Goal: Information Seeking & Learning: Learn about a topic

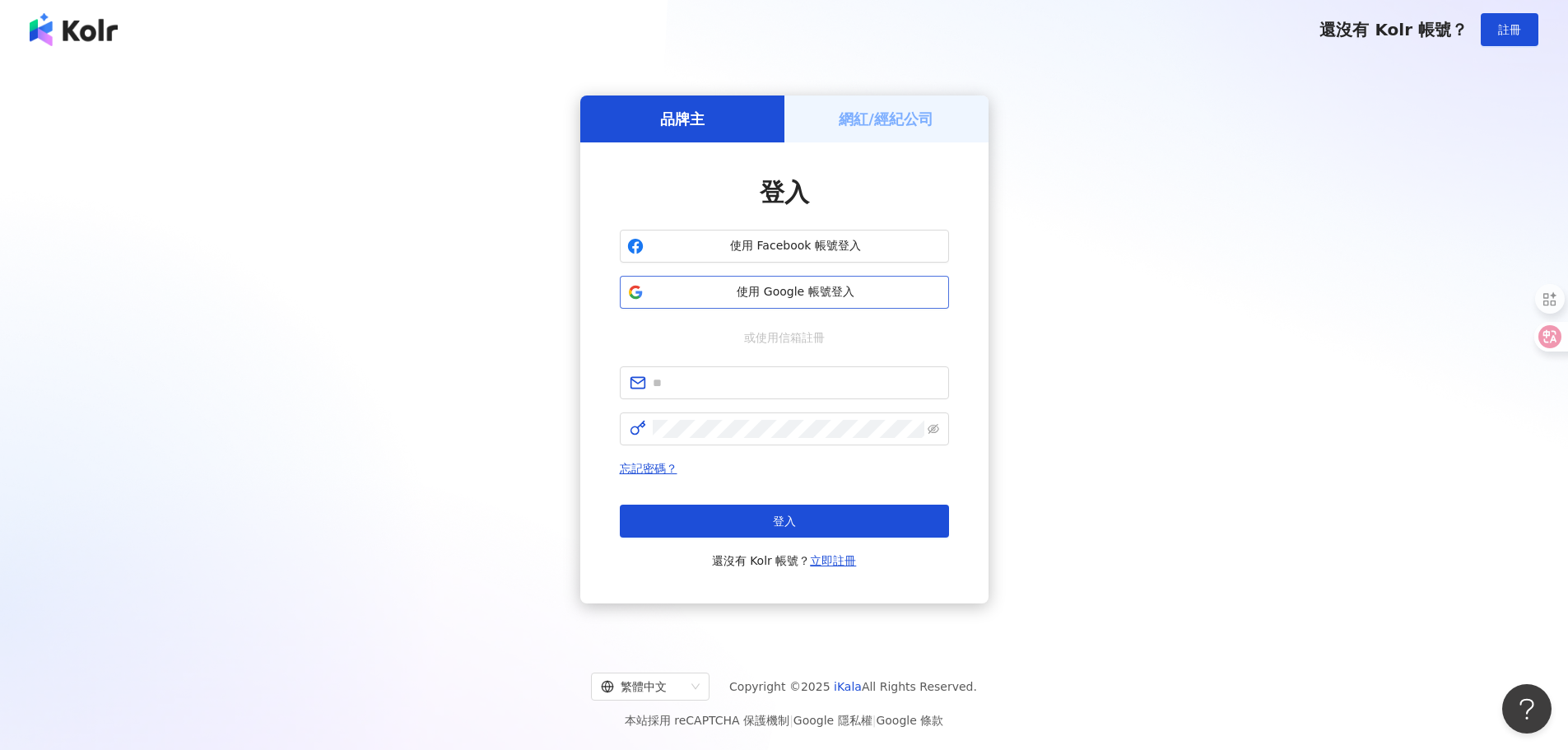
click at [815, 298] on span "使用 Google 帳號登入" at bounding box center [796, 292] width 291 height 16
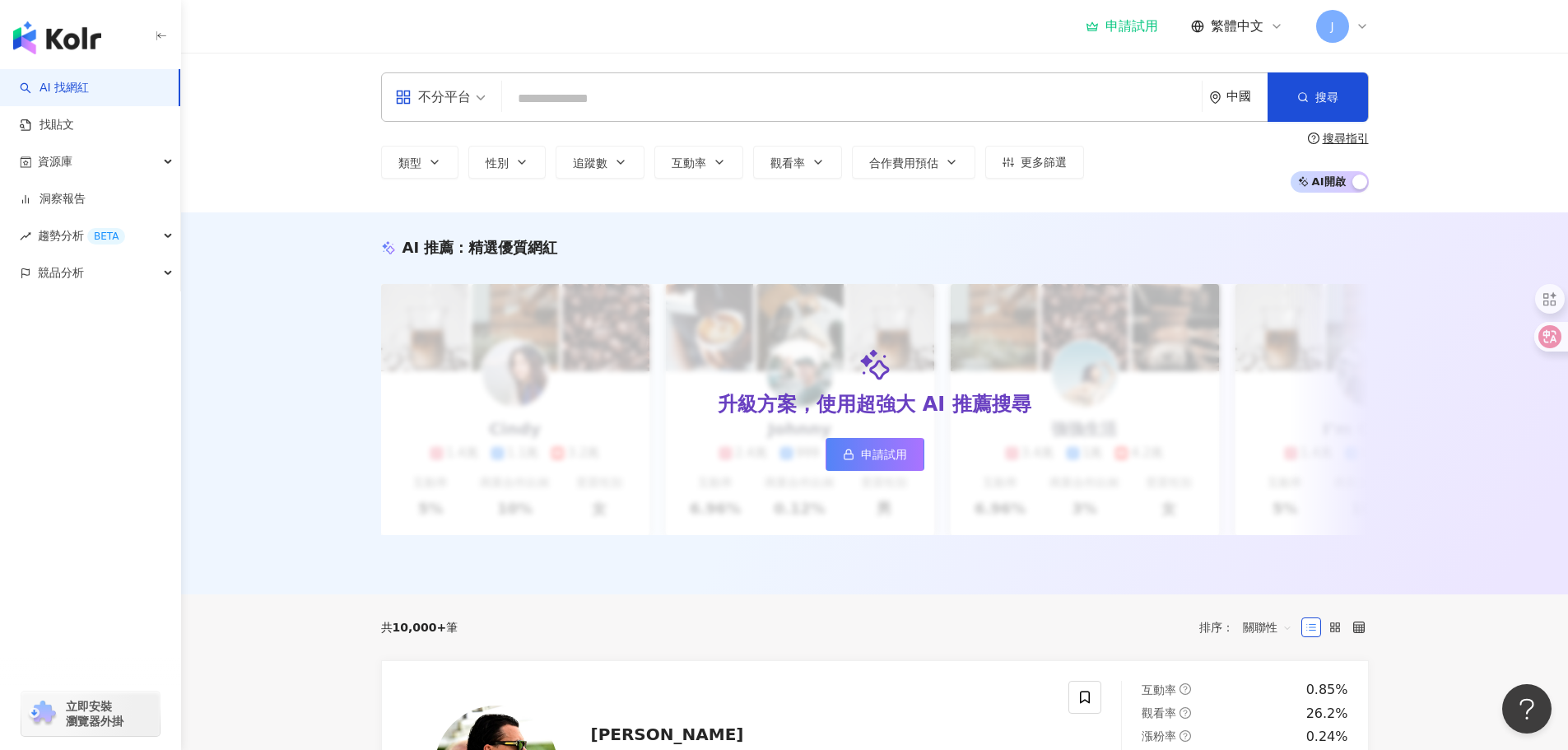
click at [657, 105] on input "search" at bounding box center [851, 98] width 687 height 31
click at [458, 101] on div "不分平台" at bounding box center [433, 96] width 75 height 26
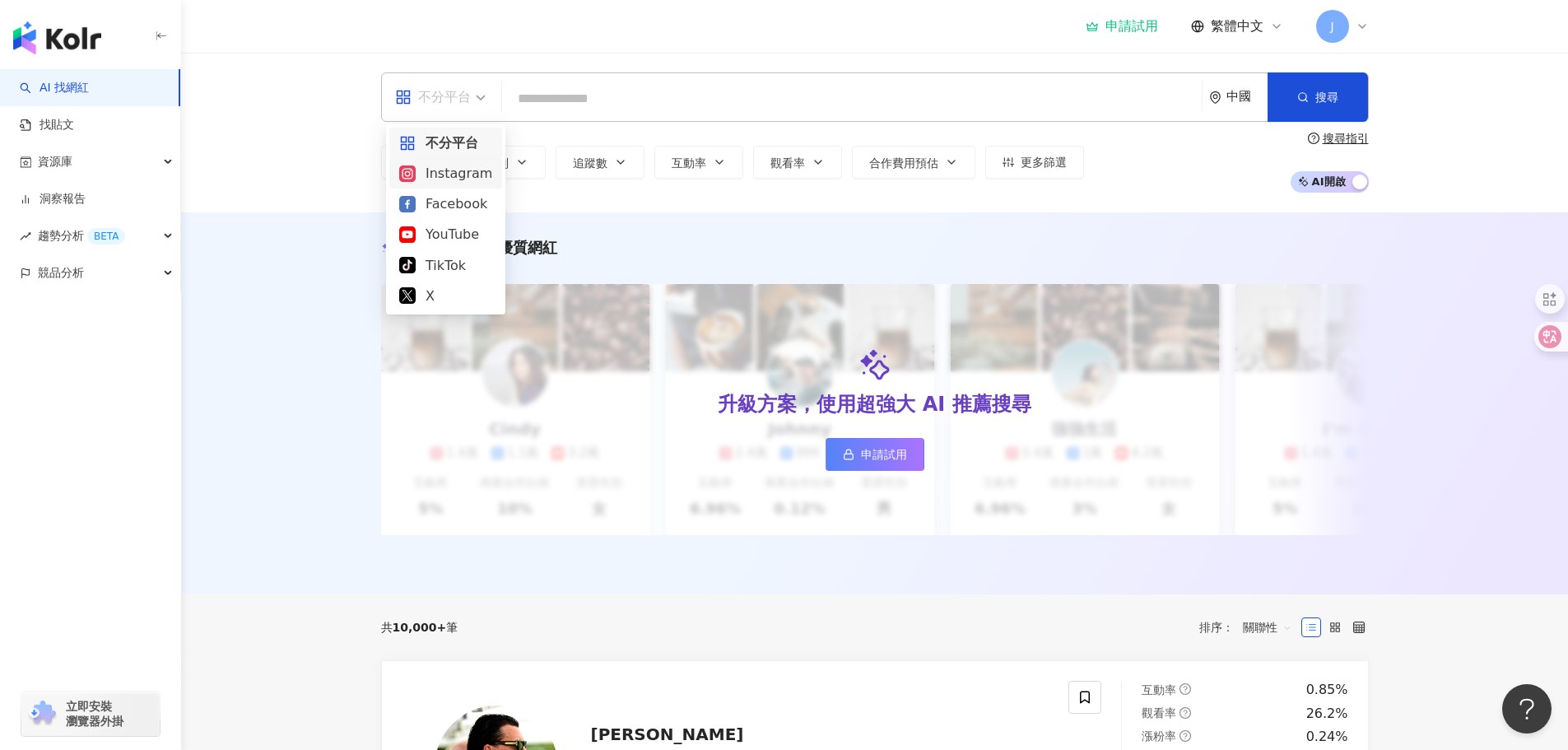
click at [440, 172] on div "Instagram" at bounding box center [446, 173] width 93 height 21
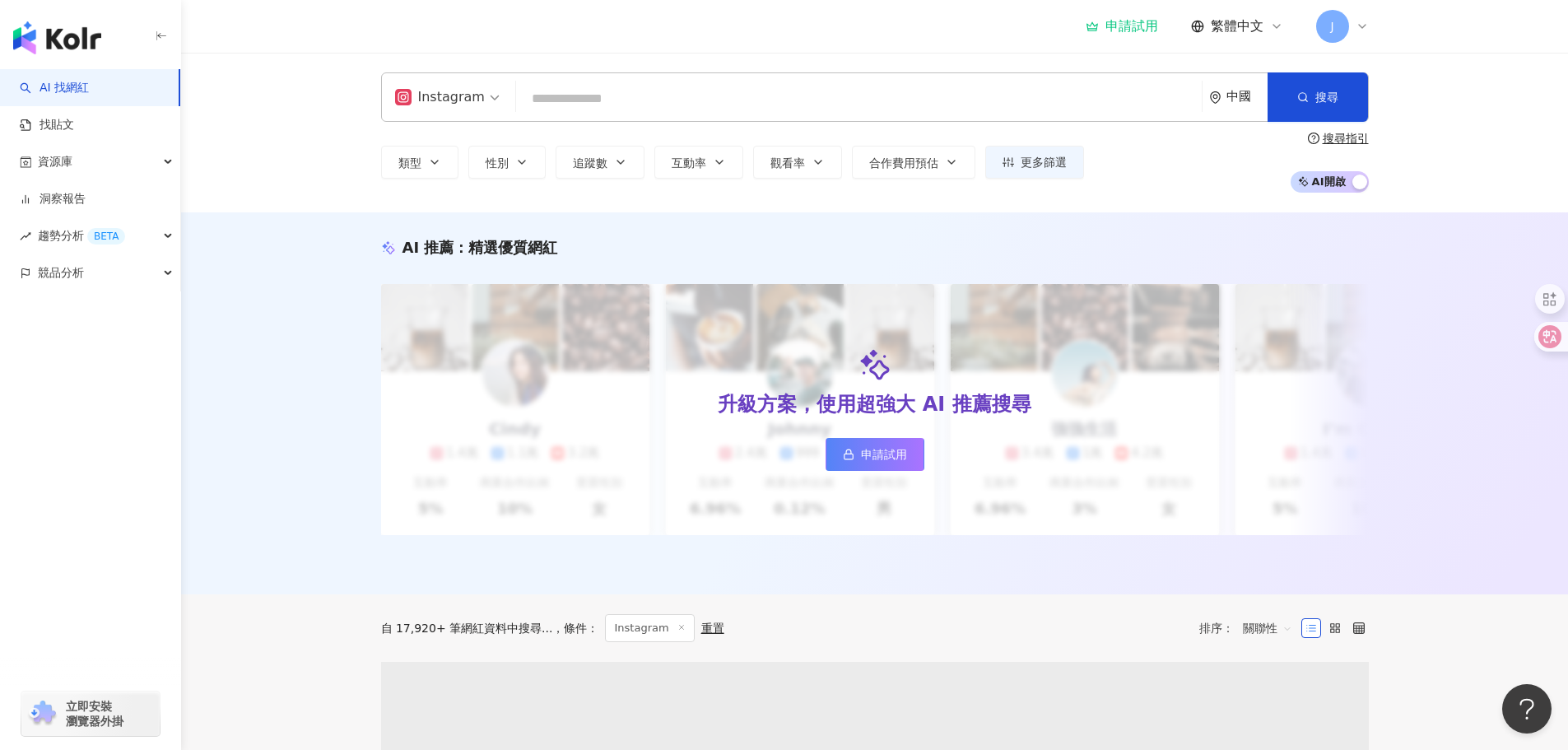
click at [667, 83] on div "Instagram 中國 搜尋" at bounding box center [875, 97] width 988 height 49
click at [647, 108] on input "search" at bounding box center [859, 98] width 673 height 31
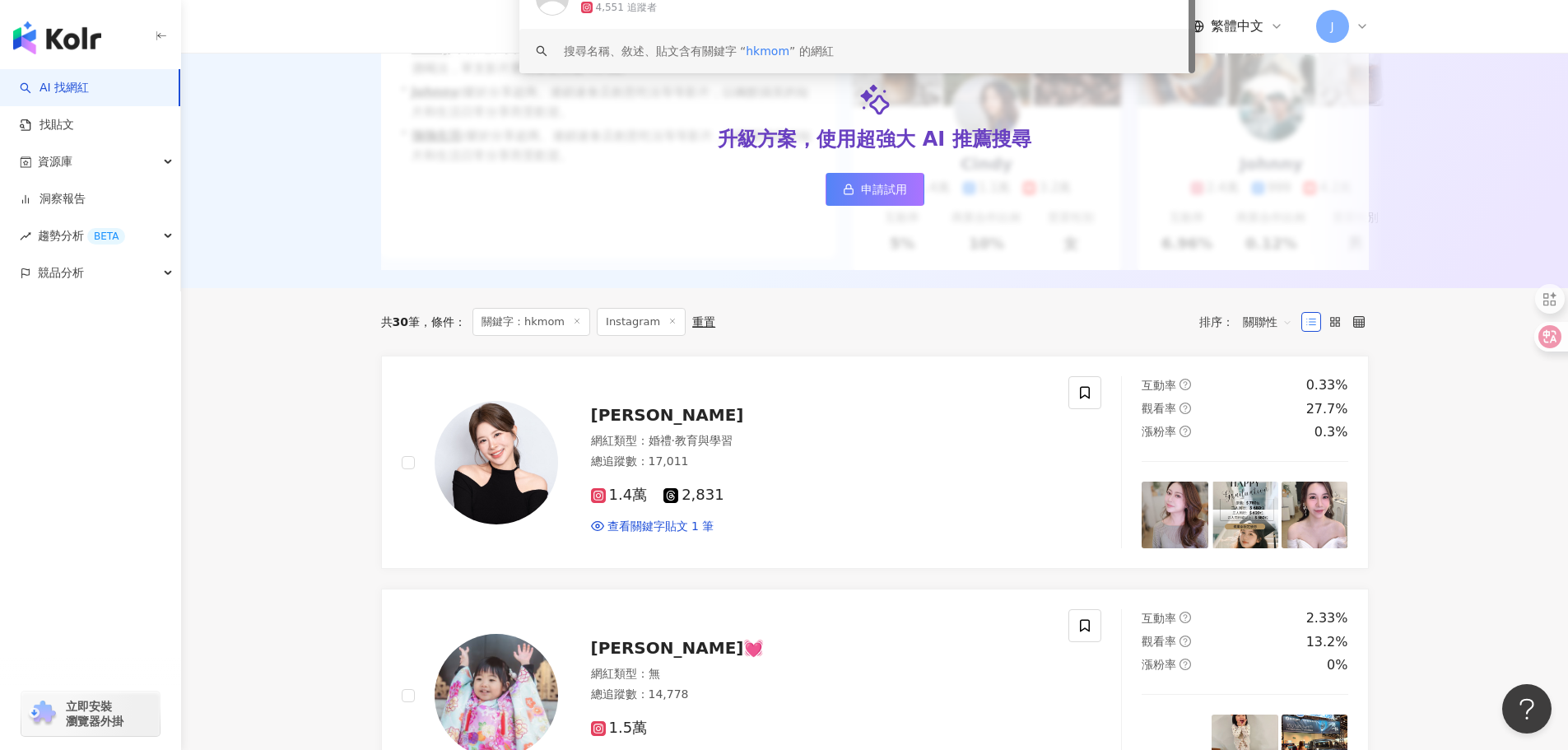
scroll to position [329, 0]
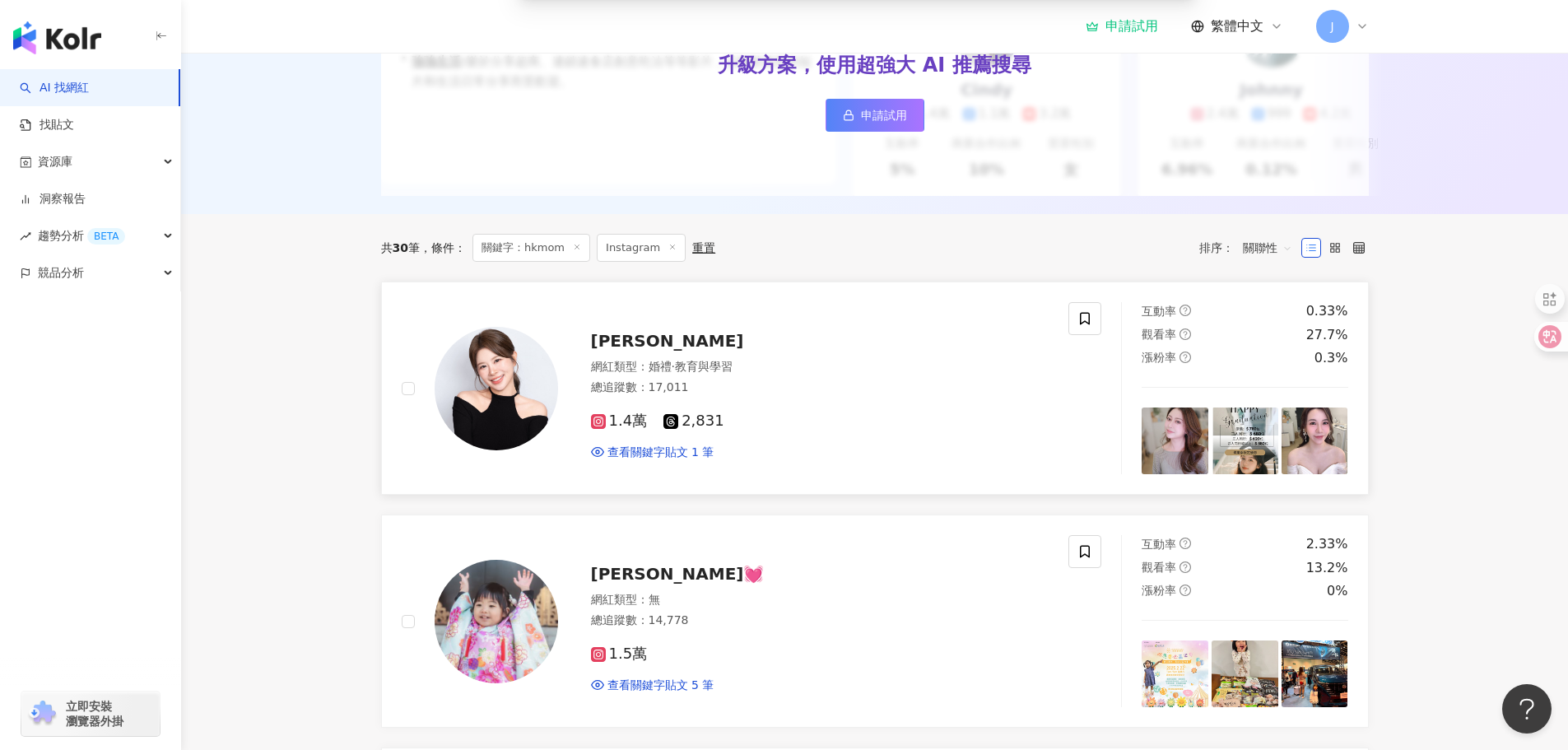
type input "*****"
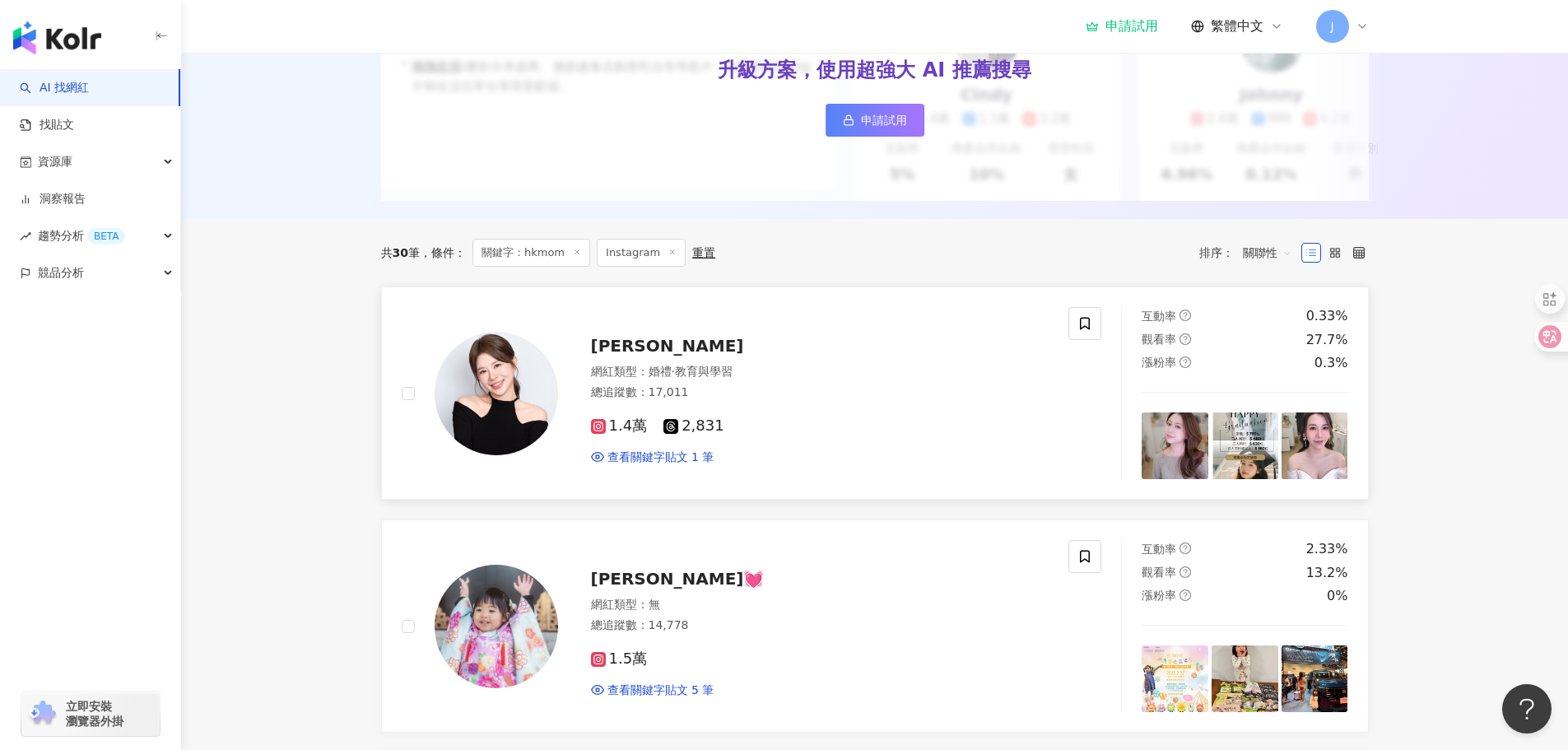
scroll to position [0, 0]
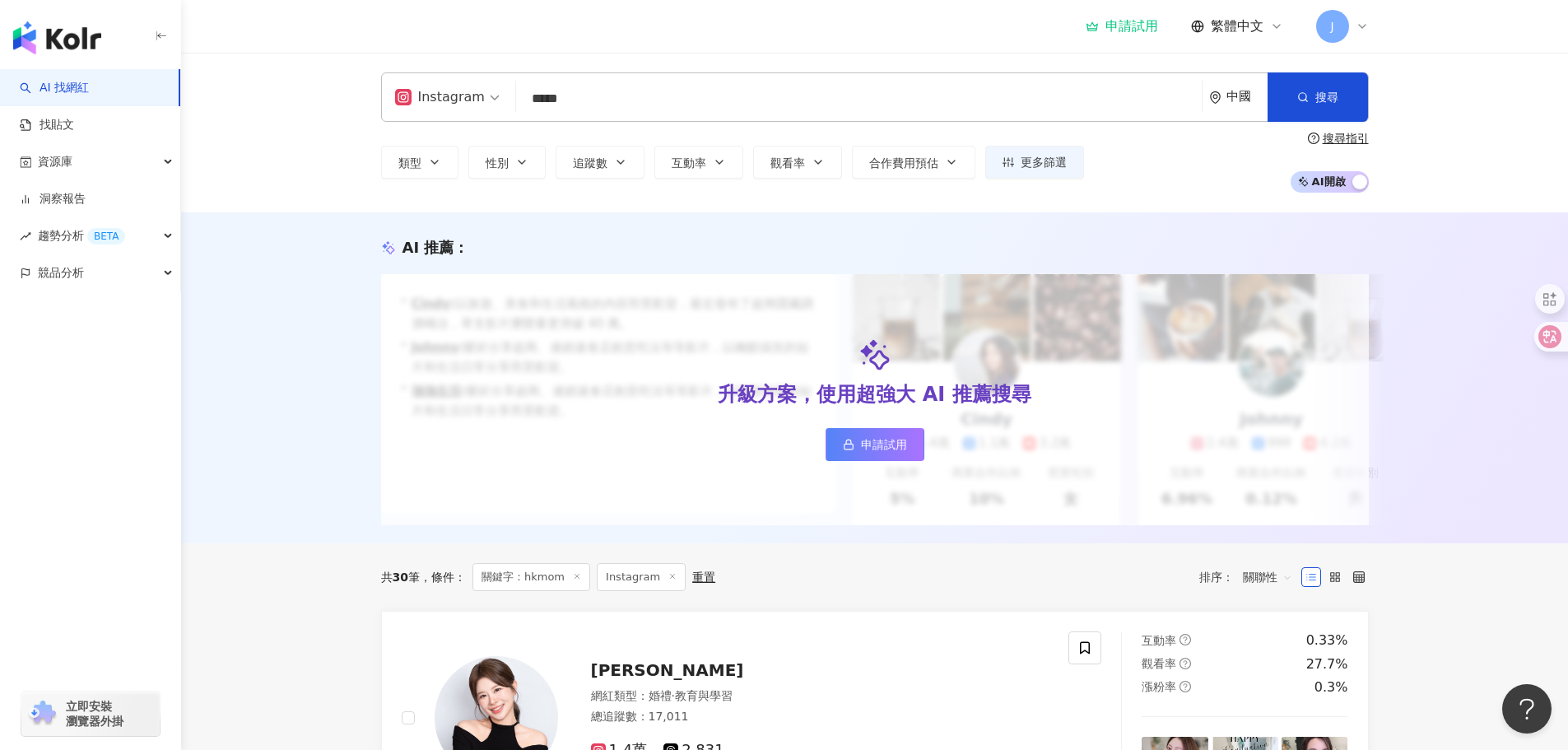
click at [864, 447] on span "申請試用" at bounding box center [884, 445] width 46 height 13
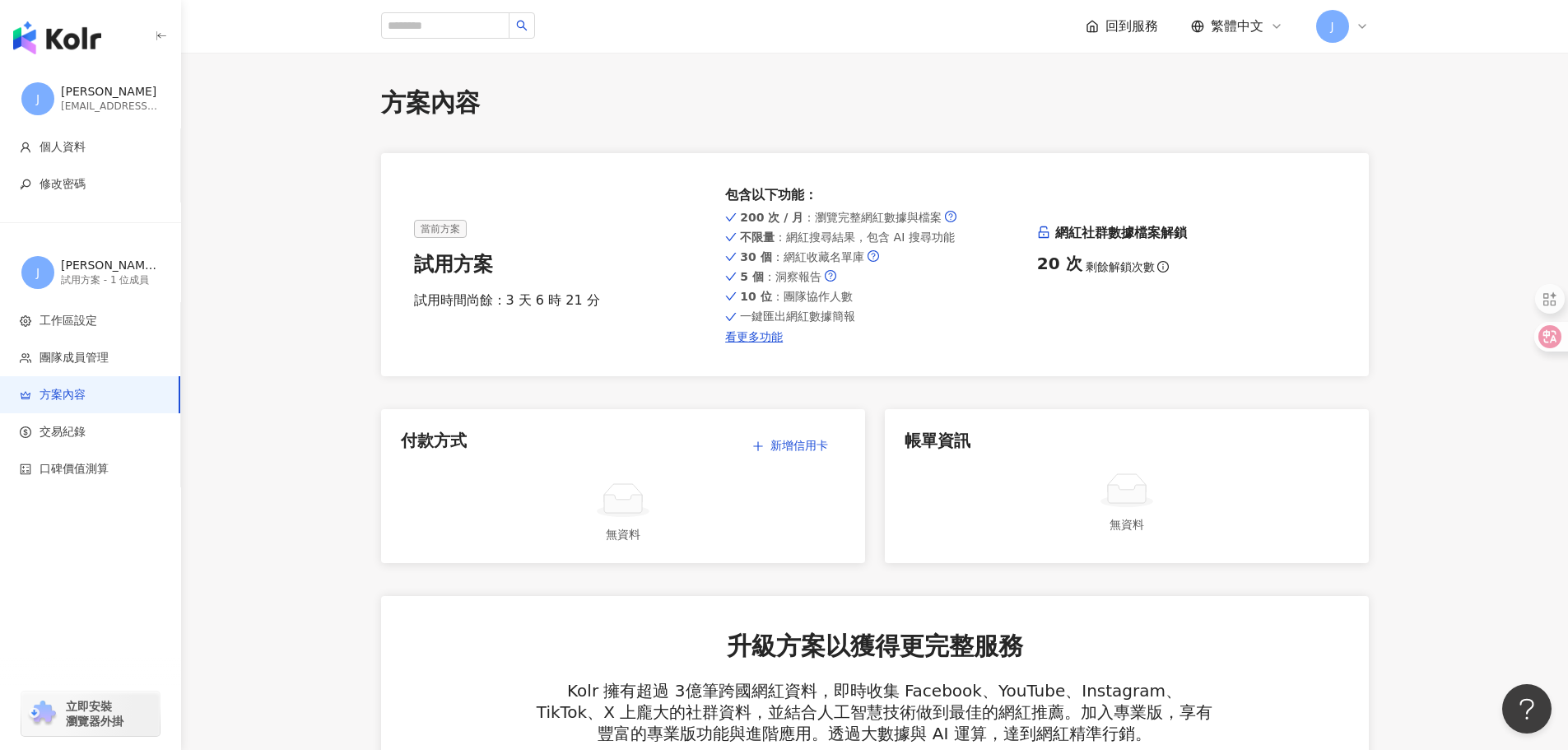
click at [75, 48] on img "button" at bounding box center [56, 38] width 88 height 33
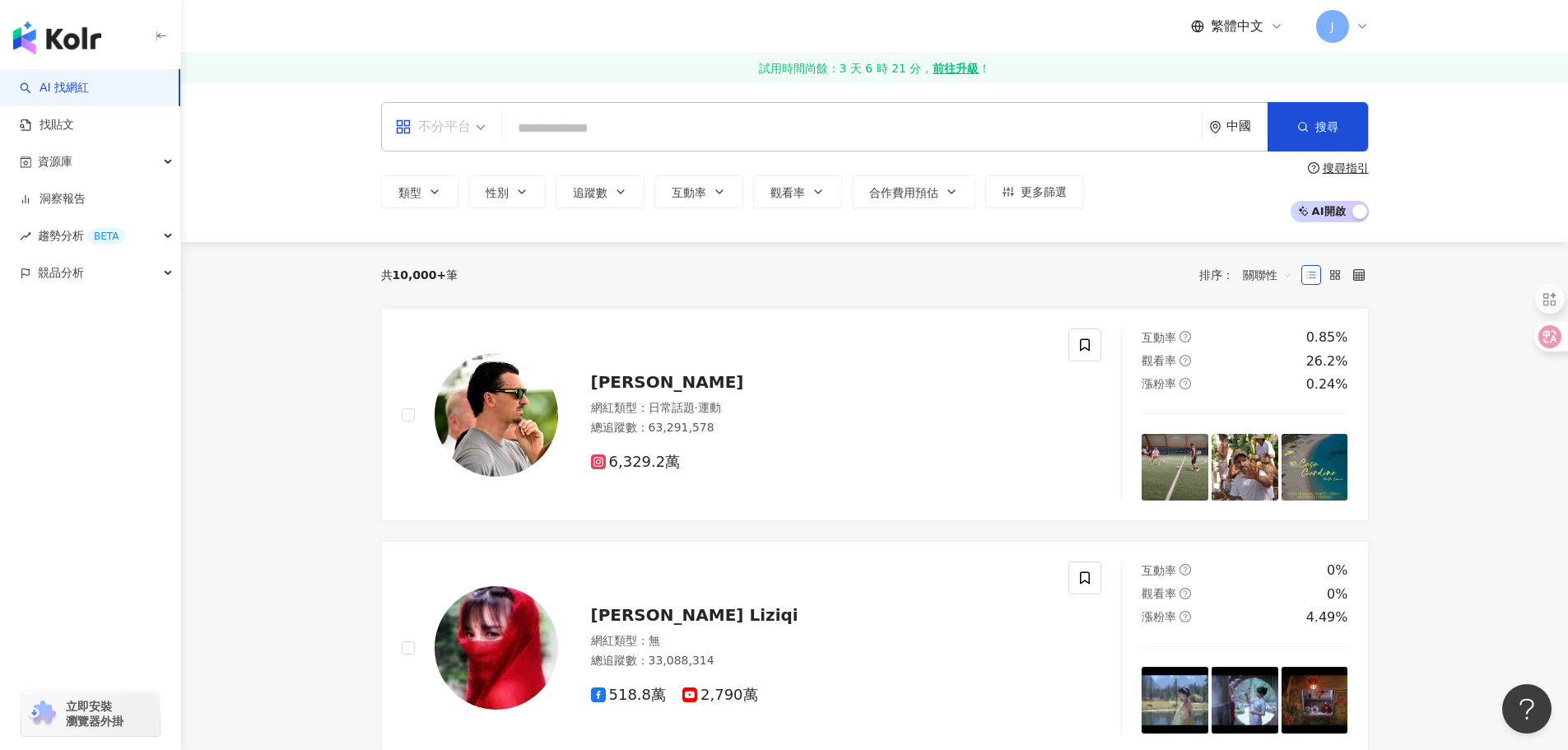
click at [453, 128] on div "不分平台" at bounding box center [433, 126] width 75 height 26
click at [447, 199] on div "Instagram" at bounding box center [446, 203] width 93 height 21
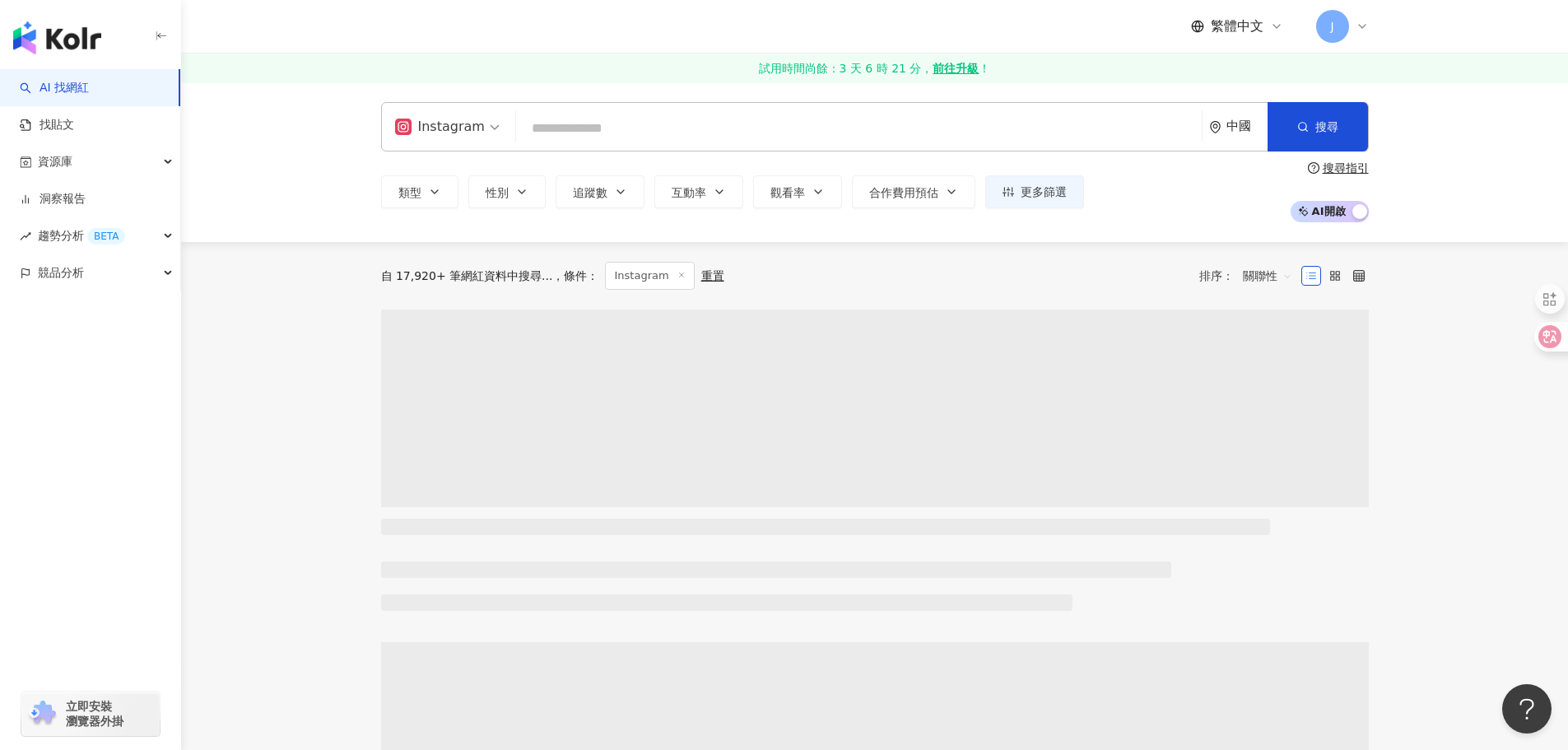
click at [617, 136] on input "search" at bounding box center [859, 128] width 673 height 31
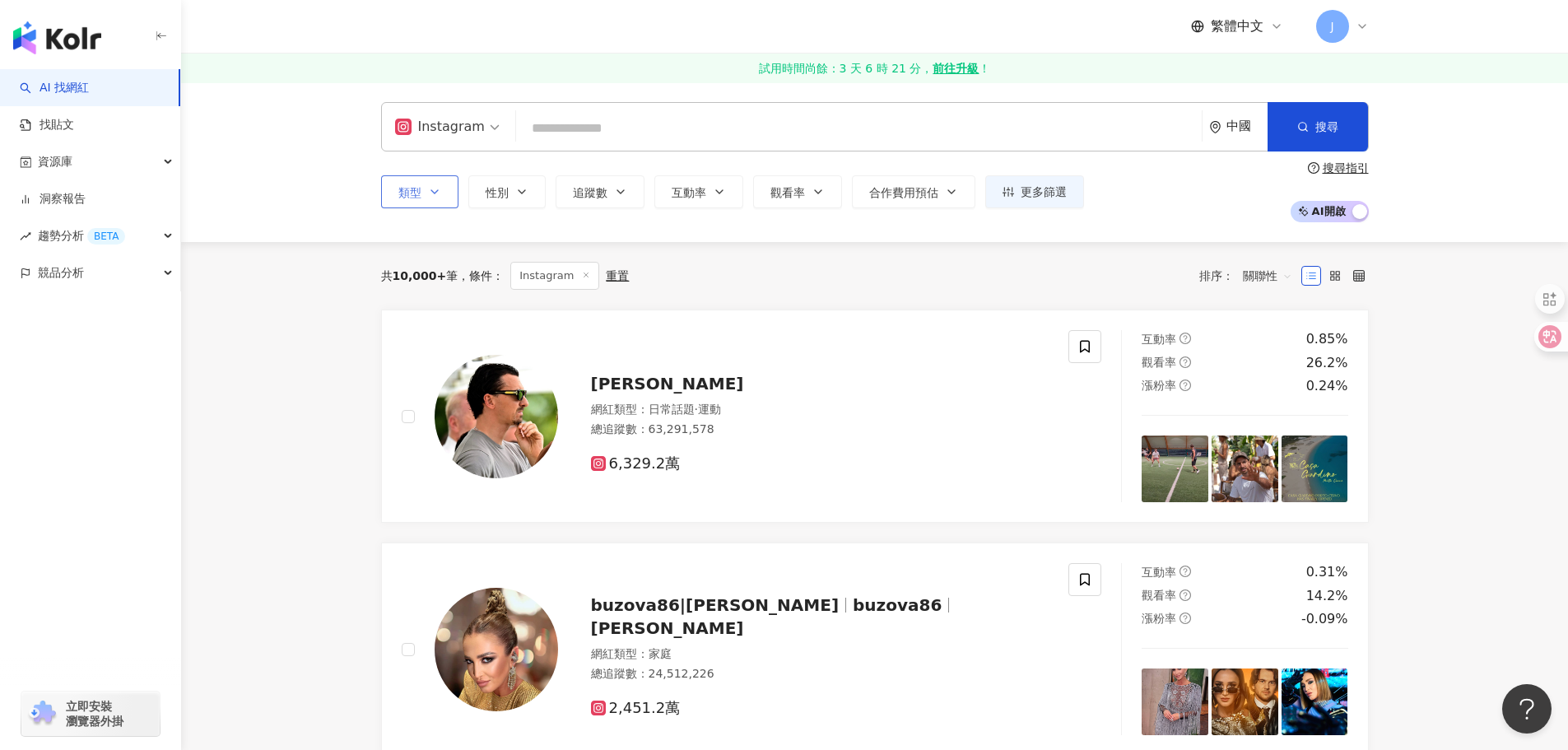
click at [438, 195] on icon "button" at bounding box center [435, 192] width 13 height 13
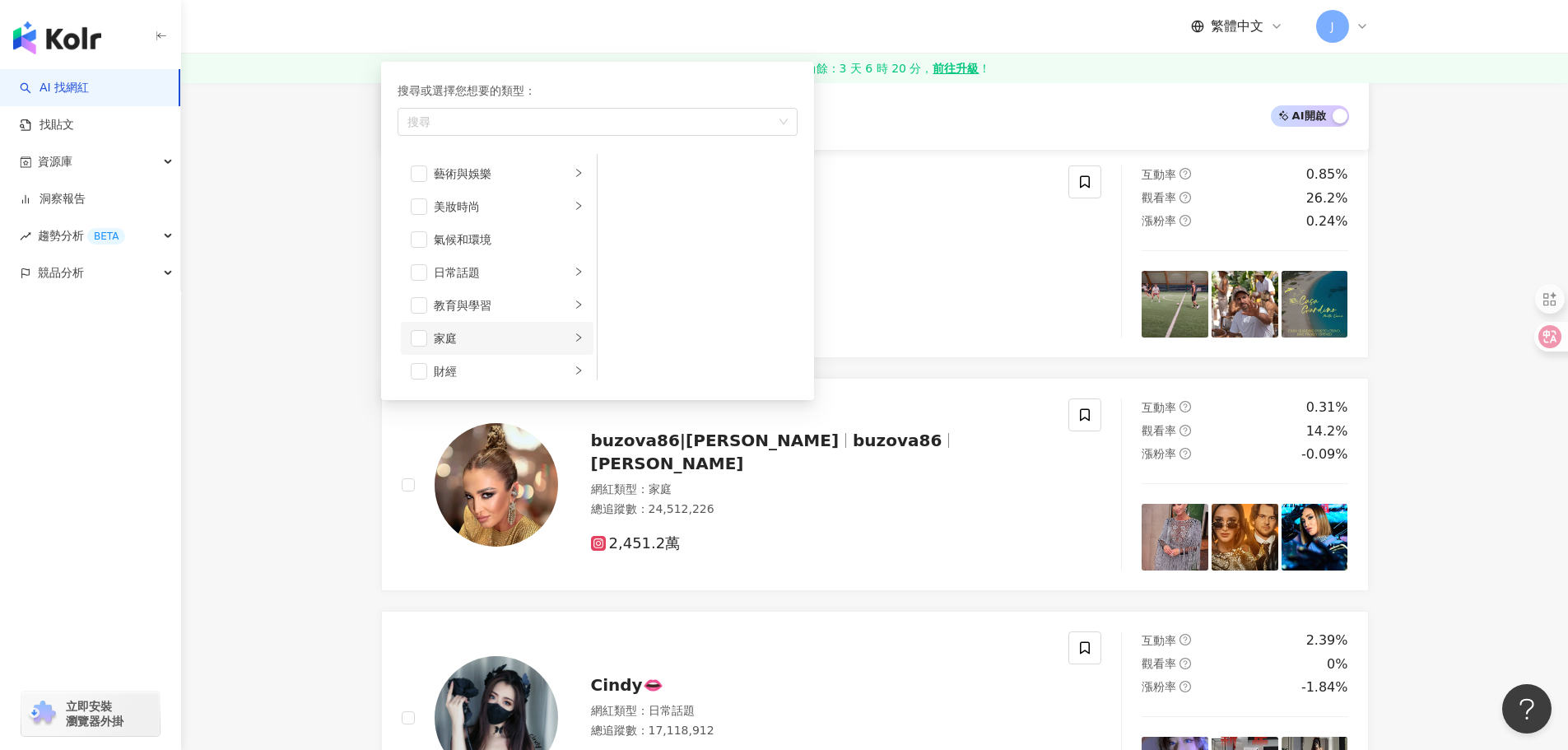
click at [471, 340] on div "家庭" at bounding box center [502, 338] width 136 height 18
click at [634, 201] on div "親子" at bounding box center [709, 206] width 151 height 18
click at [638, 172] on div "母嬰" at bounding box center [709, 174] width 151 height 18
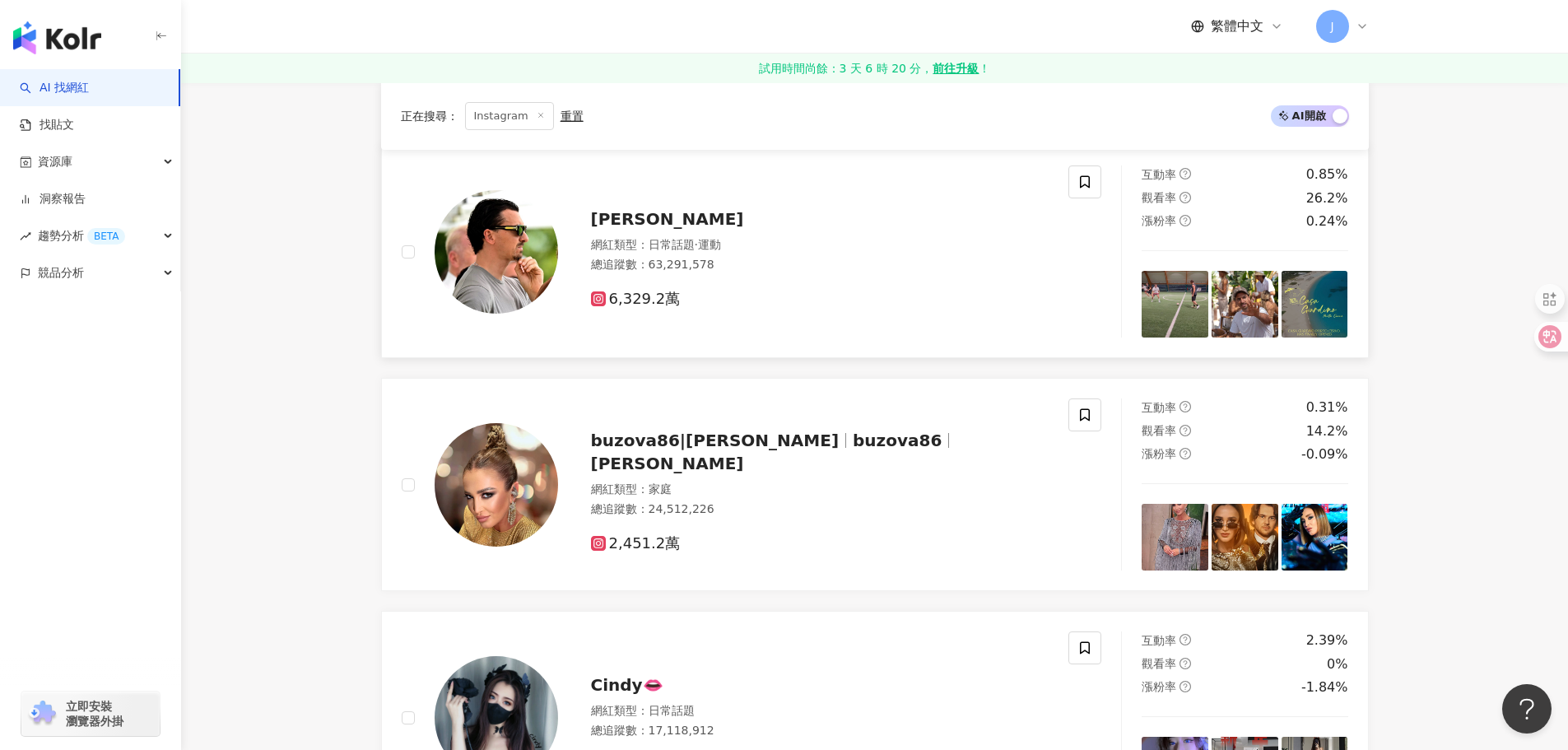
click at [883, 212] on div "Zlatan Ibrahimović" at bounding box center [820, 218] width 458 height 23
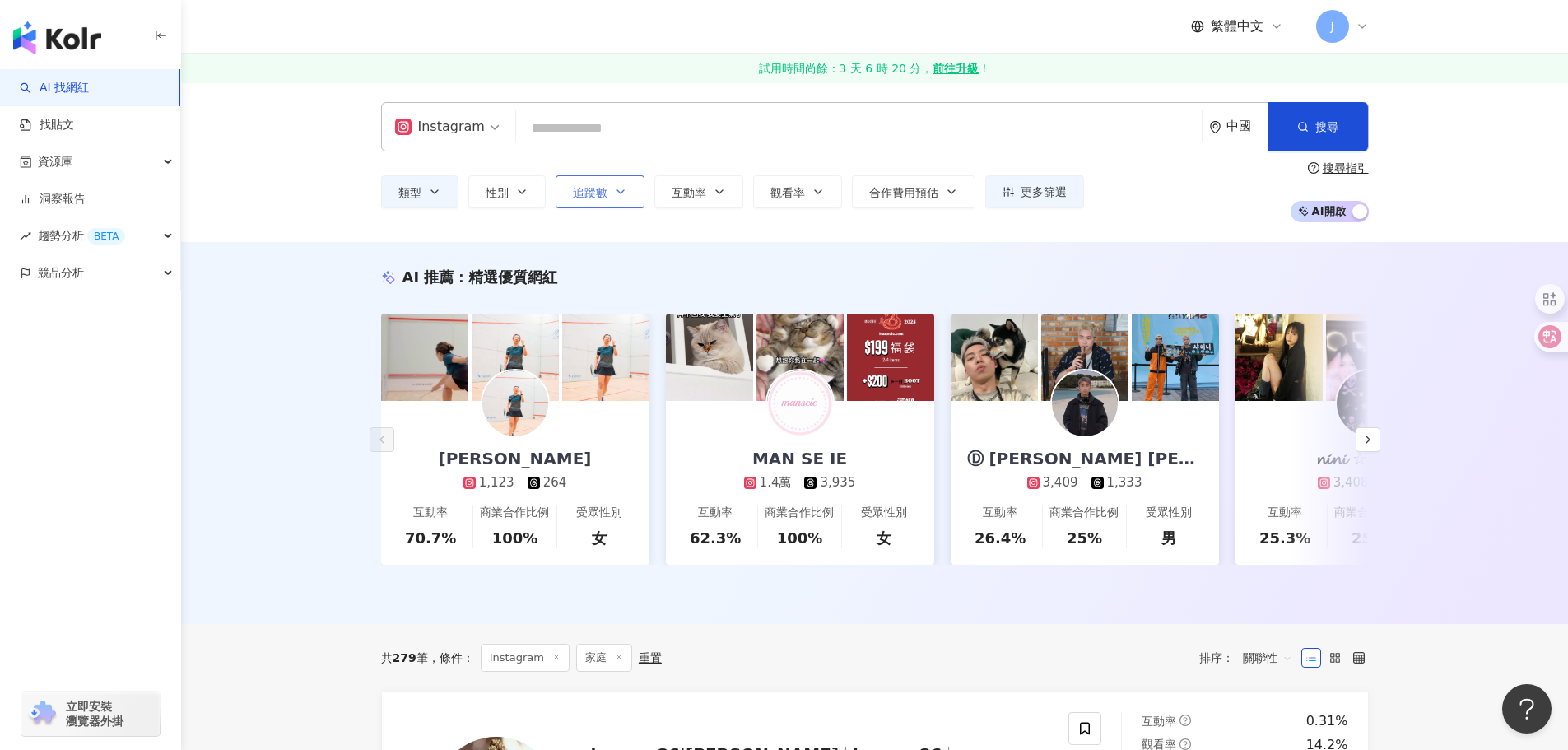
click at [639, 193] on button "追蹤數" at bounding box center [600, 192] width 89 height 33
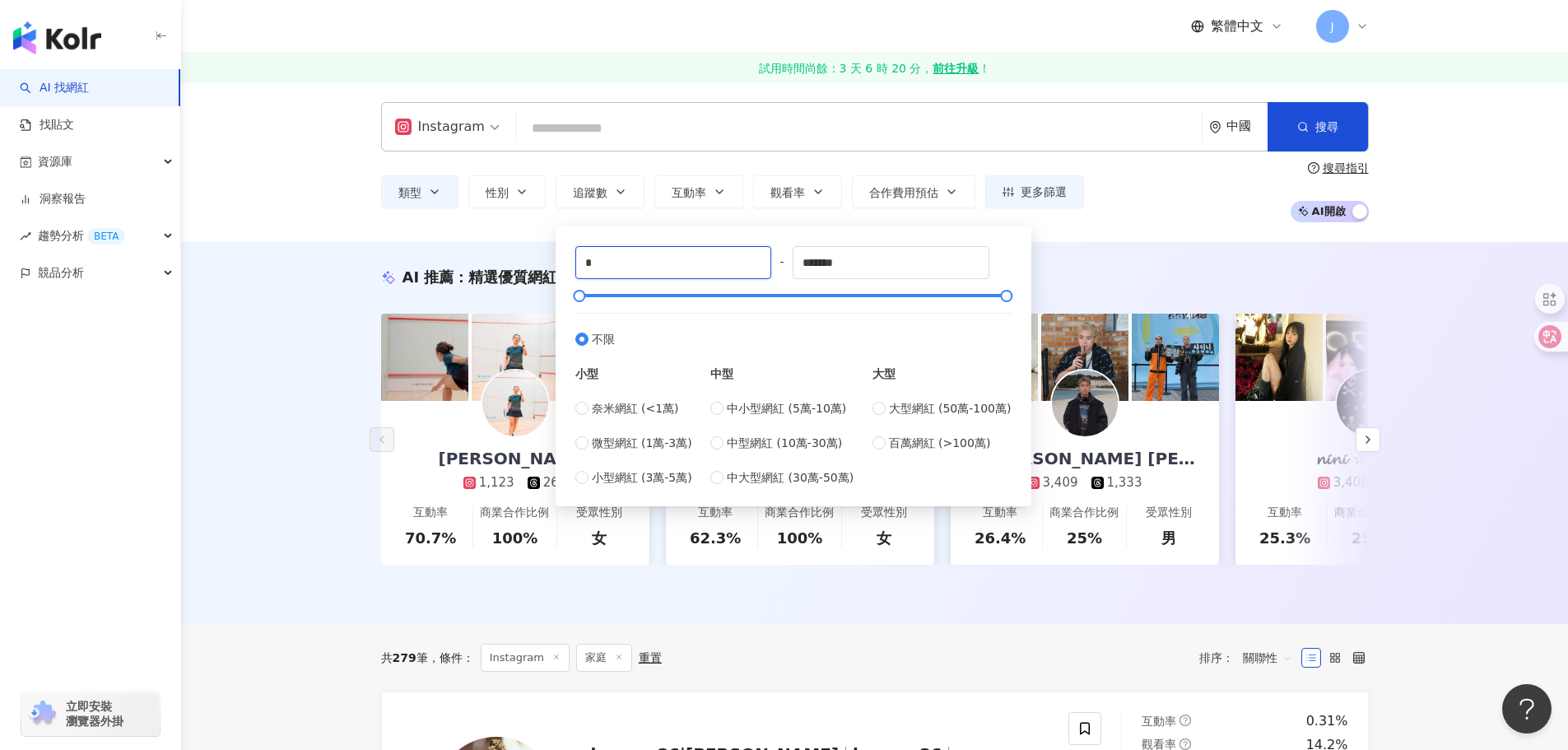
drag, startPoint x: 644, startPoint y: 263, endPoint x: 549, endPoint y: 252, distance: 95.6
type input "******"
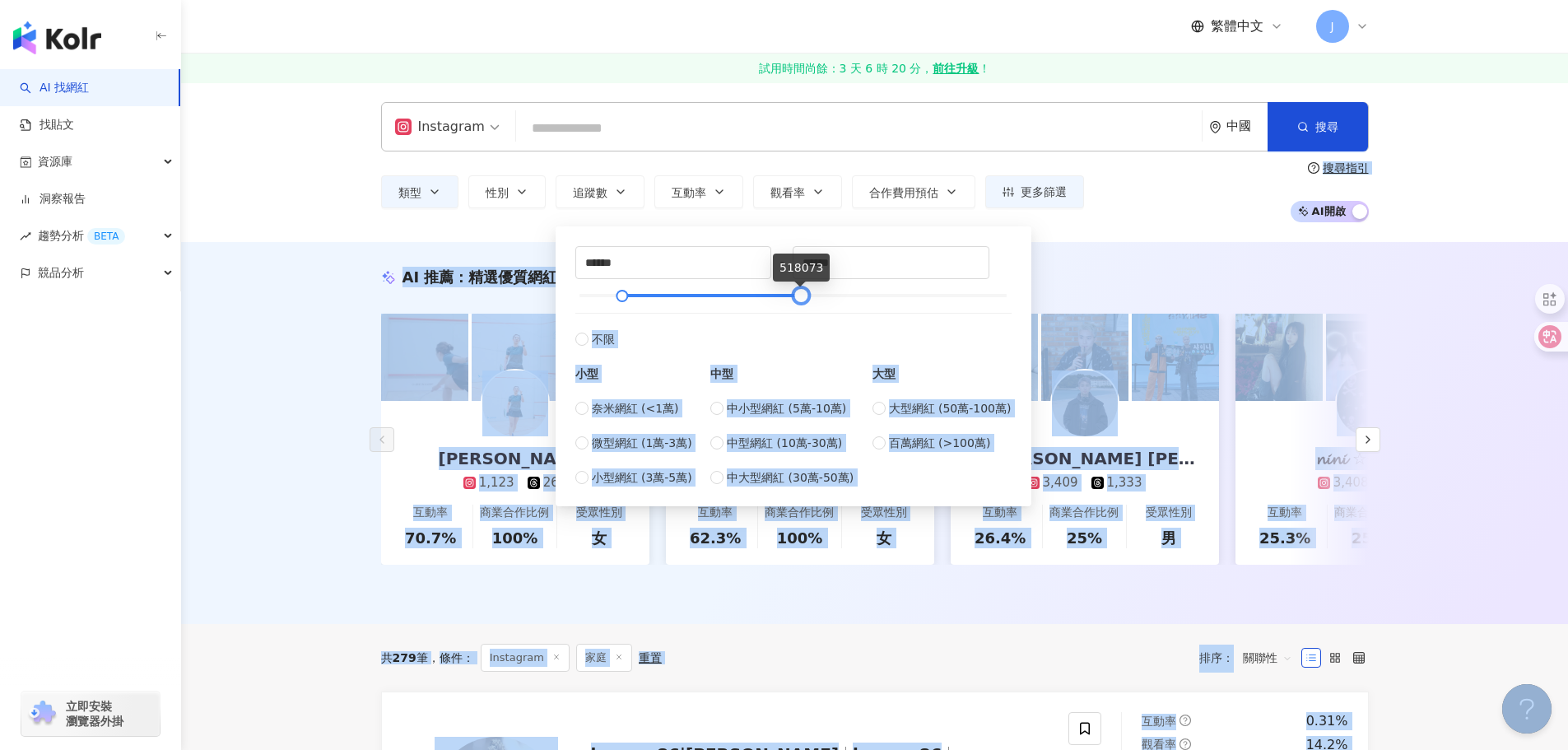
type input "******"
drag, startPoint x: 1004, startPoint y: 292, endPoint x: 799, endPoint y: 281, distance: 205.3
click at [799, 281] on body "AI 找網紅 找貼文 資源庫 洞察報告 趨勢分析 BETA 競品分析 立即安裝 瀏覽器外掛 繁體中文 J 試用時間尚餘：3 天 6 時 20 分， 前往升級 …" at bounding box center [784, 375] width 1568 height 750
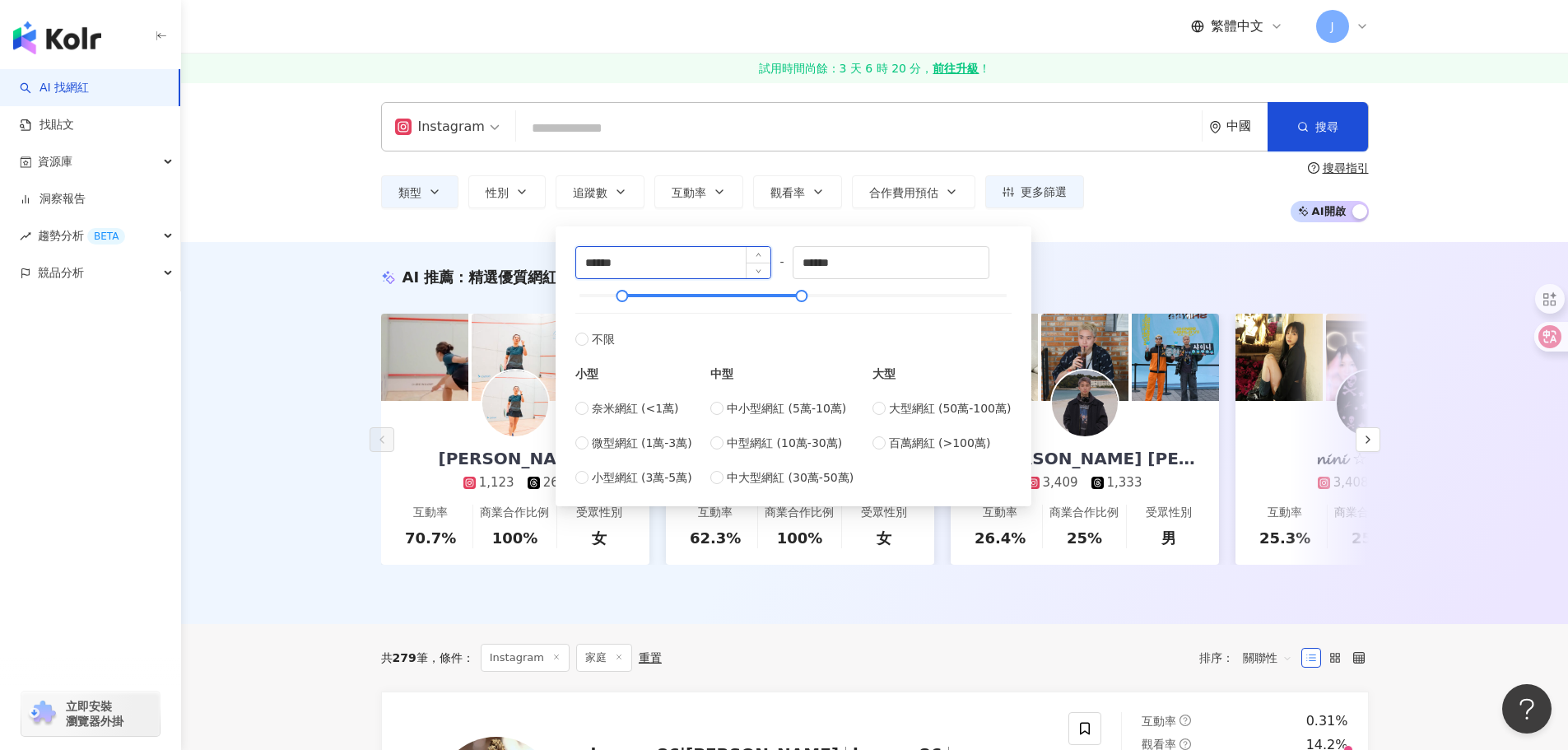
click at [673, 255] on input "******" at bounding box center [674, 263] width 196 height 31
type input "*****"
click at [594, 442] on span "微型網紅 (1萬-3萬)" at bounding box center [642, 443] width 100 height 18
type input "*****"
click at [595, 474] on span "小型網紅 (3萬-5萬)" at bounding box center [642, 477] width 100 height 18
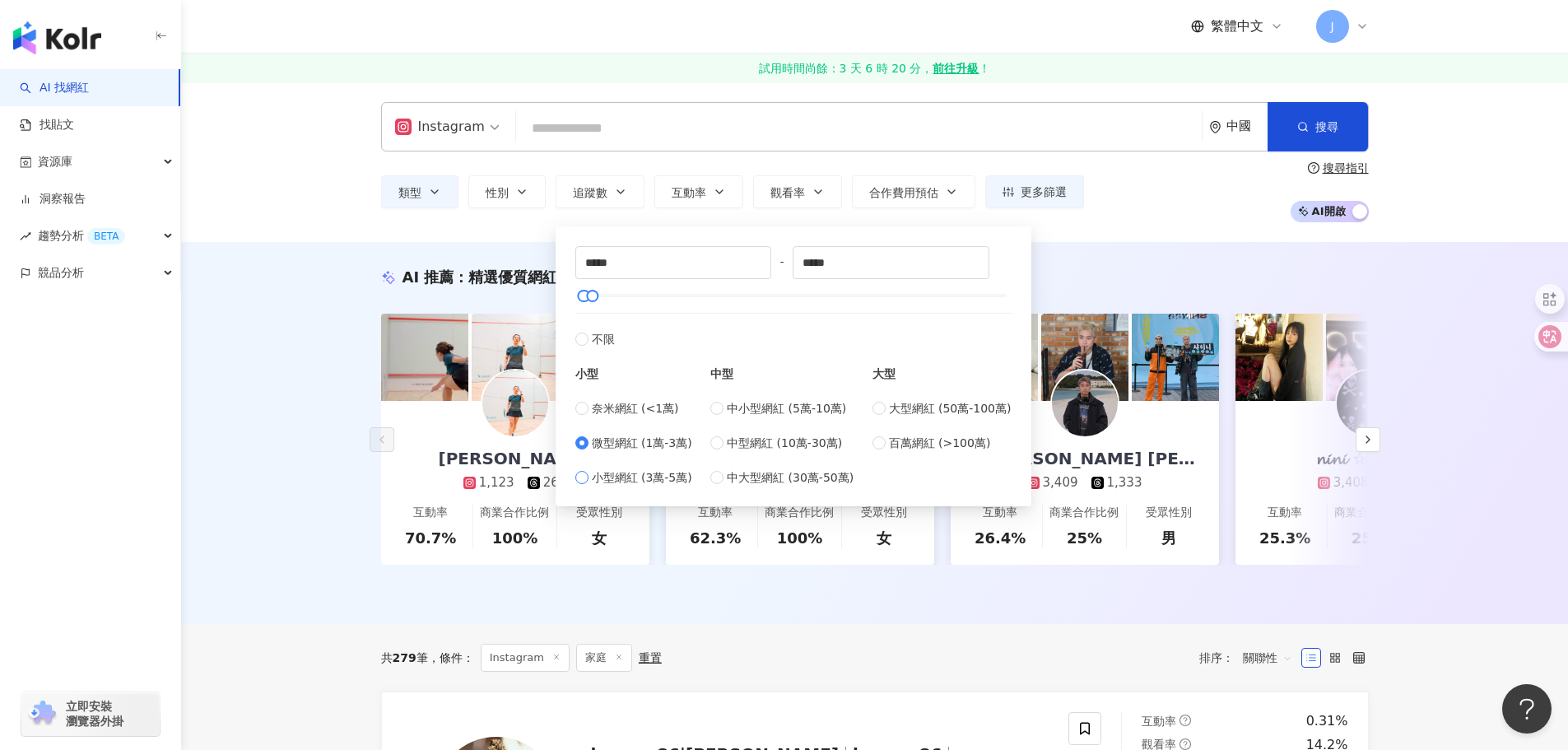
type input "*****"
click at [608, 445] on span "微型網紅 (1萬-3萬)" at bounding box center [642, 443] width 100 height 18
type input "*****"
type input "******"
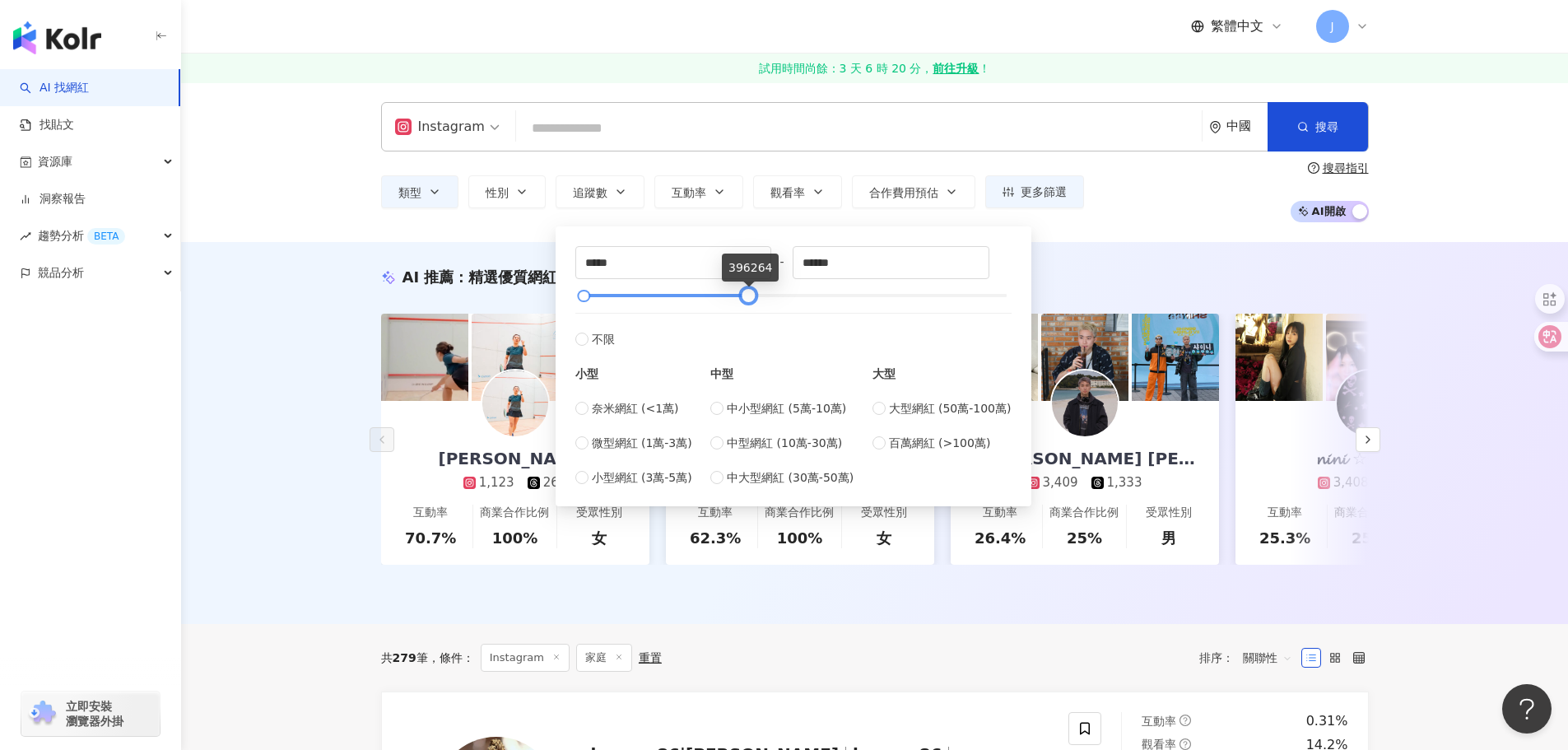
drag, startPoint x: 591, startPoint y: 296, endPoint x: 748, endPoint y: 299, distance: 157.0
click at [748, 299] on div at bounding box center [749, 295] width 9 height 9
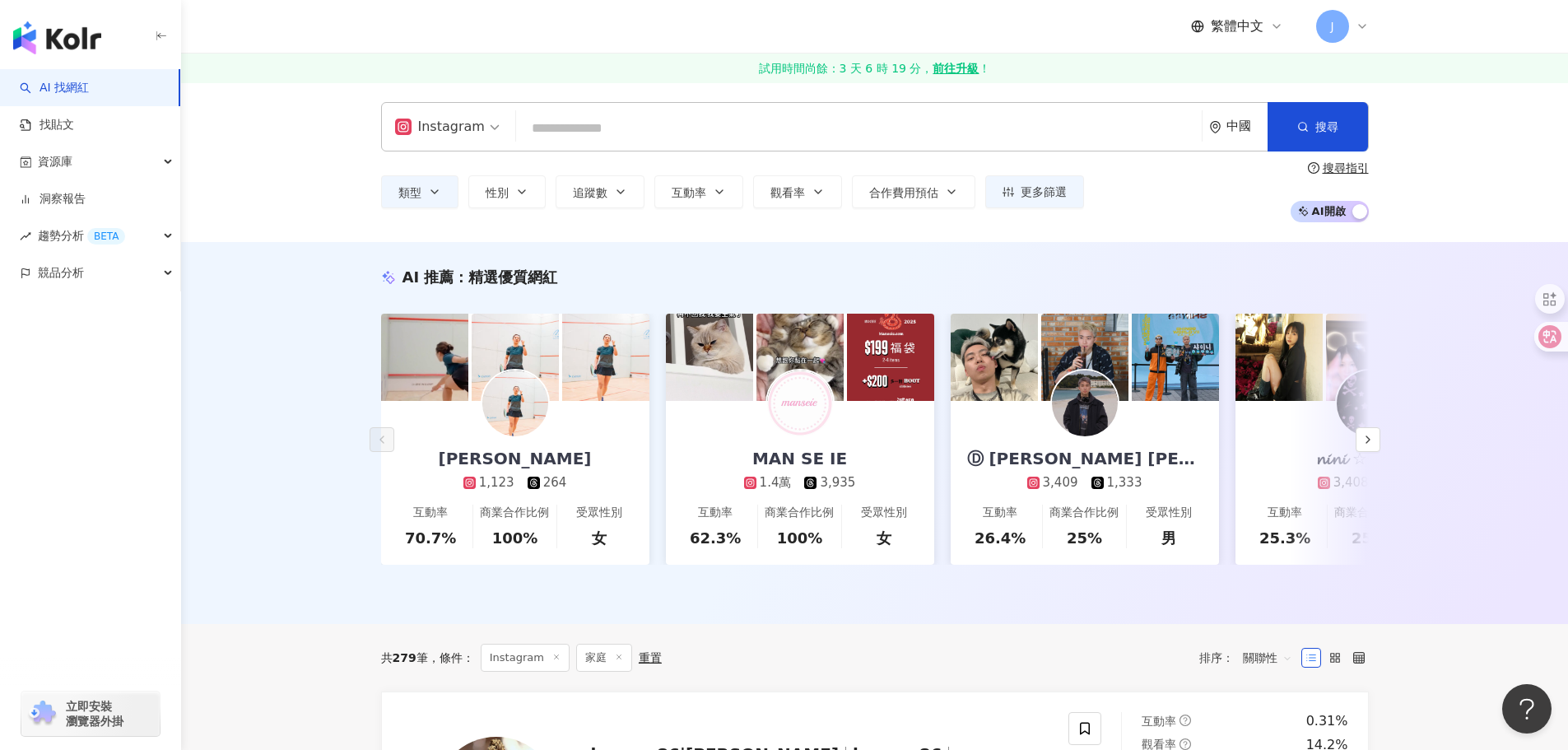
click at [1124, 255] on div "AI 推薦 ： 精選優質網紅 Ivy Liu Kwai Chi 1,123 264 互動率 70.7% 商業合作比例 100% 受眾性別 女 MAN SE I…" at bounding box center [874, 433] width 1387 height 382
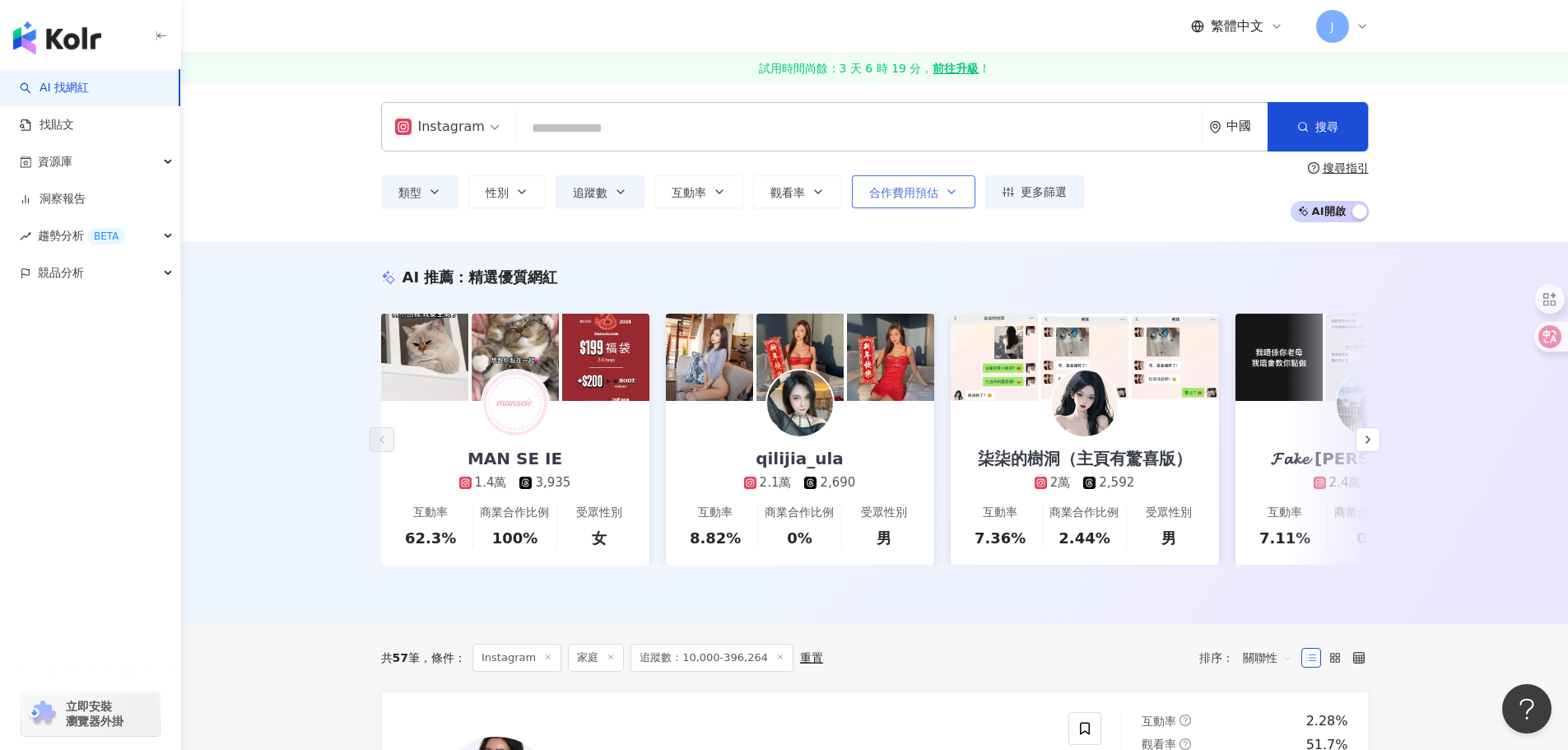
click at [947, 195] on icon "button" at bounding box center [951, 192] width 13 height 13
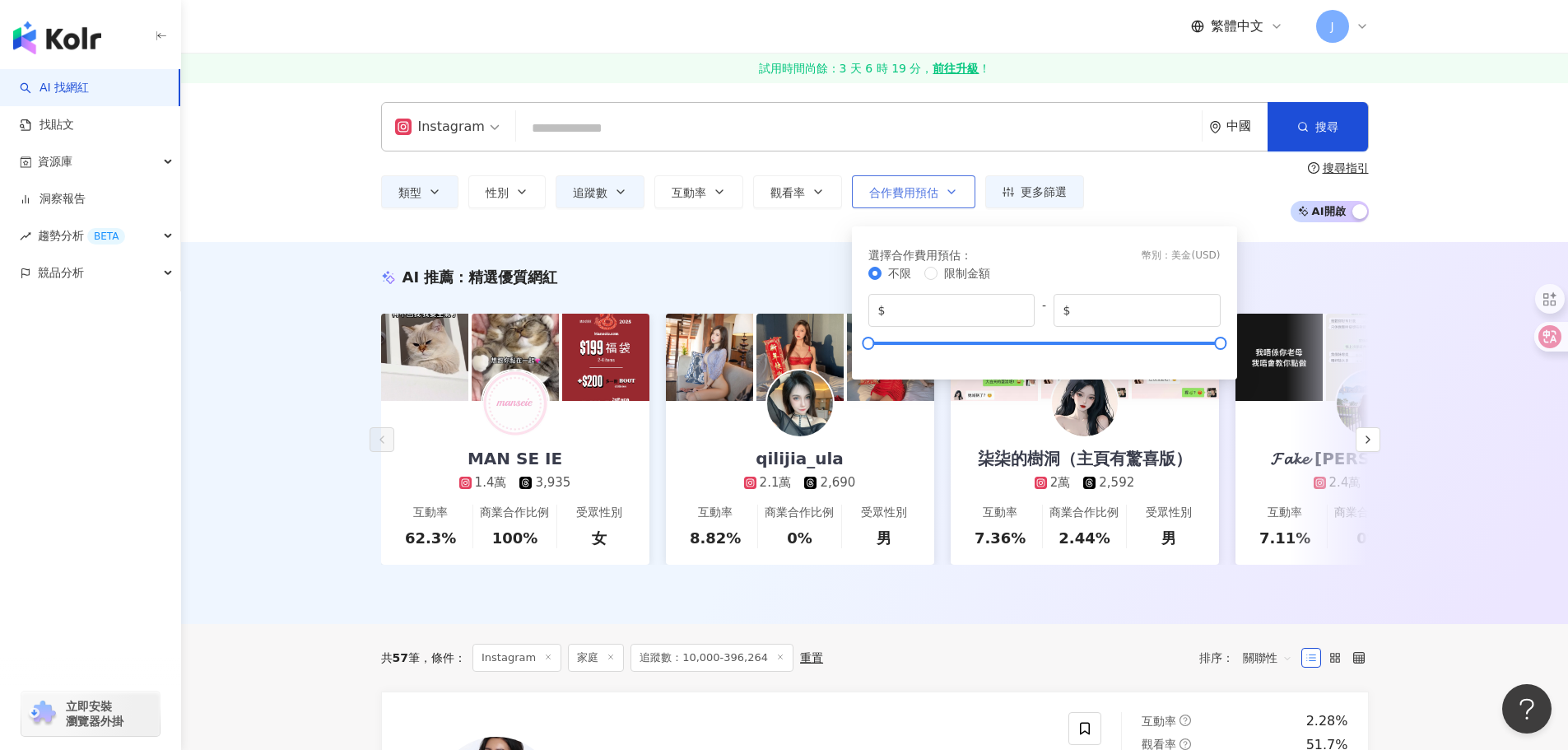
click at [947, 195] on icon "button" at bounding box center [951, 192] width 13 height 13
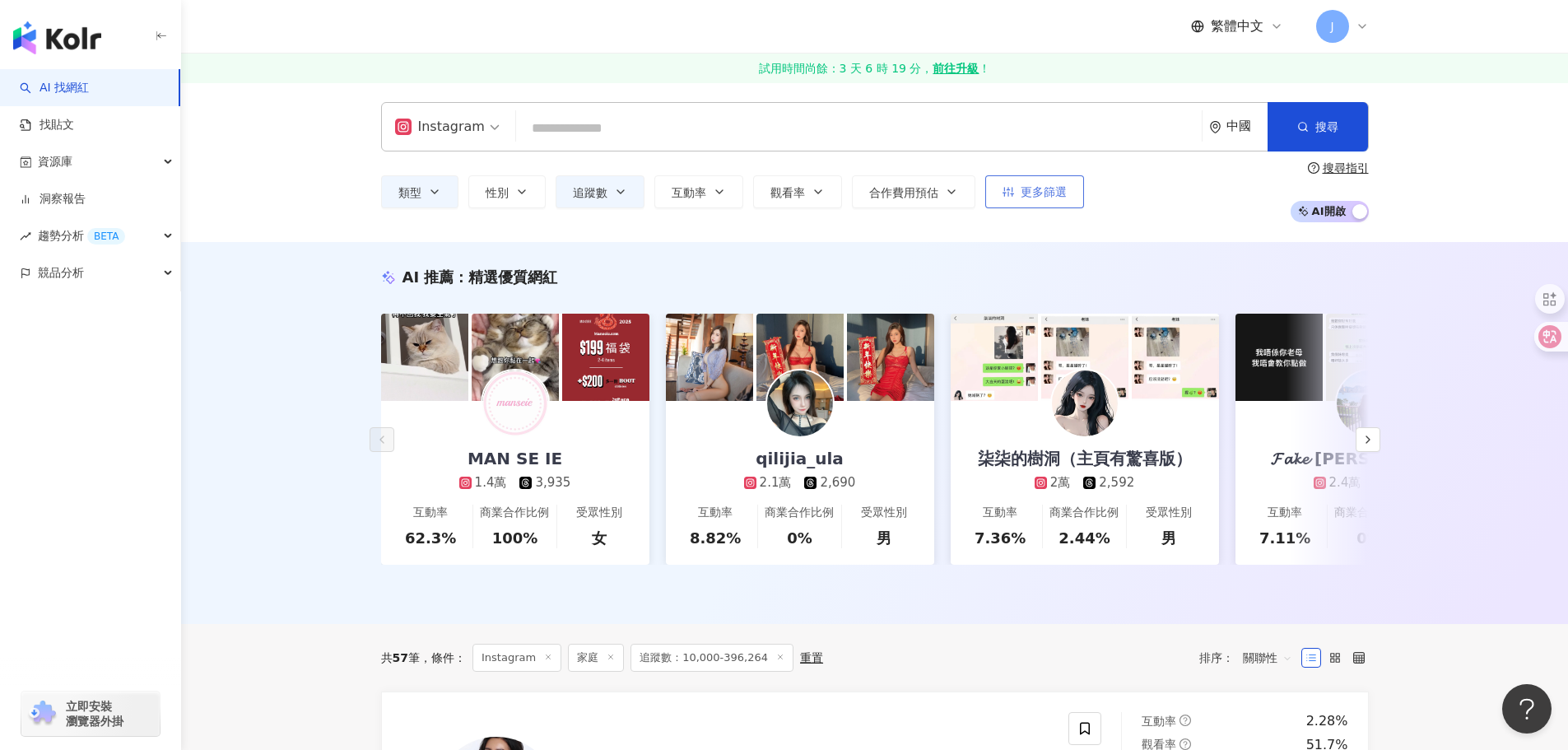
click at [1022, 185] on span "更多篩選" at bounding box center [1043, 192] width 46 height 13
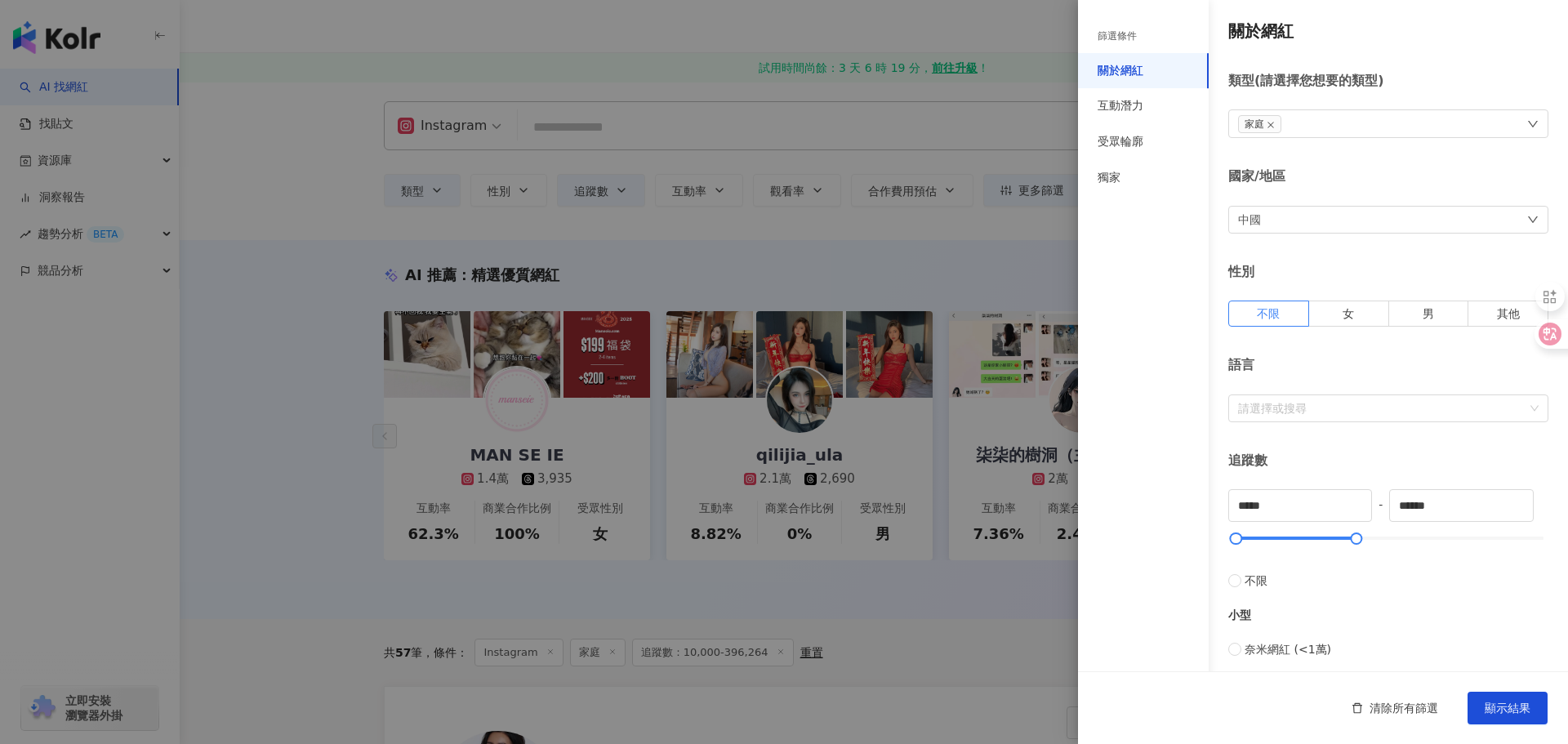
click at [1319, 227] on div "中國" at bounding box center [1388, 219] width 320 height 28
click at [1311, 271] on span "中國" at bounding box center [1388, 267] width 299 height 26
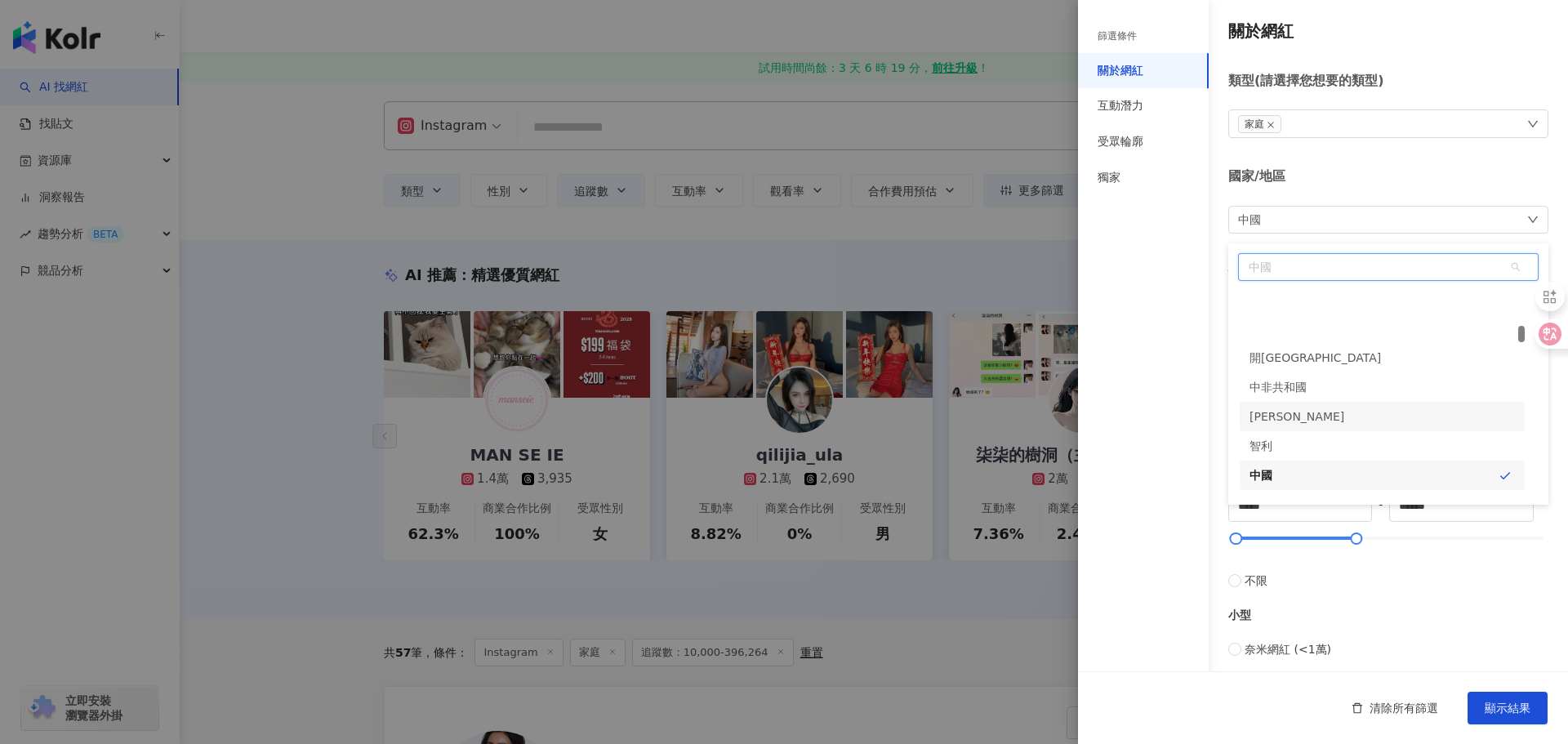
scroll to position [1690, 0]
type input "**"
click at [1312, 300] on div "香港" at bounding box center [1382, 300] width 285 height 30
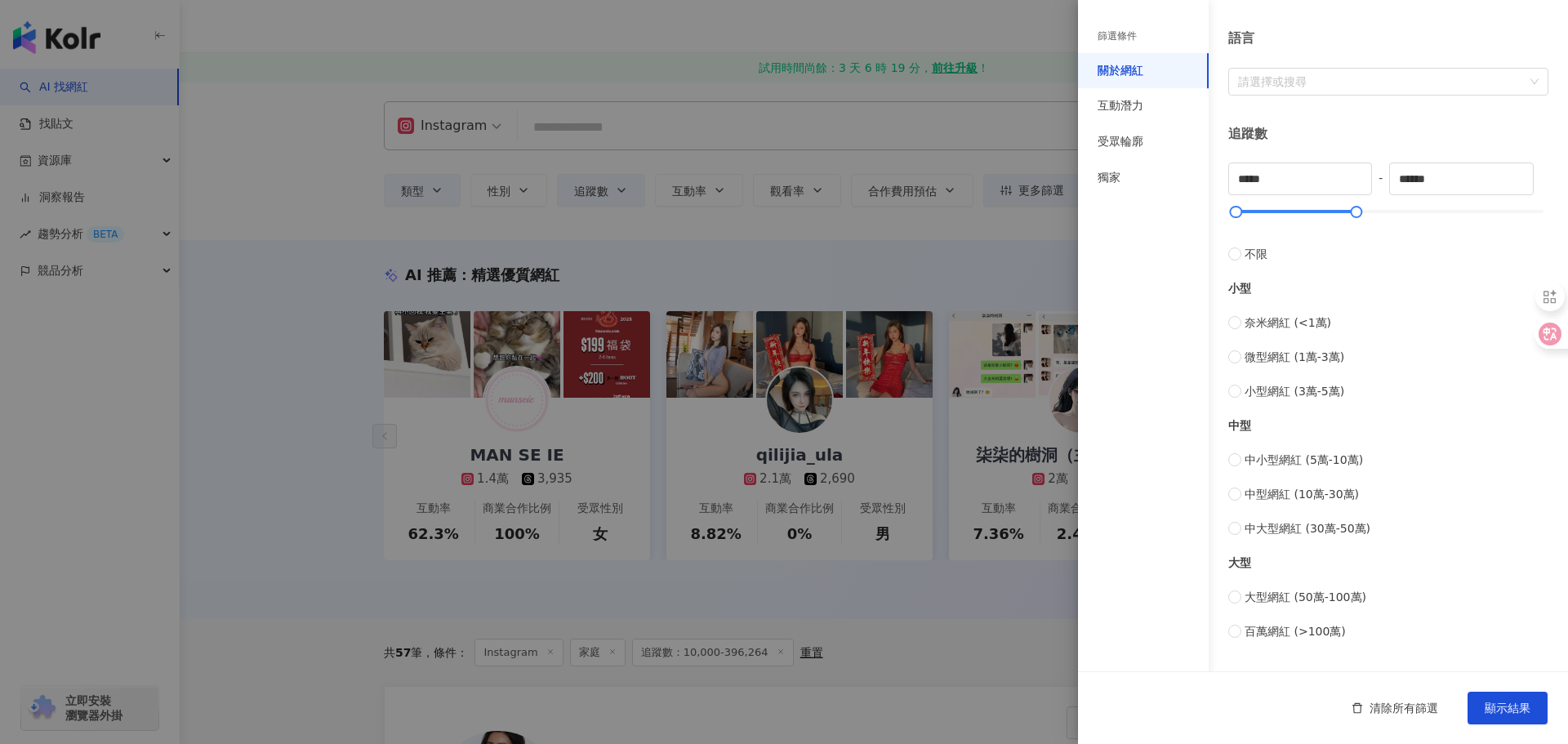
scroll to position [490, 0]
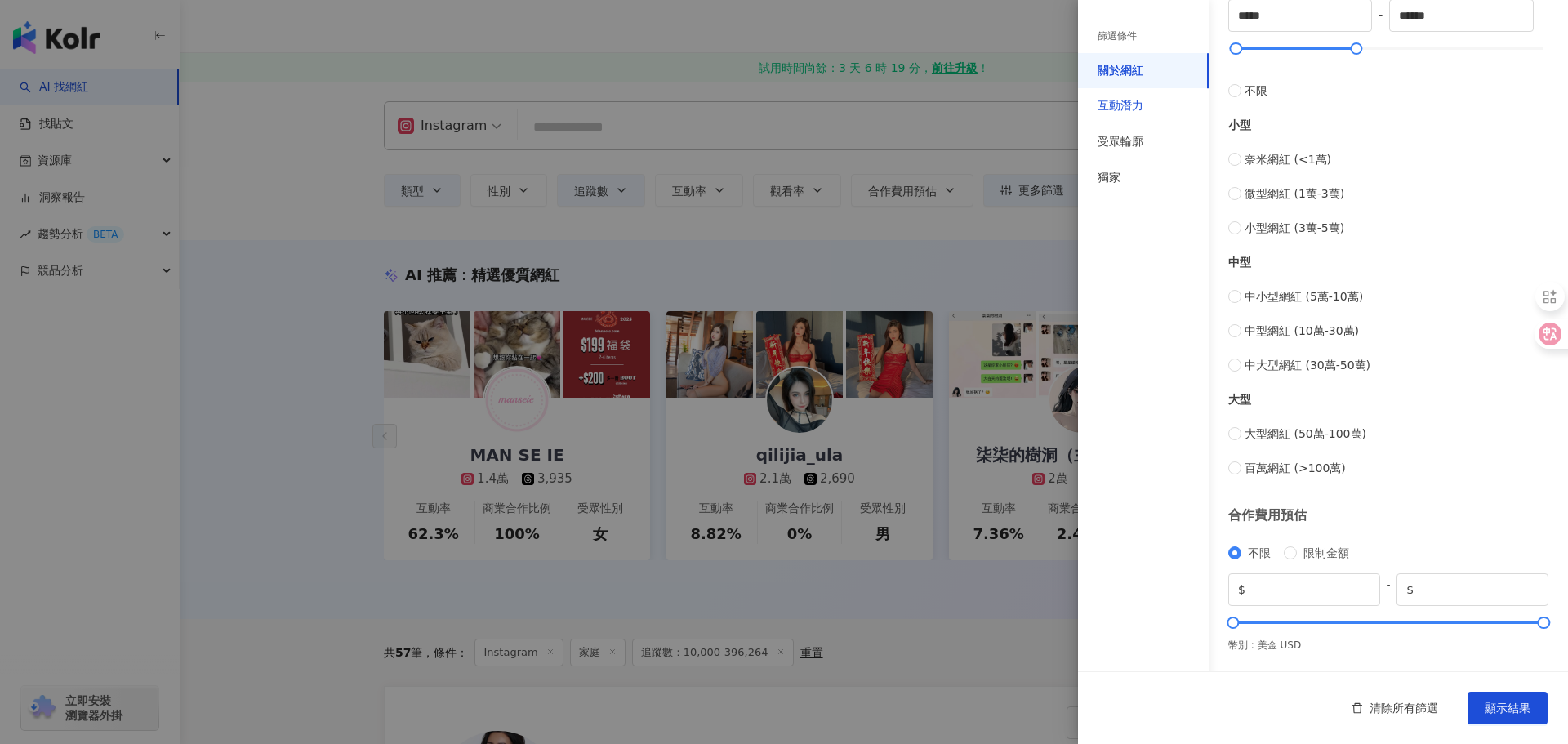
click at [1142, 101] on div "互動潛力" at bounding box center [1121, 106] width 46 height 16
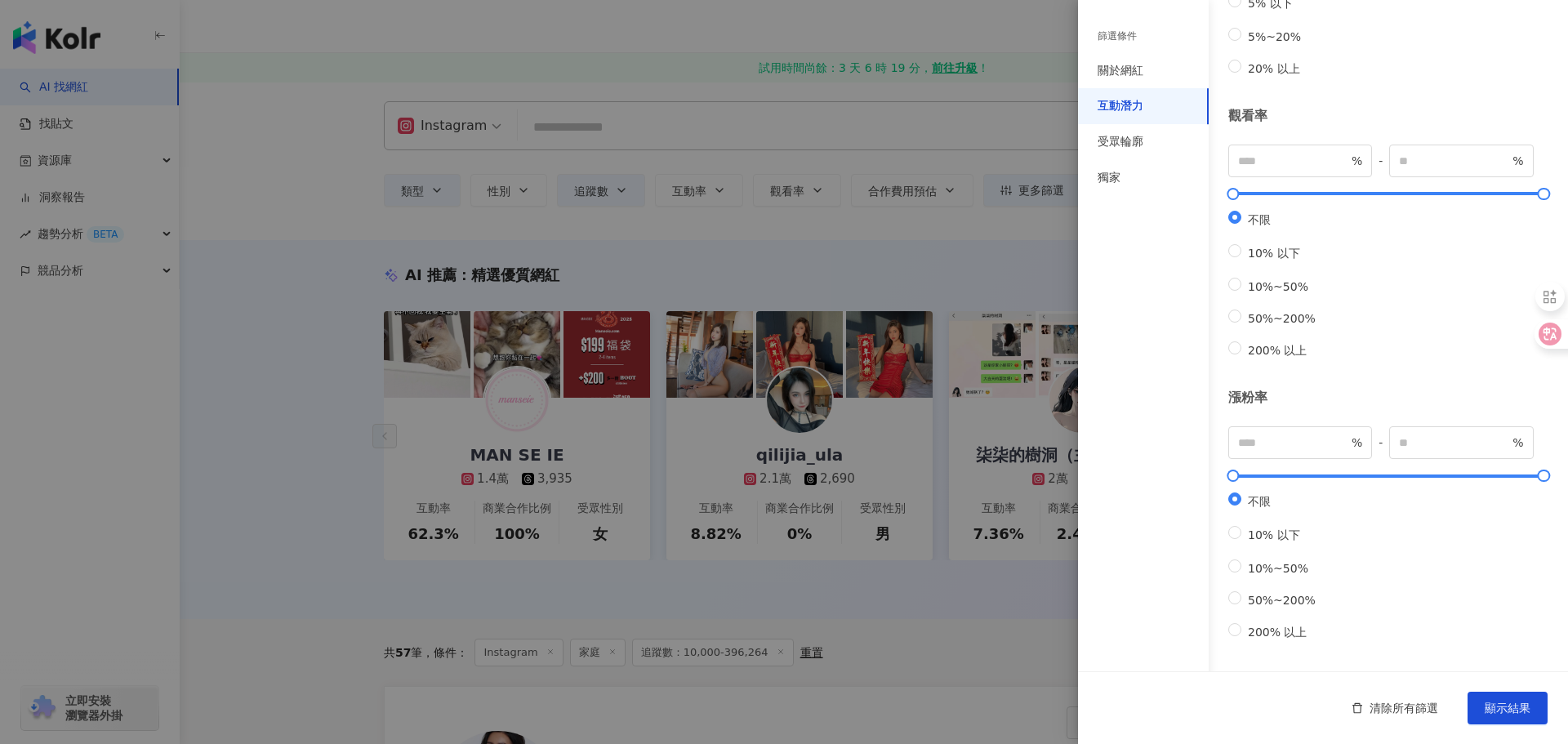
scroll to position [331, 0]
click at [1129, 145] on div "受眾輪廓" at bounding box center [1121, 142] width 46 height 16
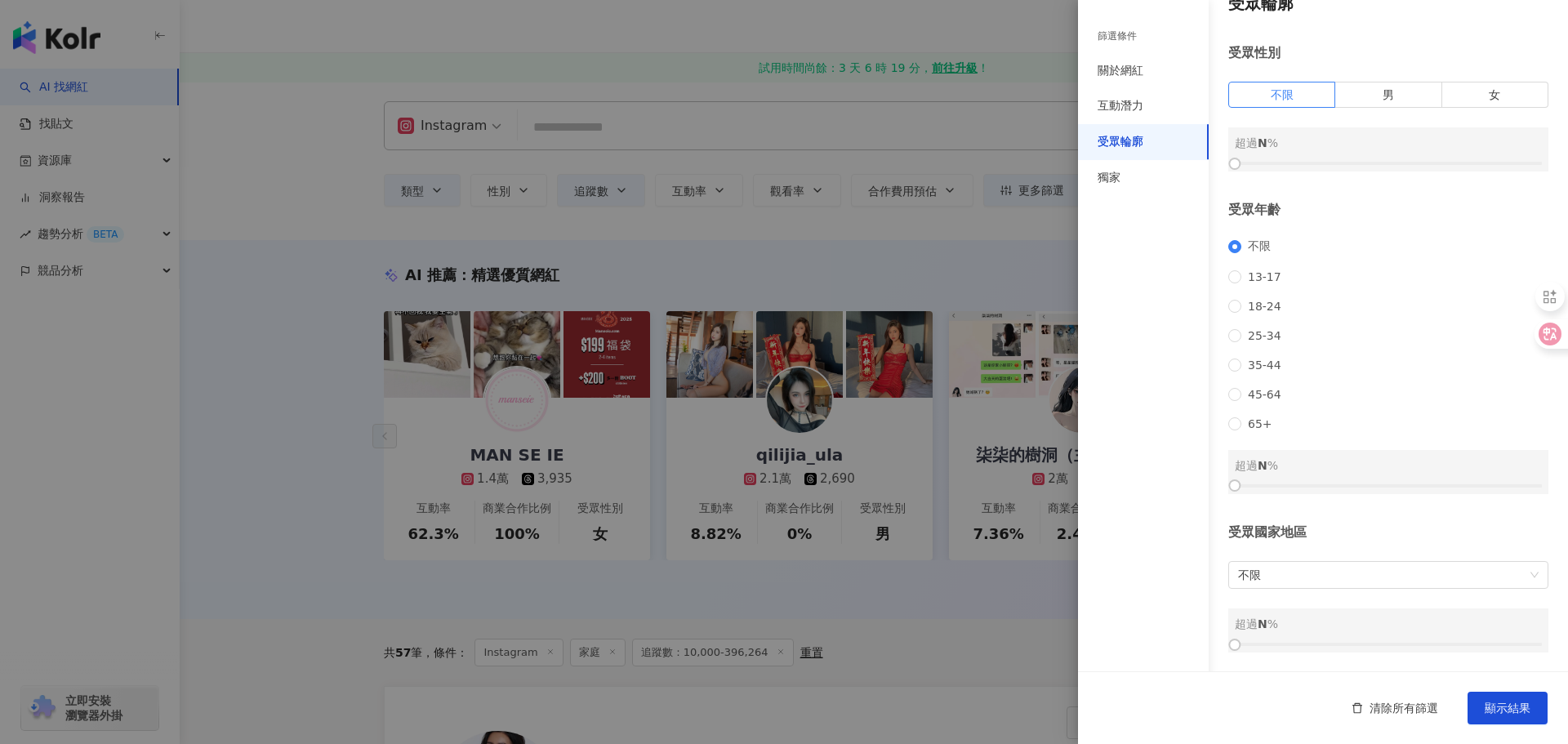
scroll to position [38, 0]
click at [1334, 571] on span "不限" at bounding box center [1388, 574] width 300 height 26
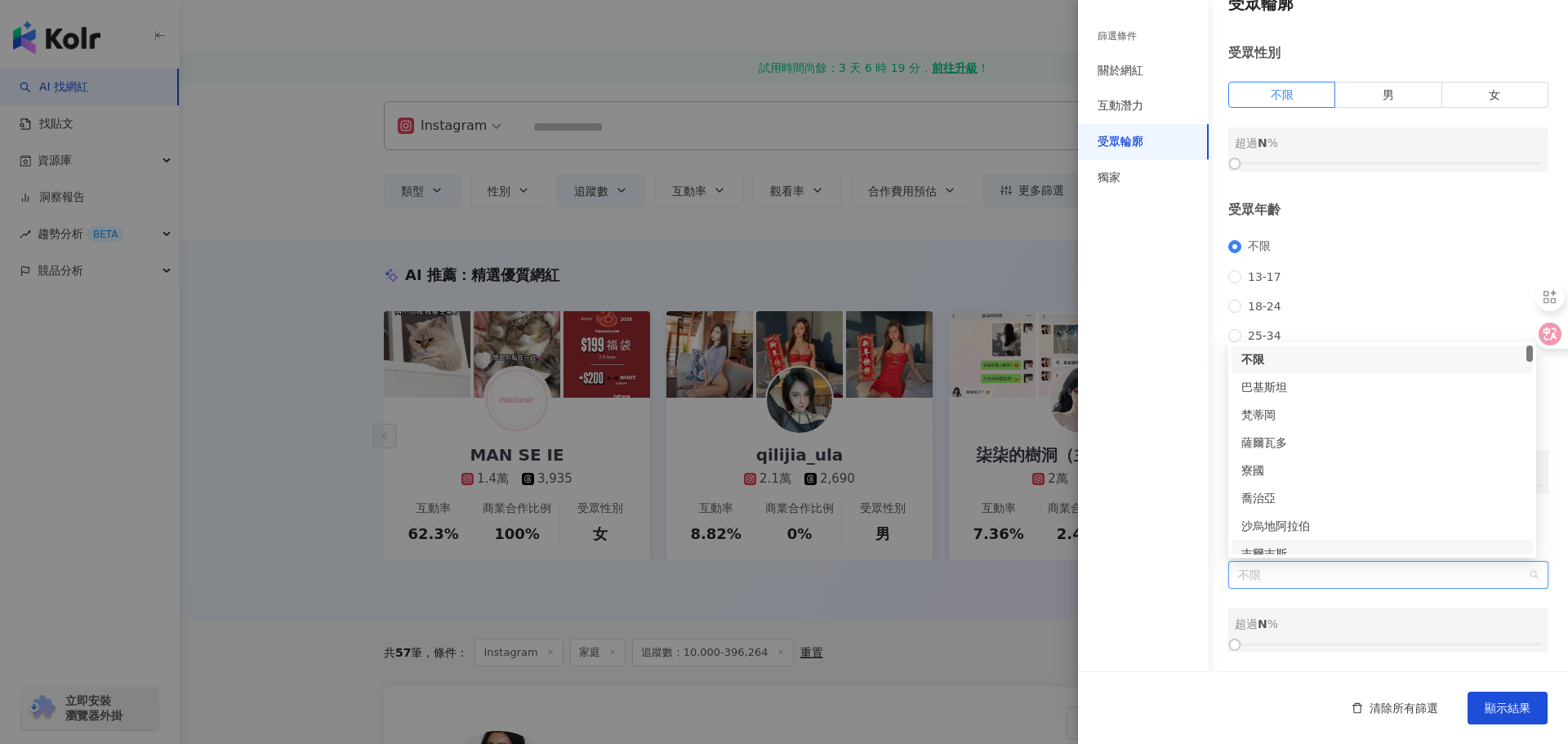
click at [1314, 575] on span "不限" at bounding box center [1388, 574] width 300 height 26
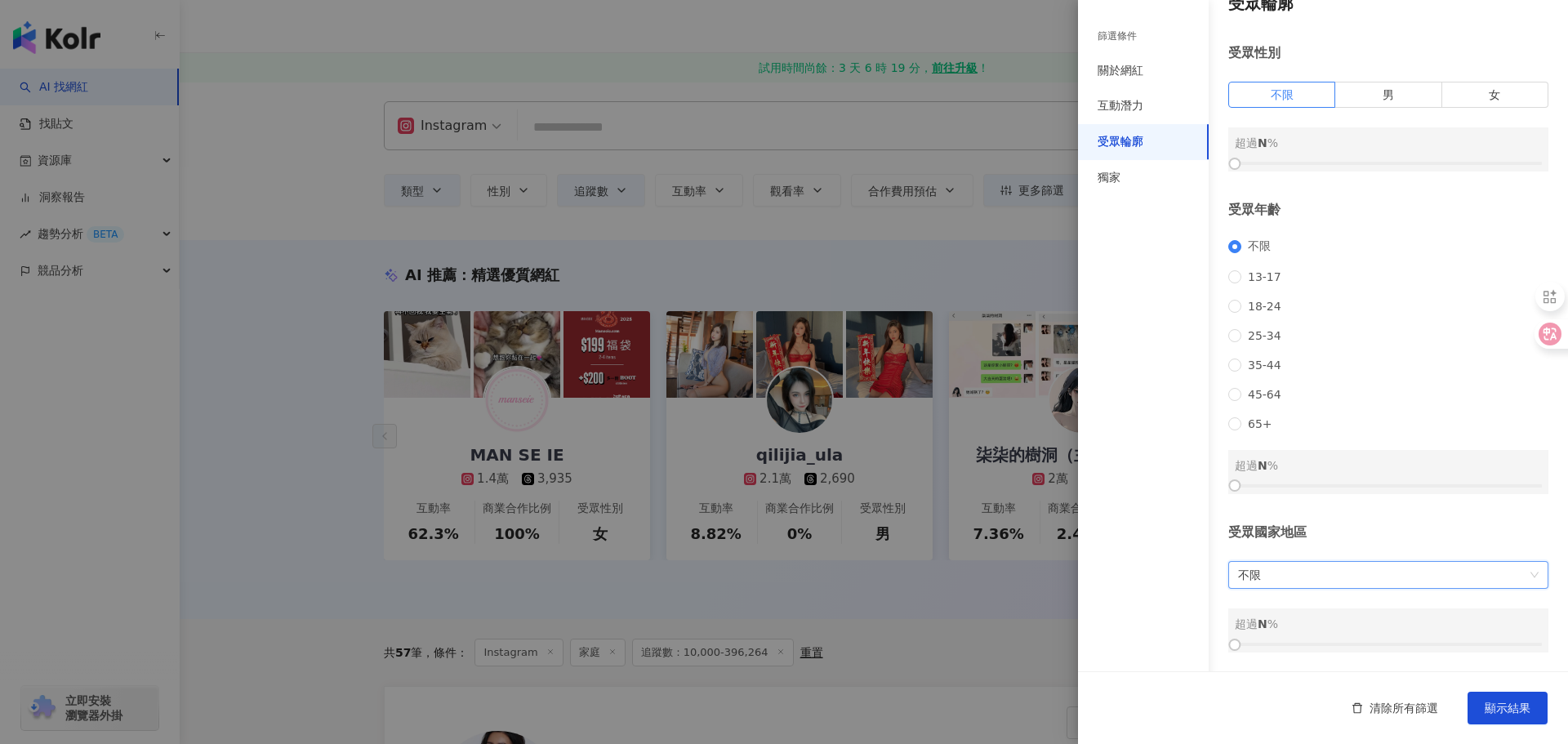
click at [1314, 575] on span "不限" at bounding box center [1388, 574] width 300 height 26
type input "**"
click at [1356, 574] on input "**" at bounding box center [1388, 574] width 300 height 26
drag, startPoint x: 1237, startPoint y: 572, endPoint x: 1282, endPoint y: 560, distance: 46.6
click at [1237, 570] on div "不限" at bounding box center [1388, 574] width 320 height 28
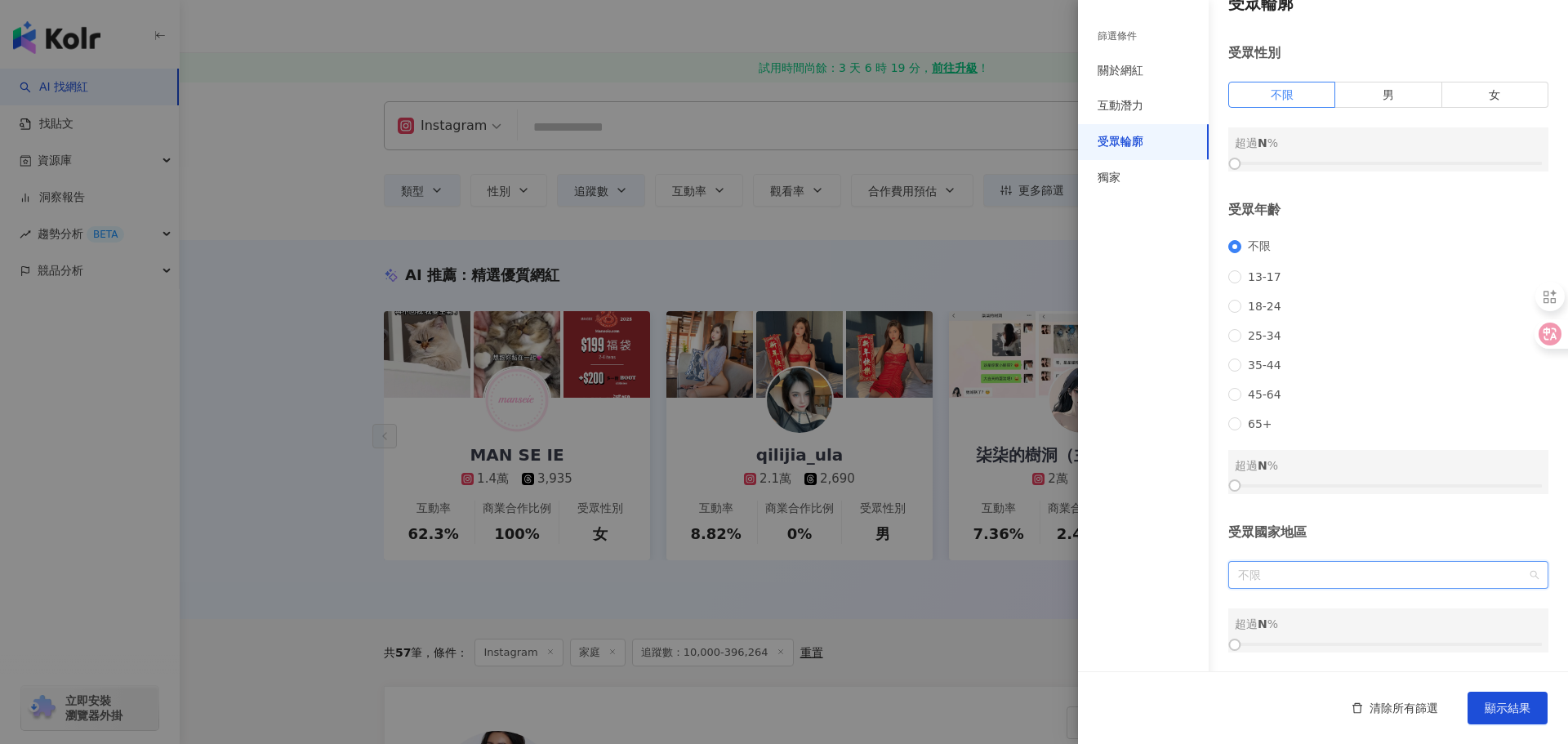
click at [1280, 575] on span "不限" at bounding box center [1388, 574] width 300 height 26
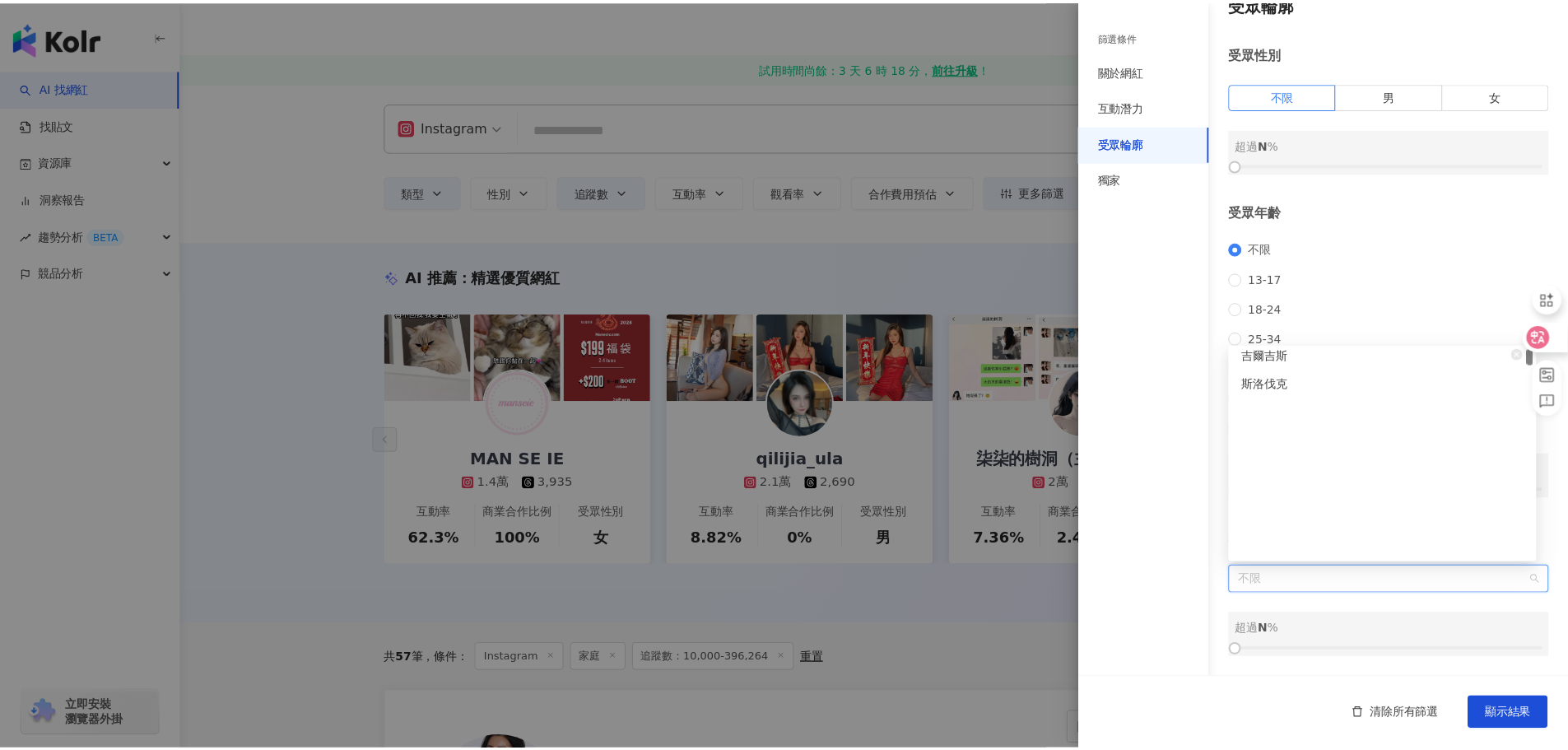
scroll to position [0, 0]
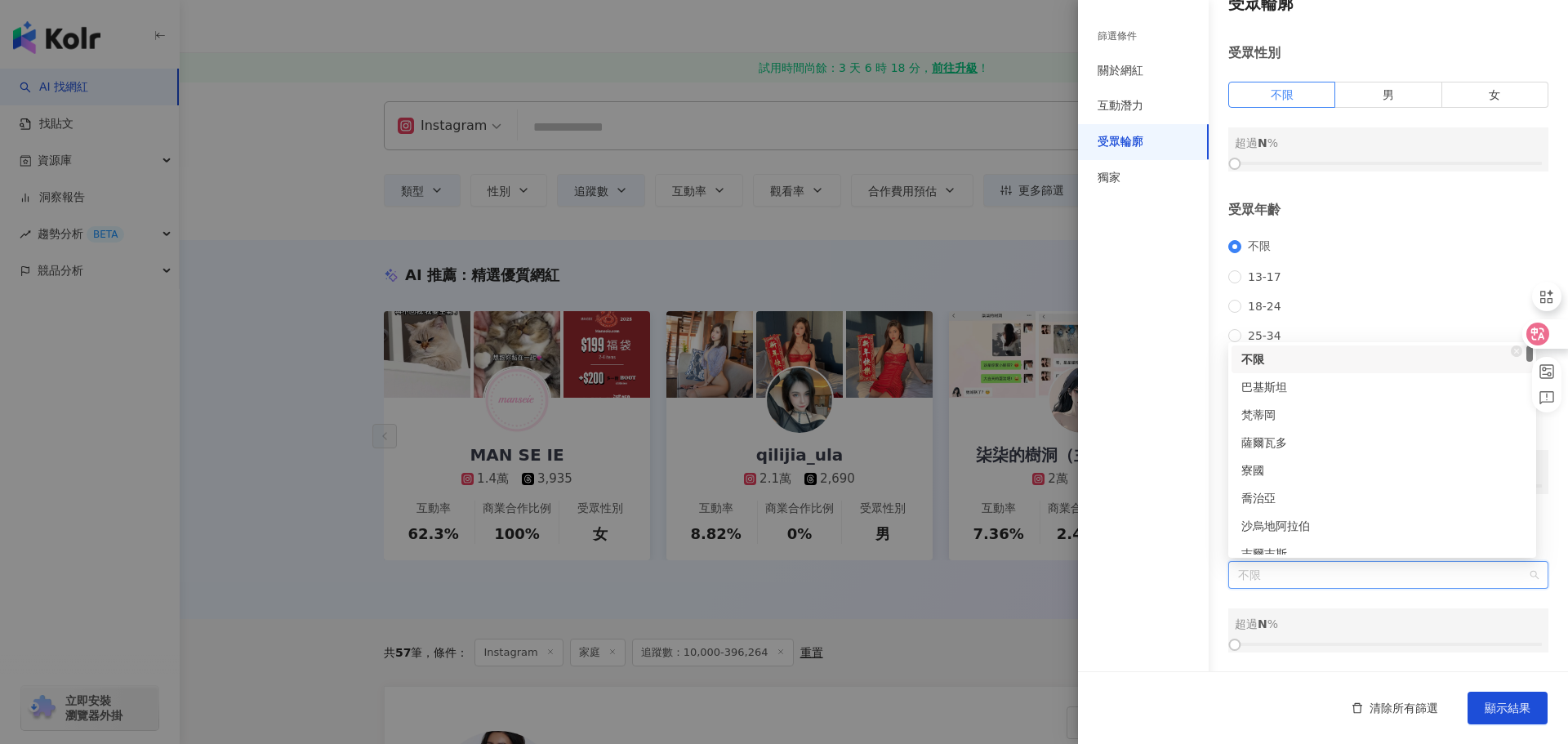
drag, startPoint x: 1529, startPoint y: 371, endPoint x: 1536, endPoint y: 342, distance: 29.8
click at [1536, 342] on html "AI 找網紅 找貼文 資源庫 洞察報告 趨勢分析 BETA 競品分析 立即安裝 瀏覽器外掛 繁體中文 J 試用時間尚餘：3 天 6 時 18 分， 前往升級 …" at bounding box center [784, 372] width 1568 height 744
click at [1314, 360] on div "不限" at bounding box center [1382, 359] width 281 height 18
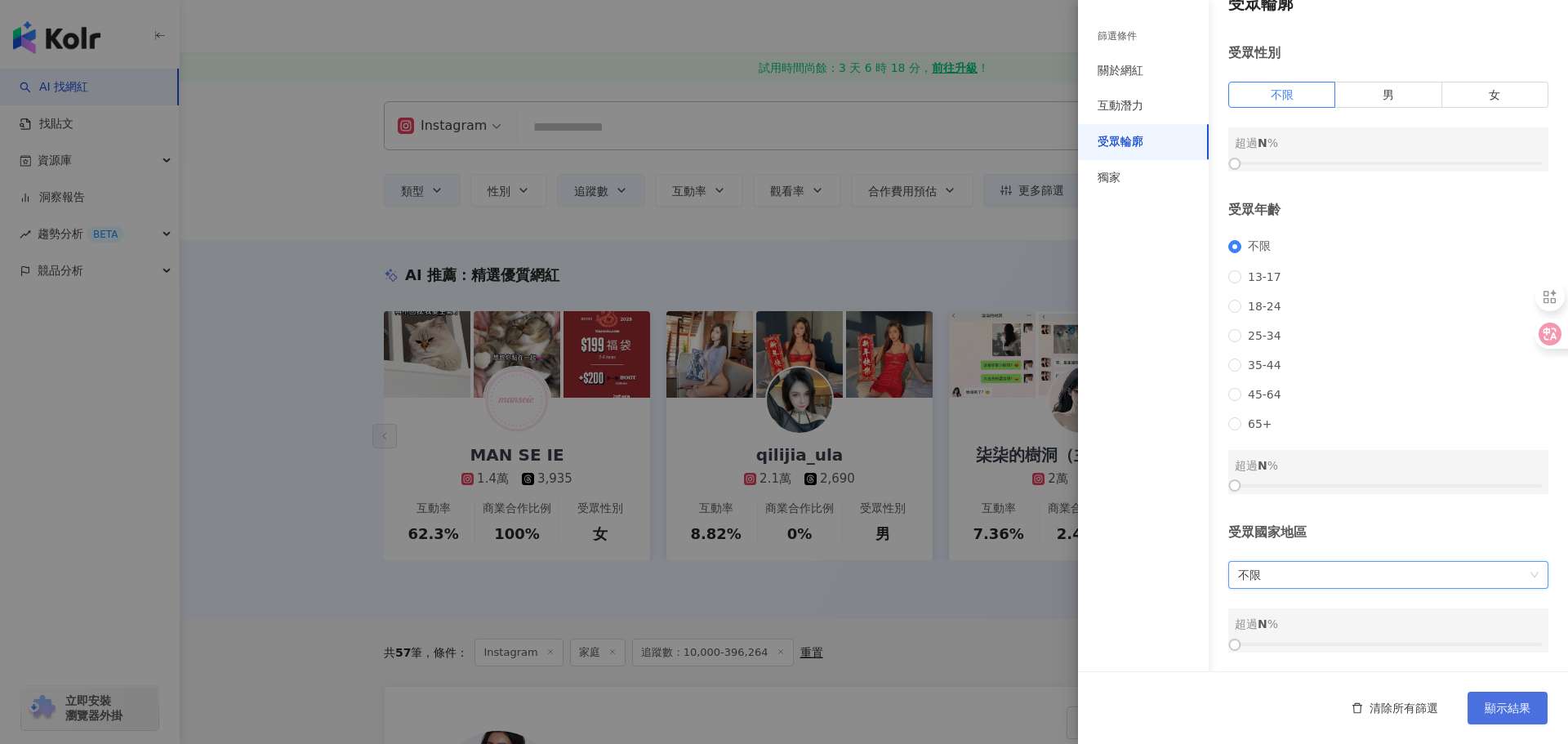
click at [1512, 702] on span "顯示結果" at bounding box center [1508, 708] width 46 height 13
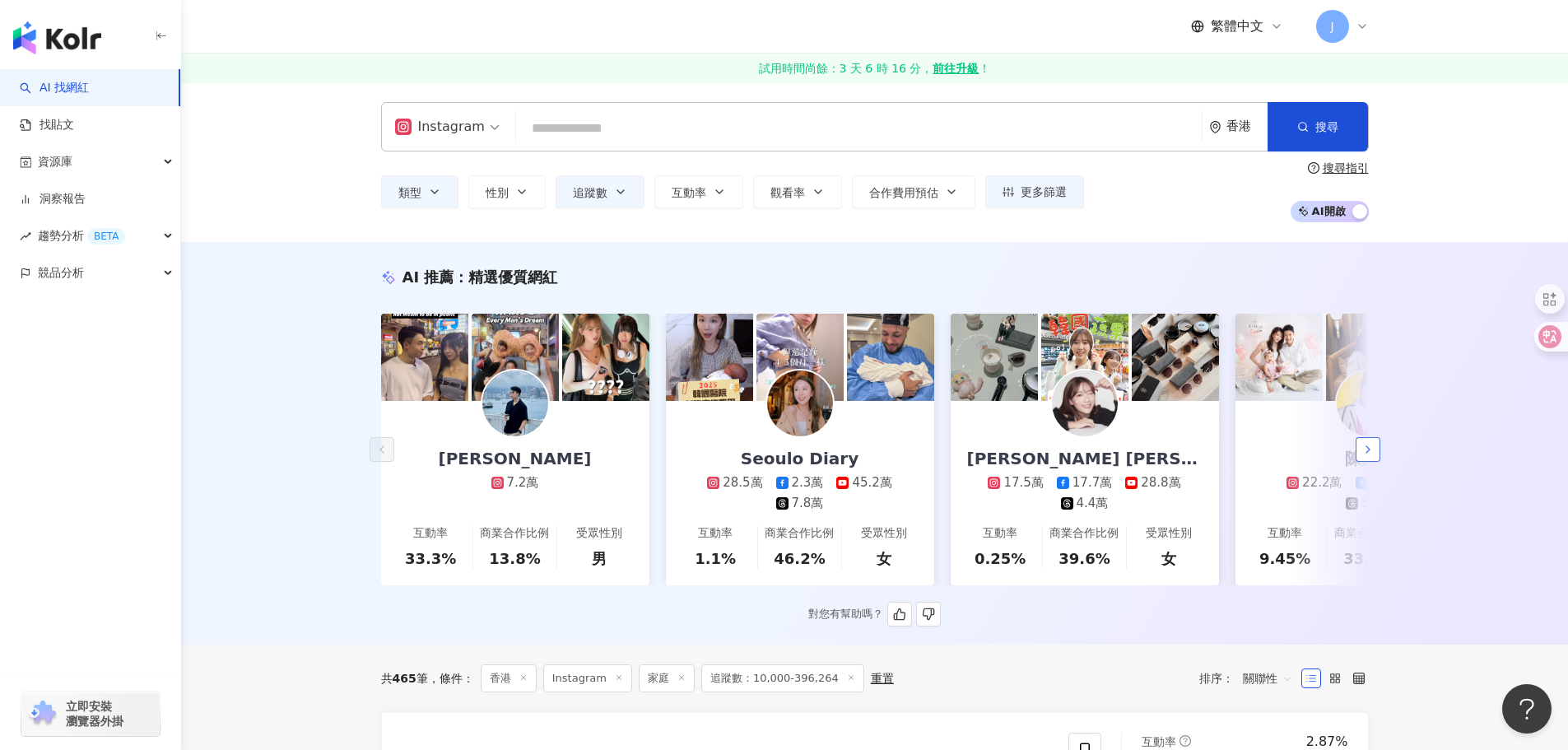
click at [1372, 455] on icon "button" at bounding box center [1368, 449] width 13 height 13
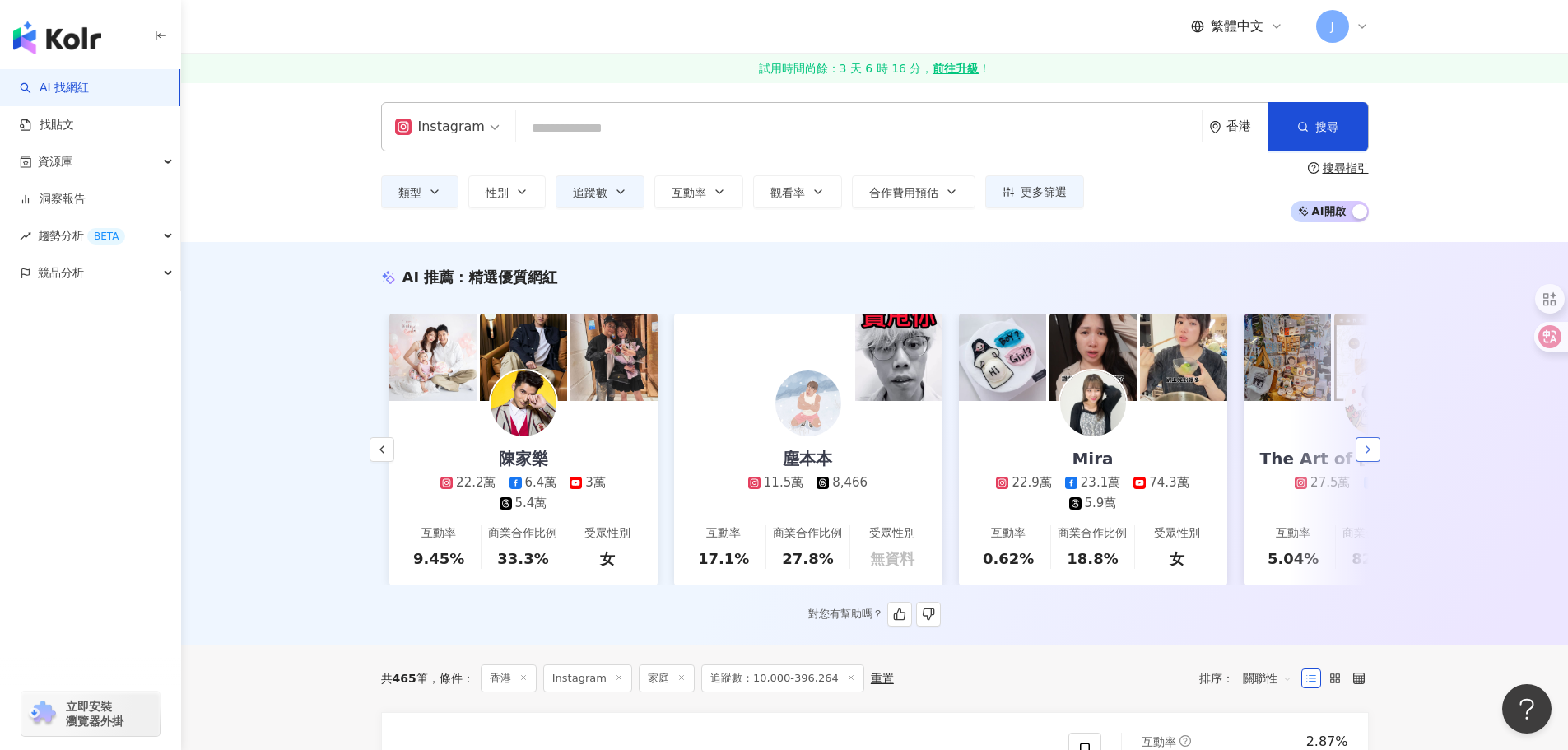
scroll to position [0, 855]
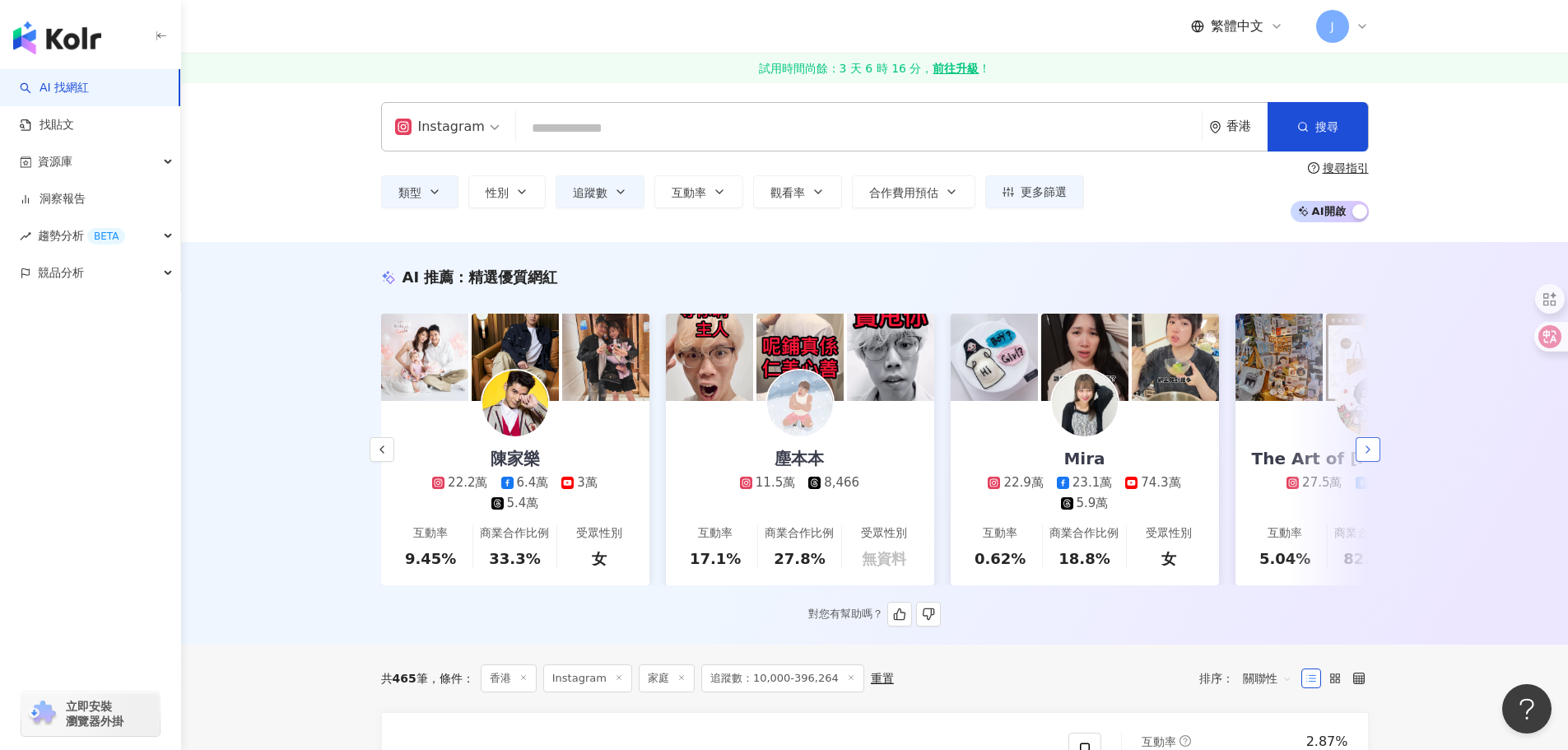
click at [1362, 454] on icon "button" at bounding box center [1368, 449] width 13 height 13
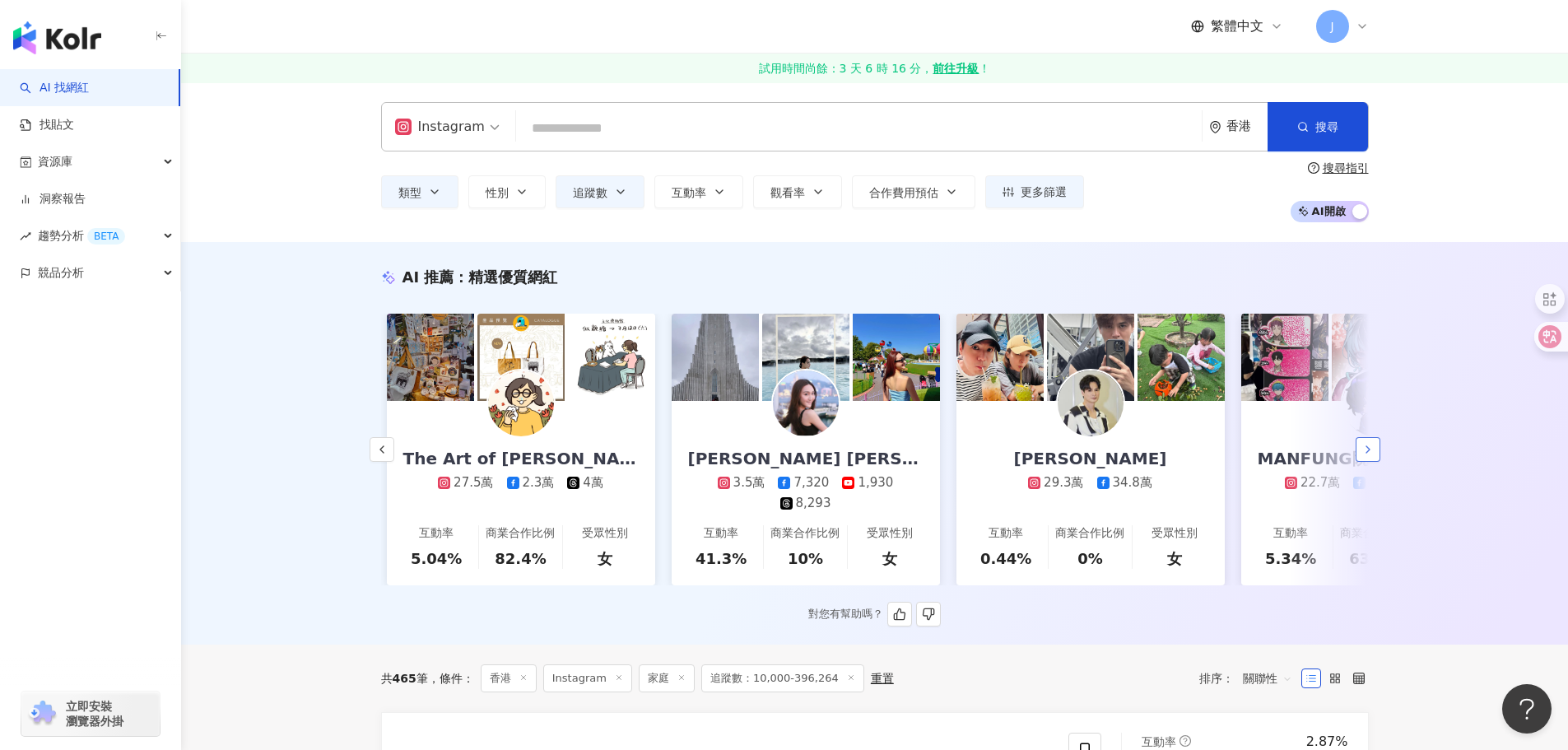
scroll to position [0, 1709]
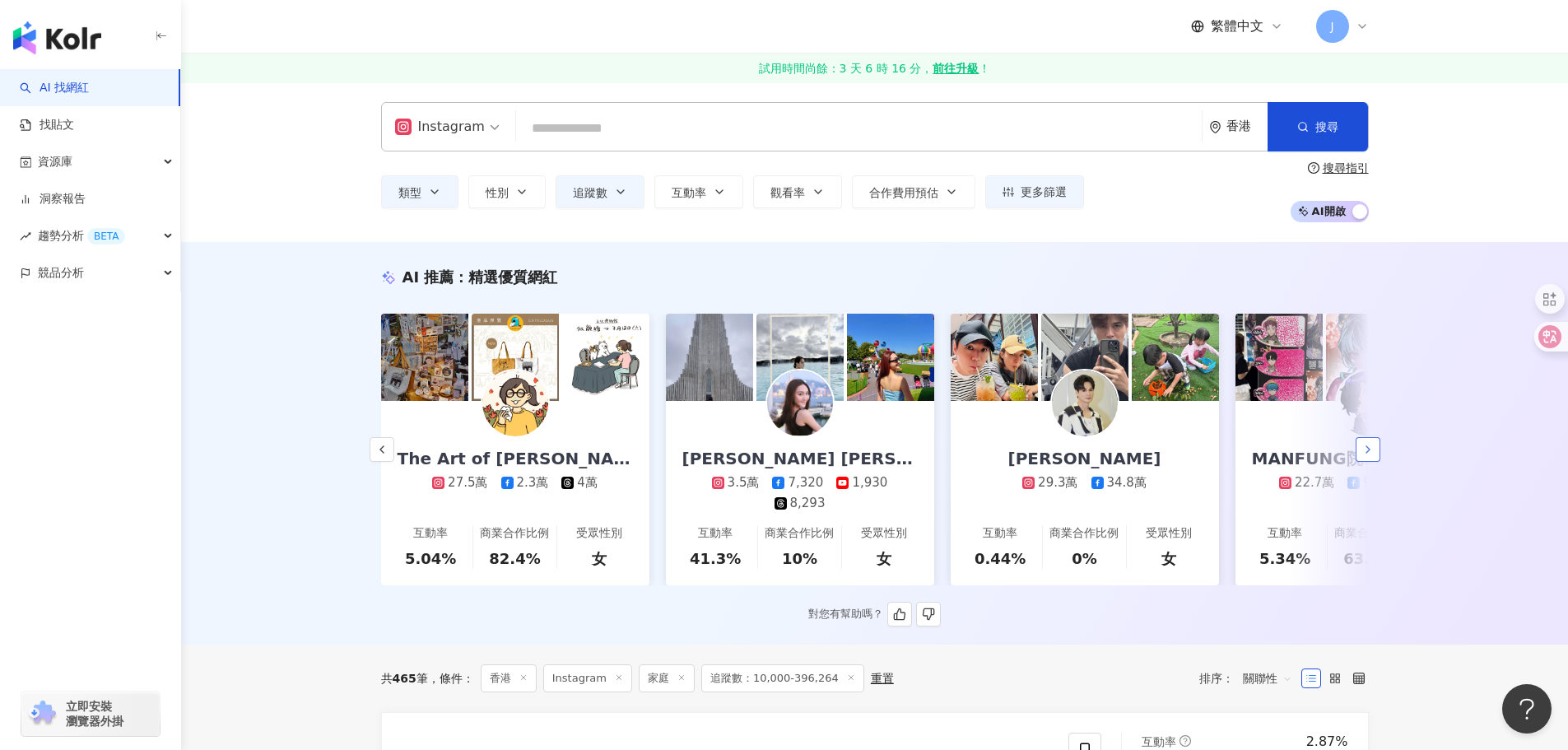
click at [1363, 455] on icon "button" at bounding box center [1368, 449] width 13 height 13
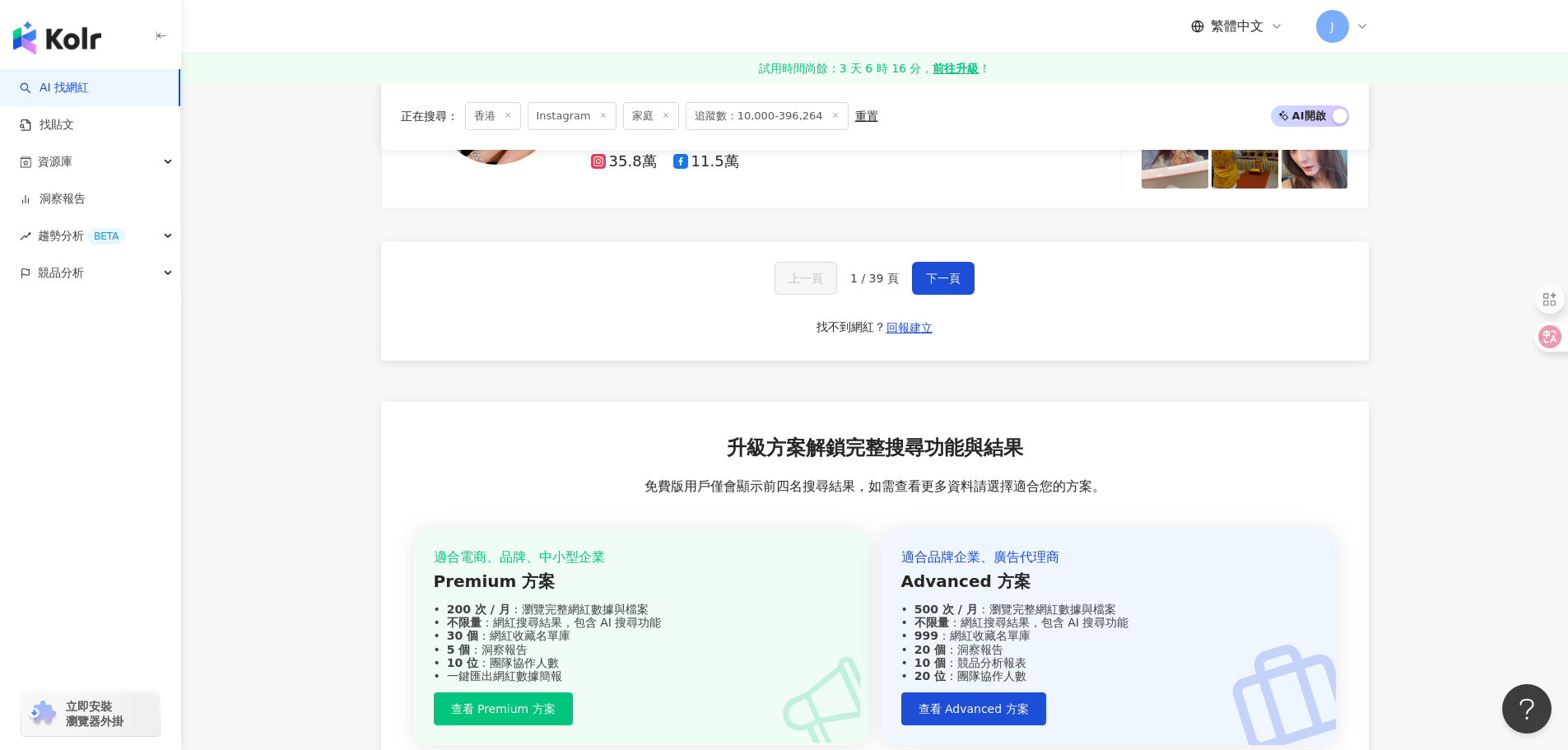
scroll to position [3292, 0]
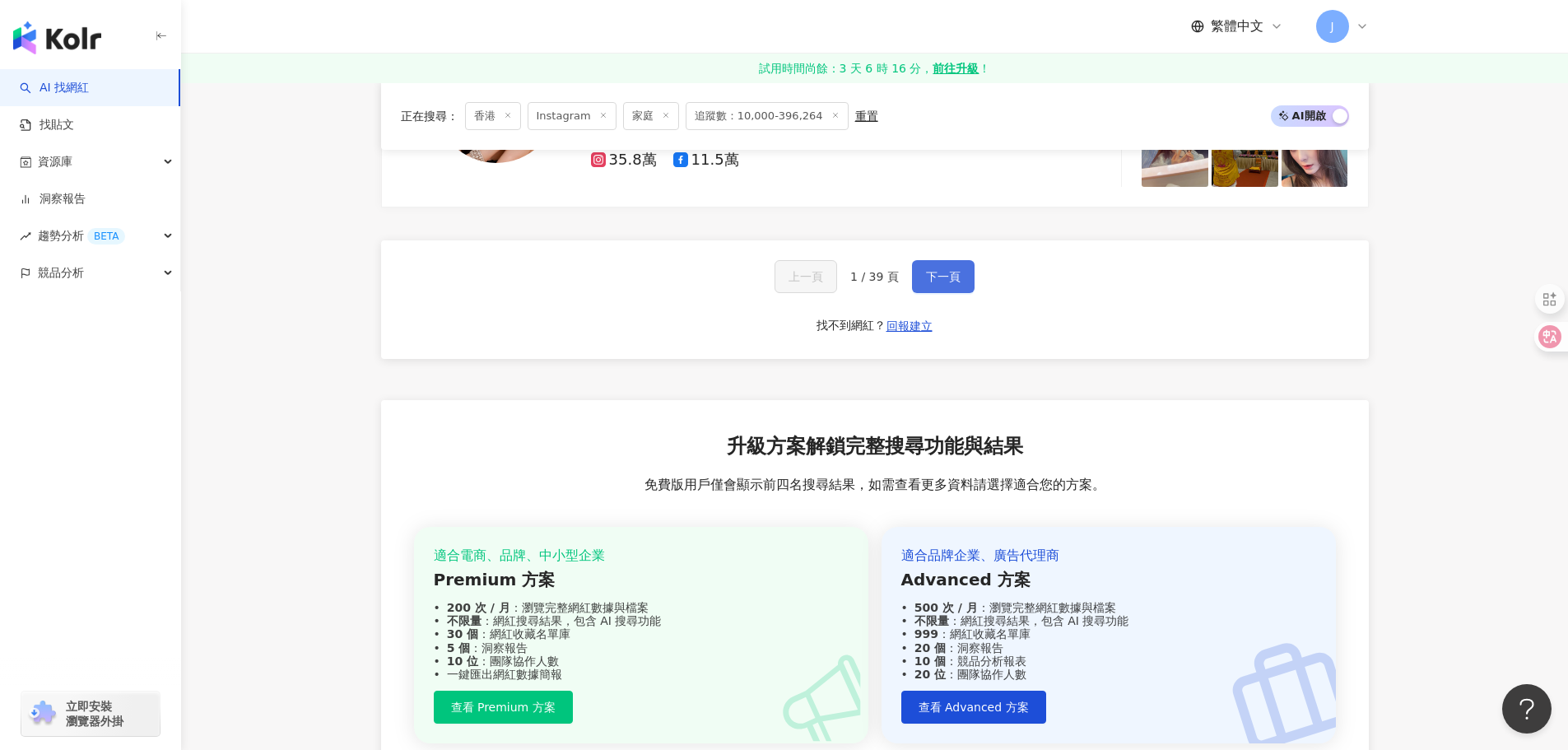
click at [935, 275] on span "下一頁" at bounding box center [943, 276] width 35 height 13
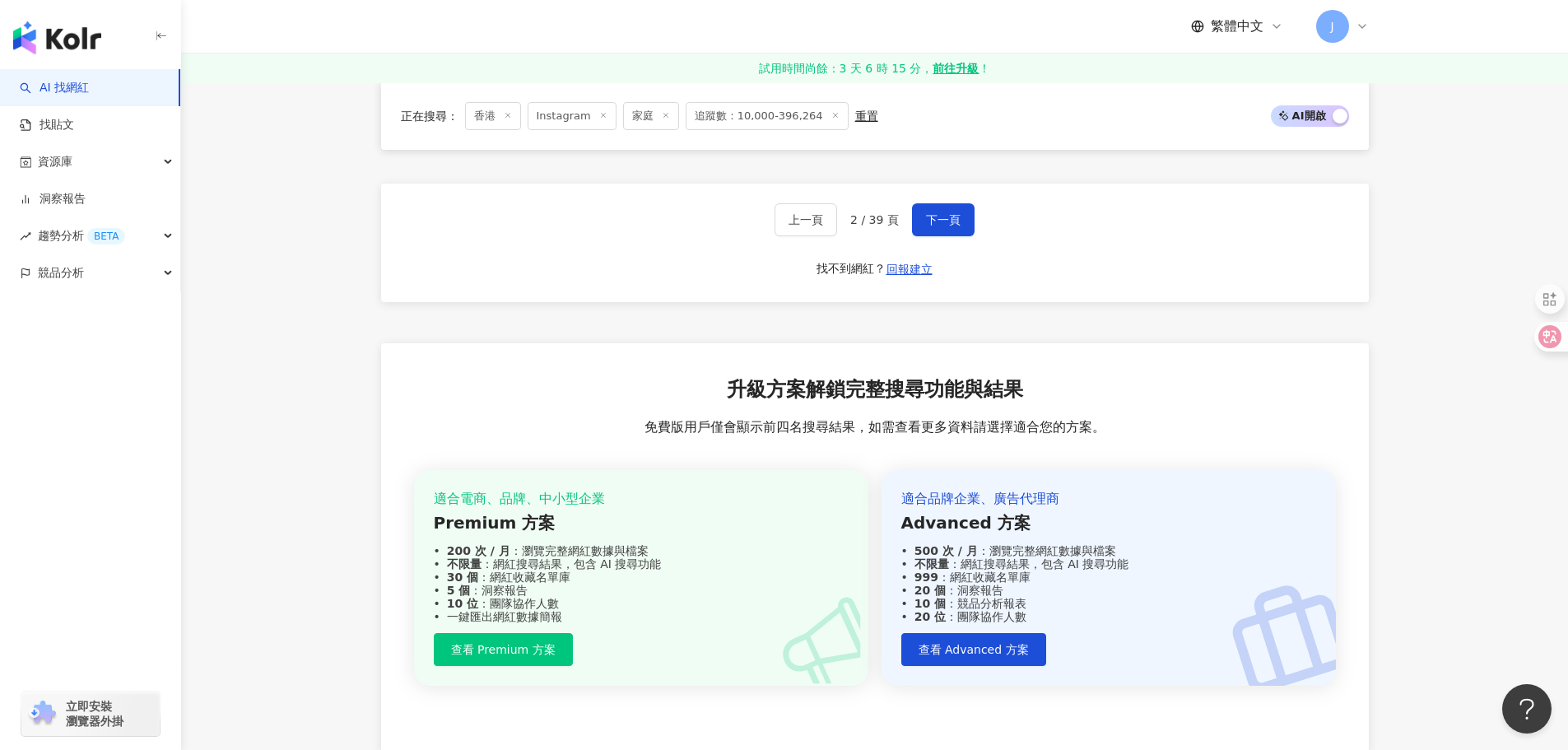
scroll to position [3127, 0]
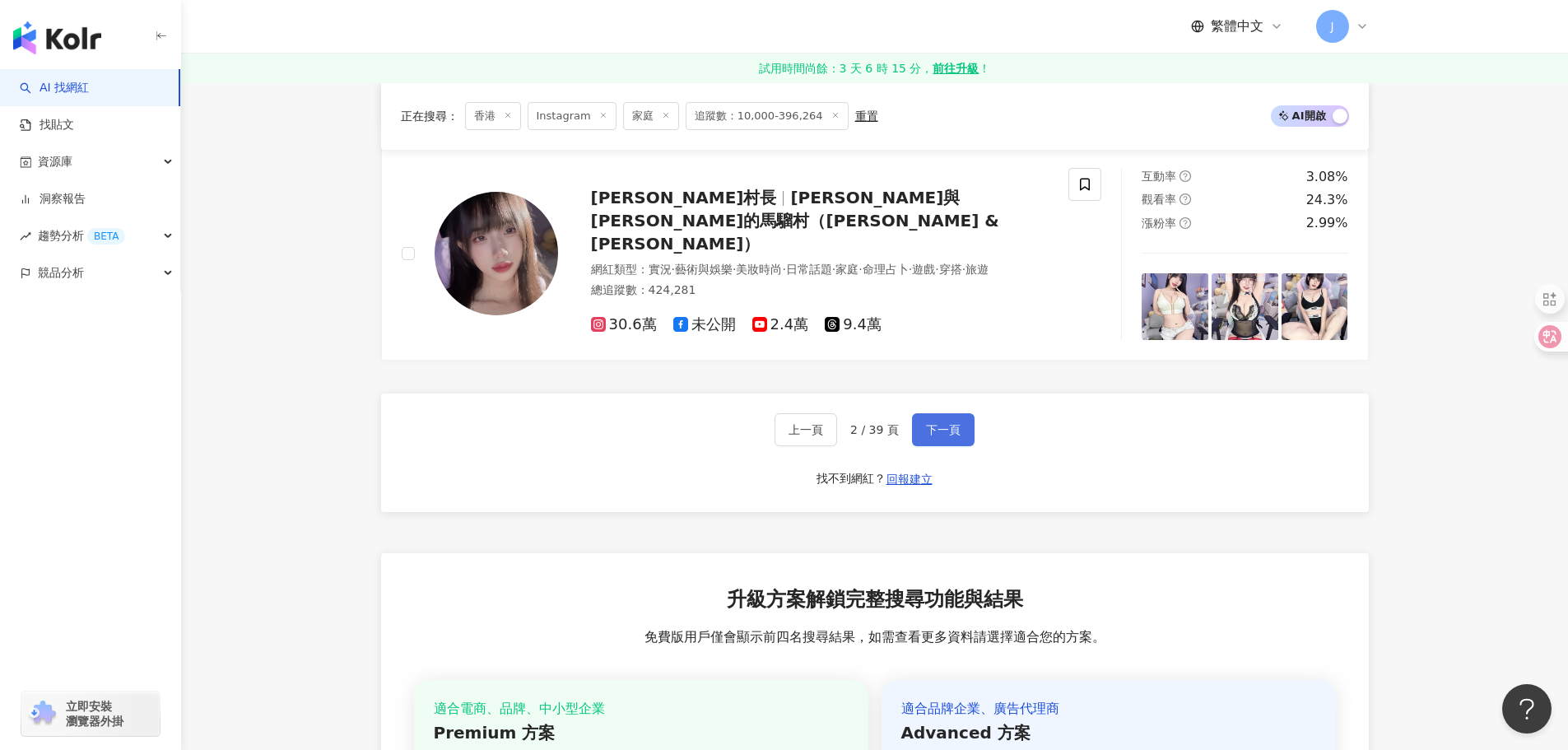
click at [924, 443] on button "下一頁" at bounding box center [943, 429] width 63 height 33
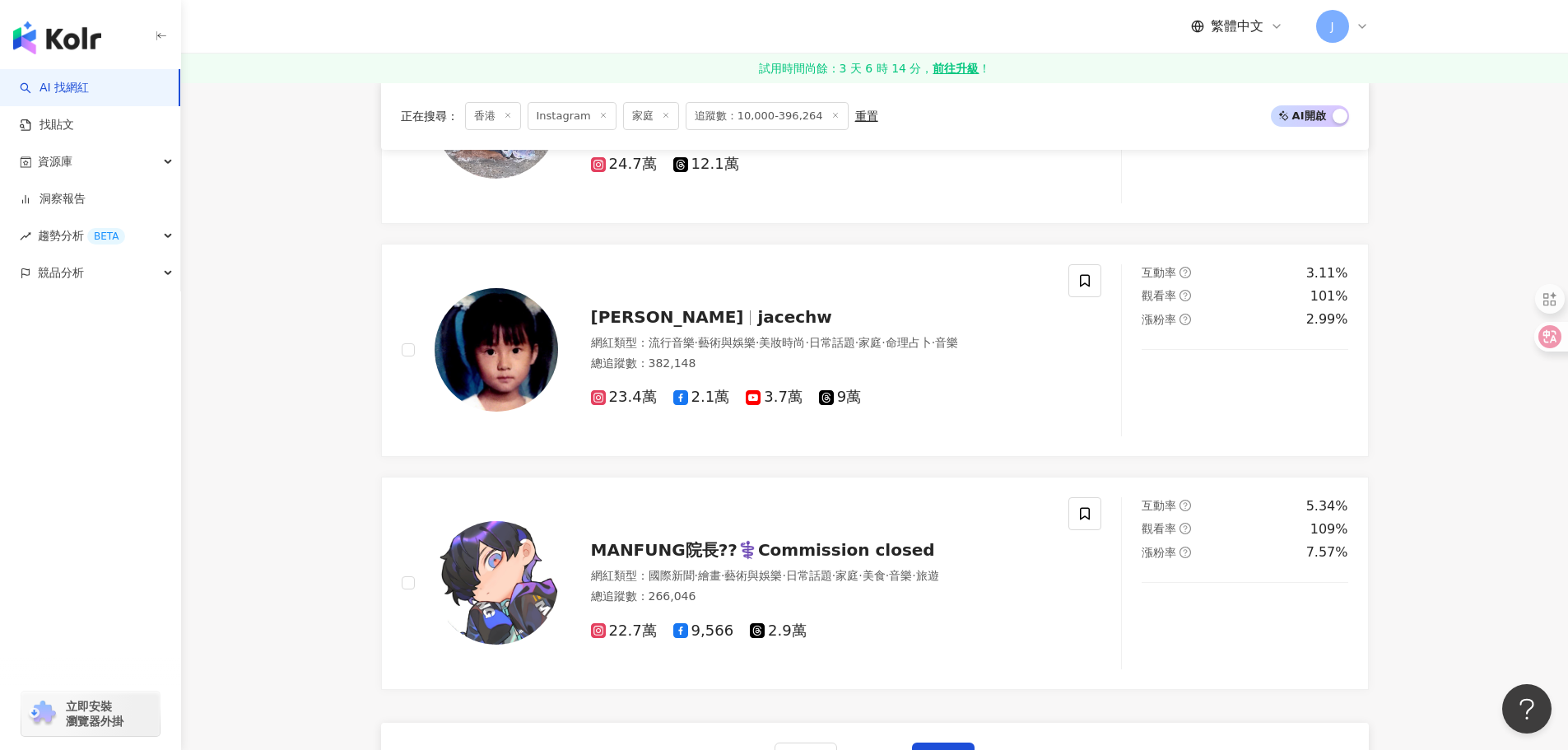
scroll to position [3292, 0]
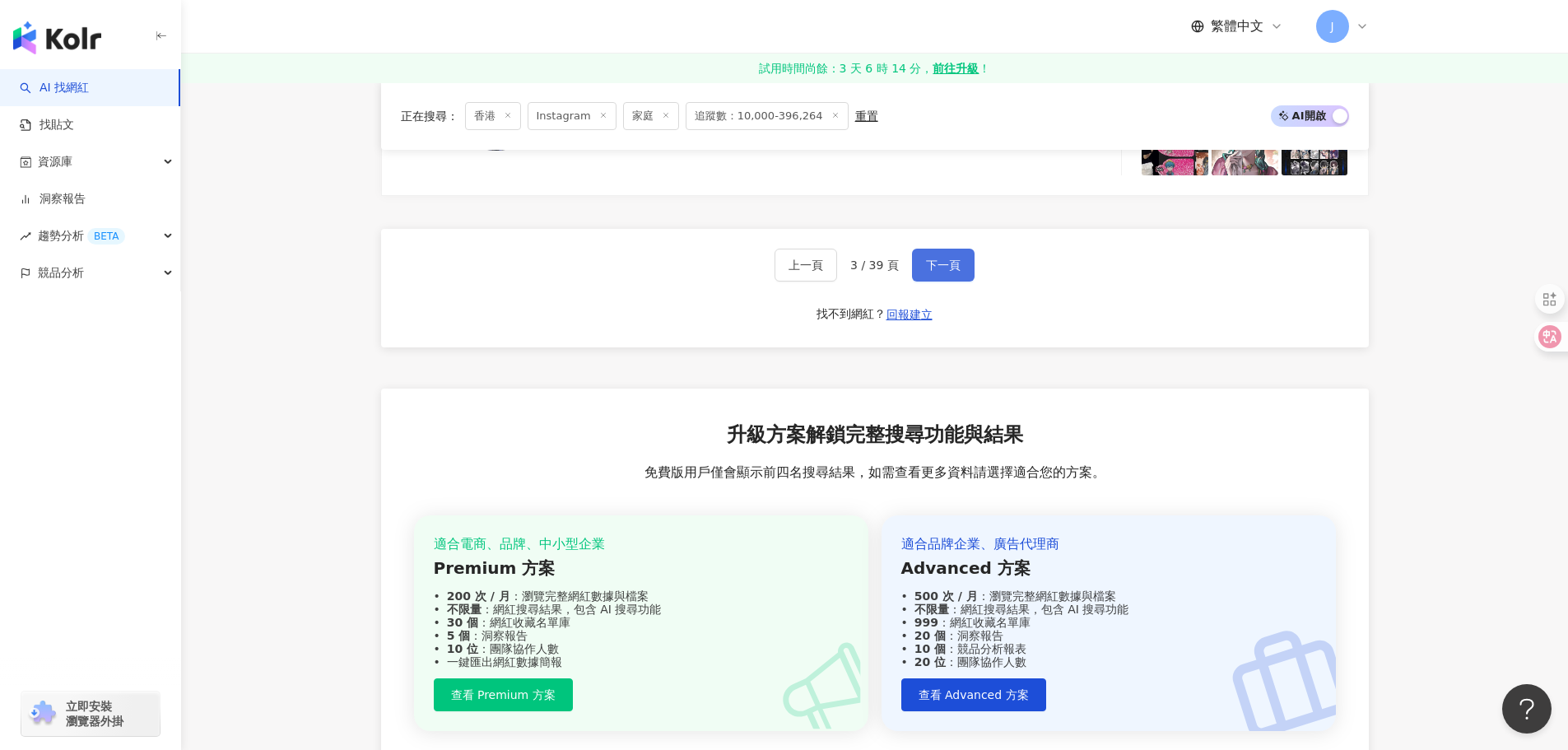
click at [944, 269] on button "下一頁" at bounding box center [943, 265] width 63 height 33
click at [941, 270] on button "下一頁" at bounding box center [943, 265] width 63 height 33
click at [946, 272] on span "下一頁" at bounding box center [943, 265] width 35 height 13
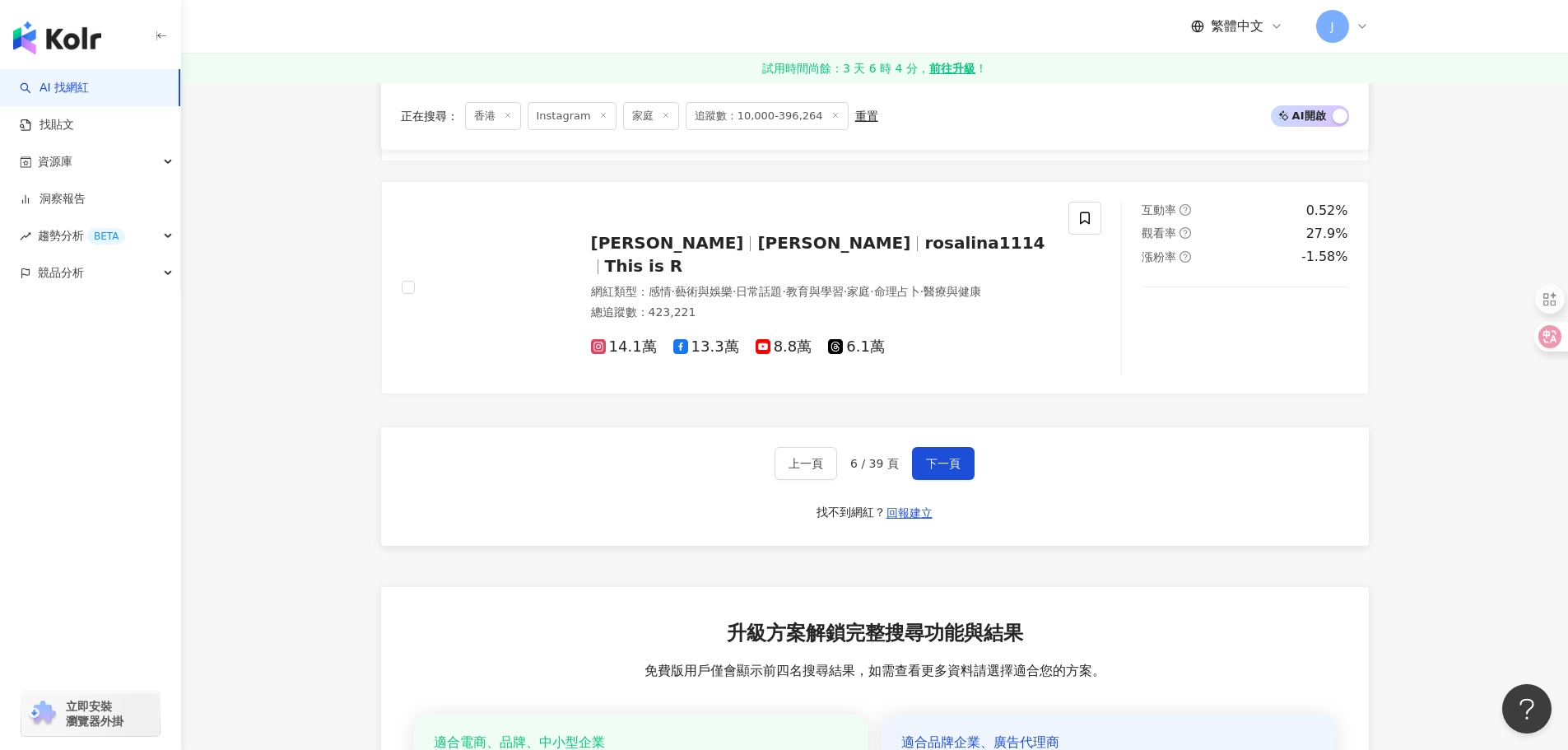
scroll to position [3118, 0]
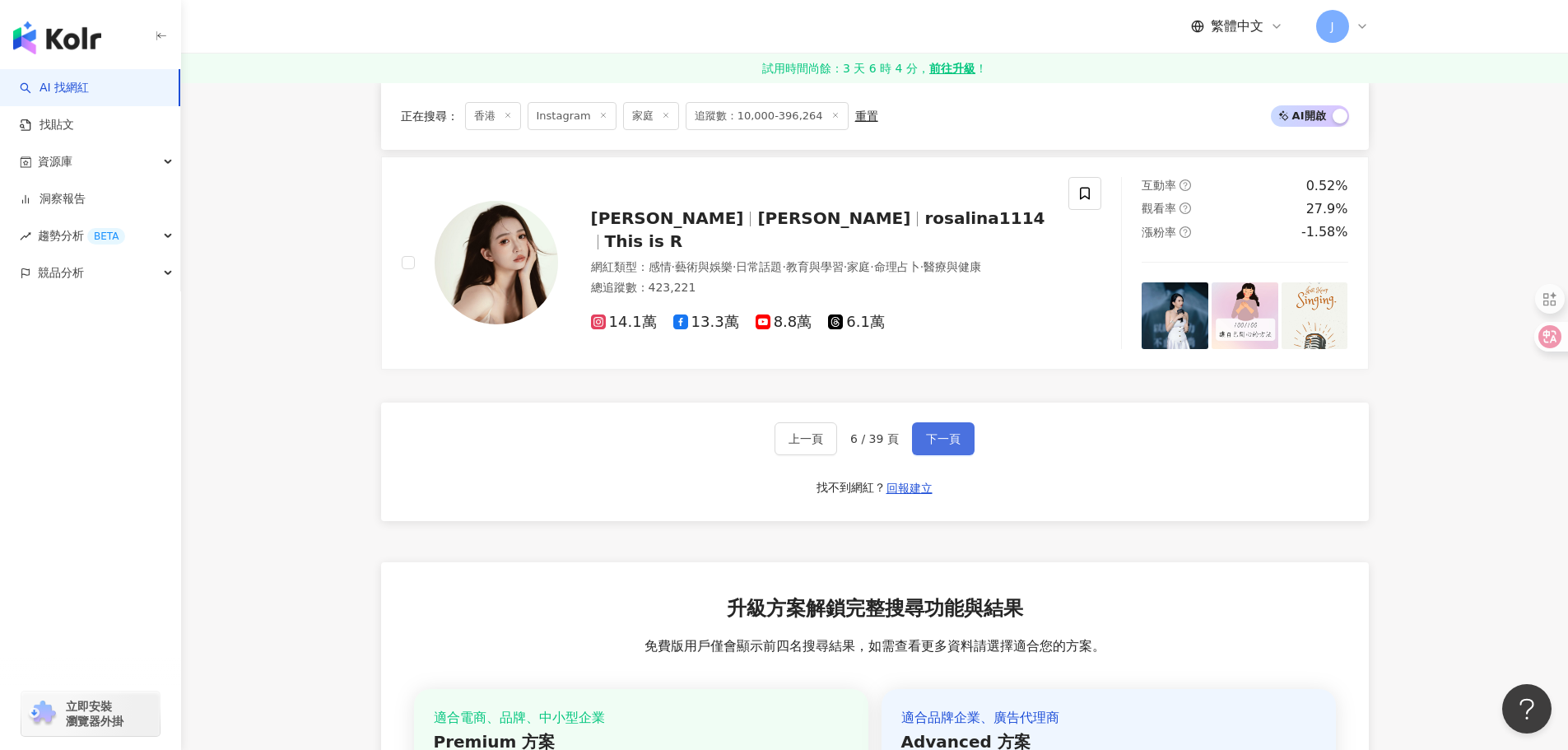
click at [928, 445] on span "下一頁" at bounding box center [943, 438] width 35 height 13
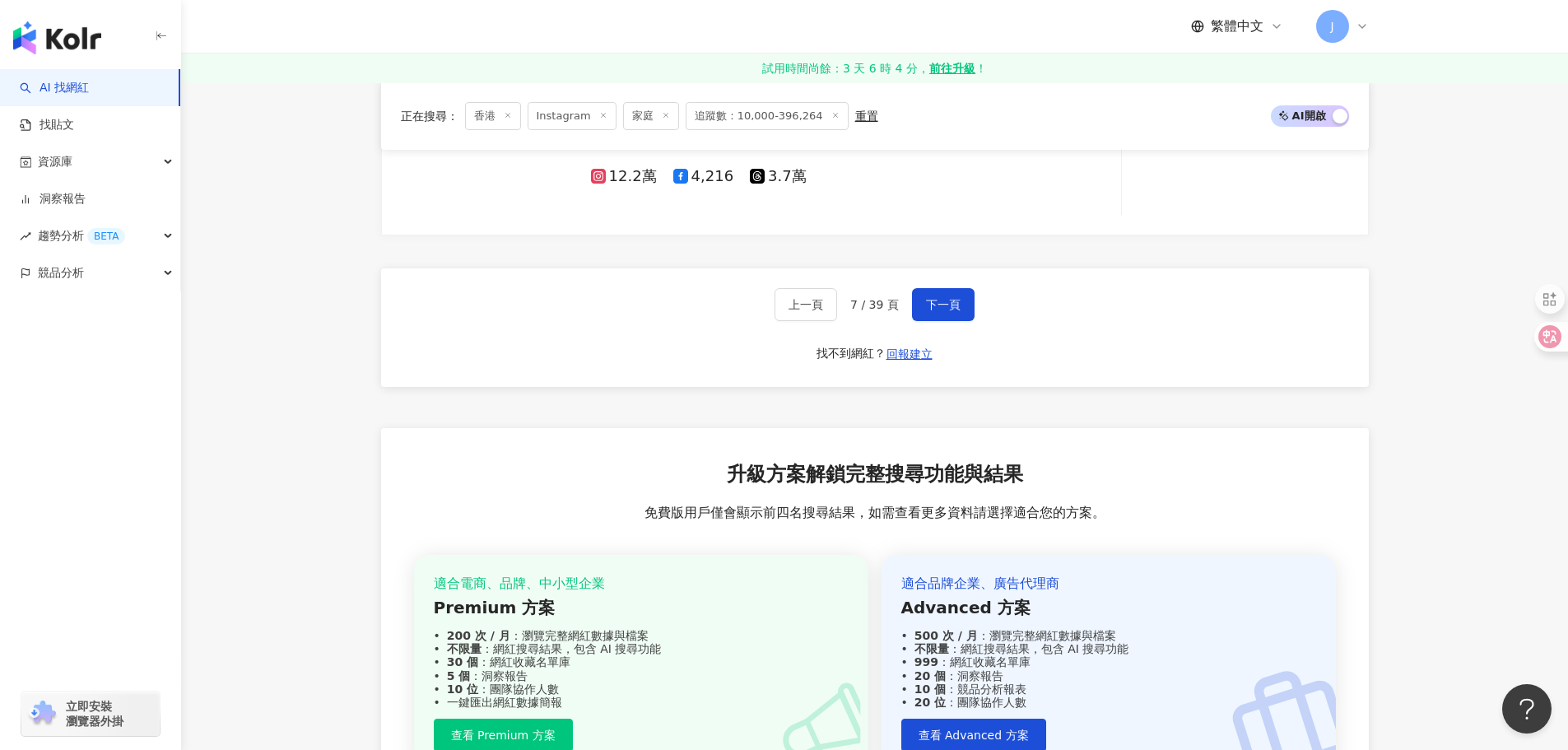
scroll to position [3171, 0]
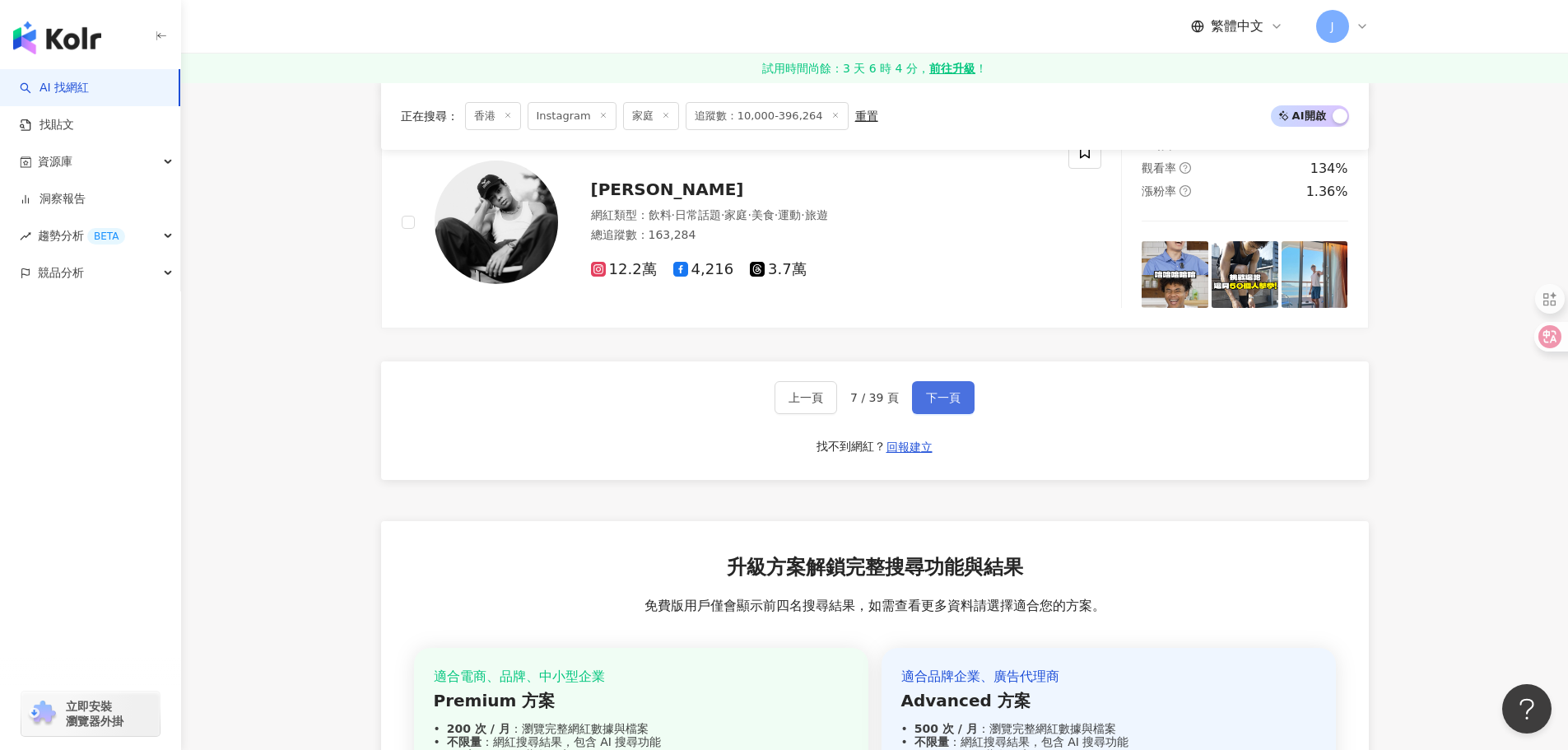
click at [950, 395] on span "下一頁" at bounding box center [943, 397] width 35 height 13
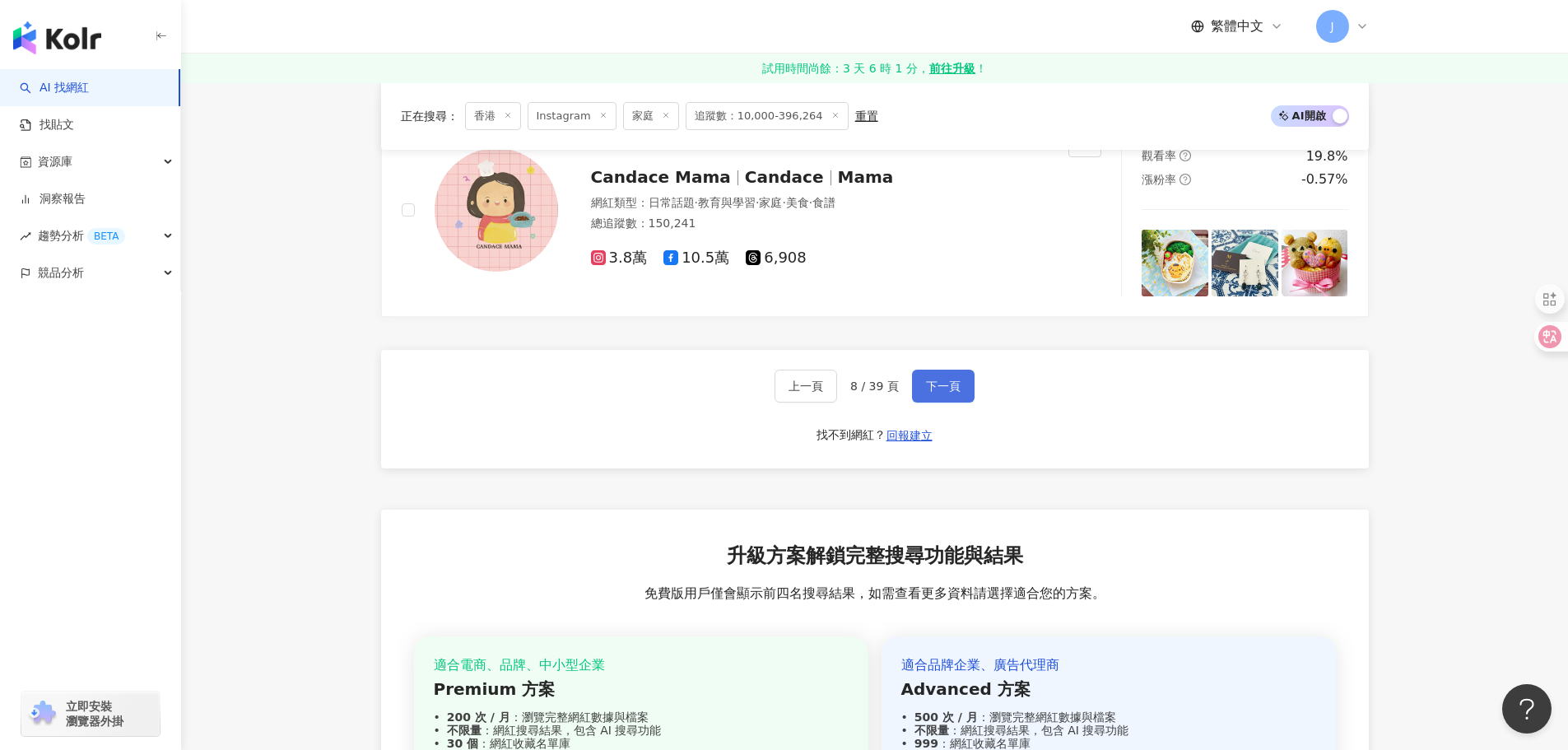
click at [920, 390] on button "下一頁" at bounding box center [943, 385] width 63 height 33
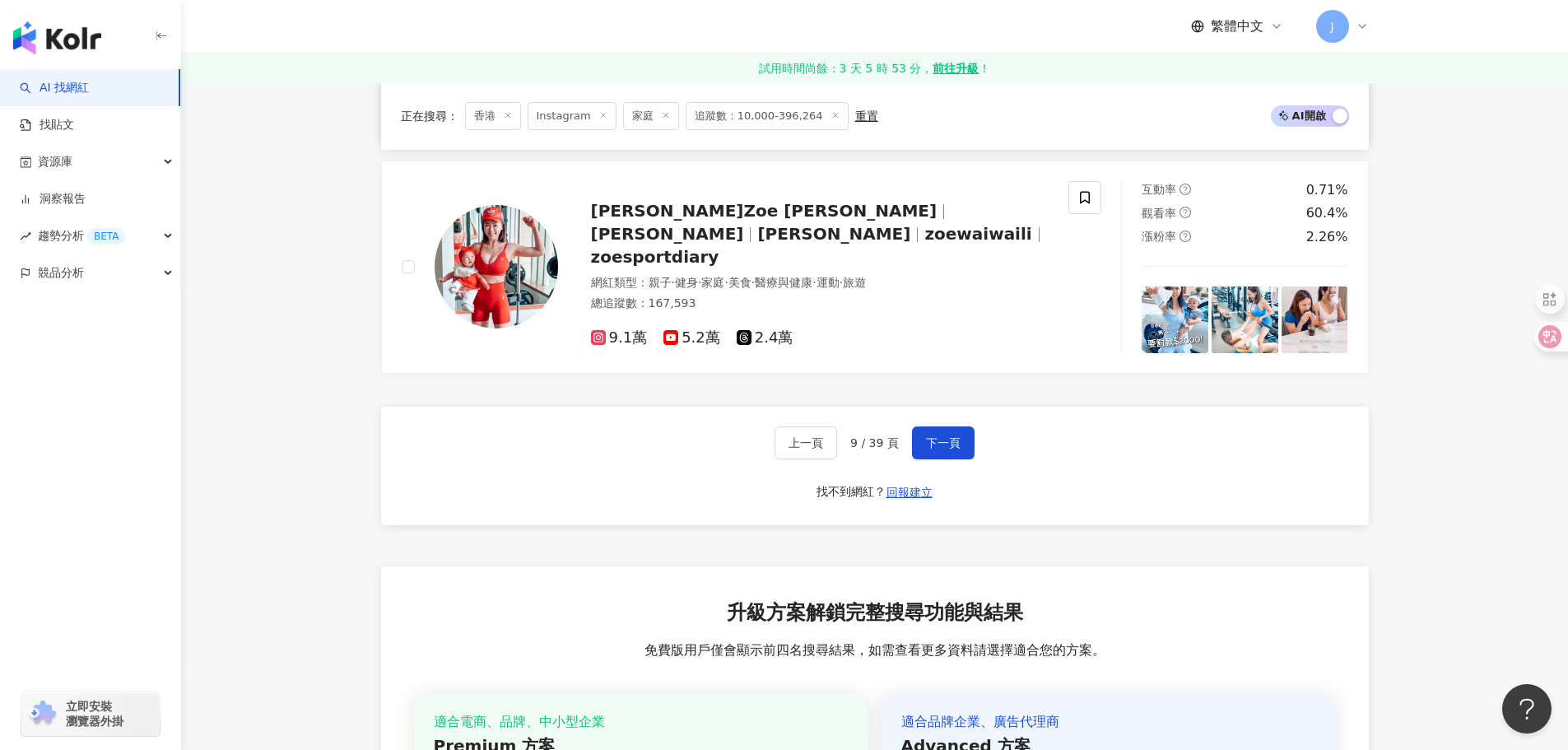
scroll to position [3465, 0]
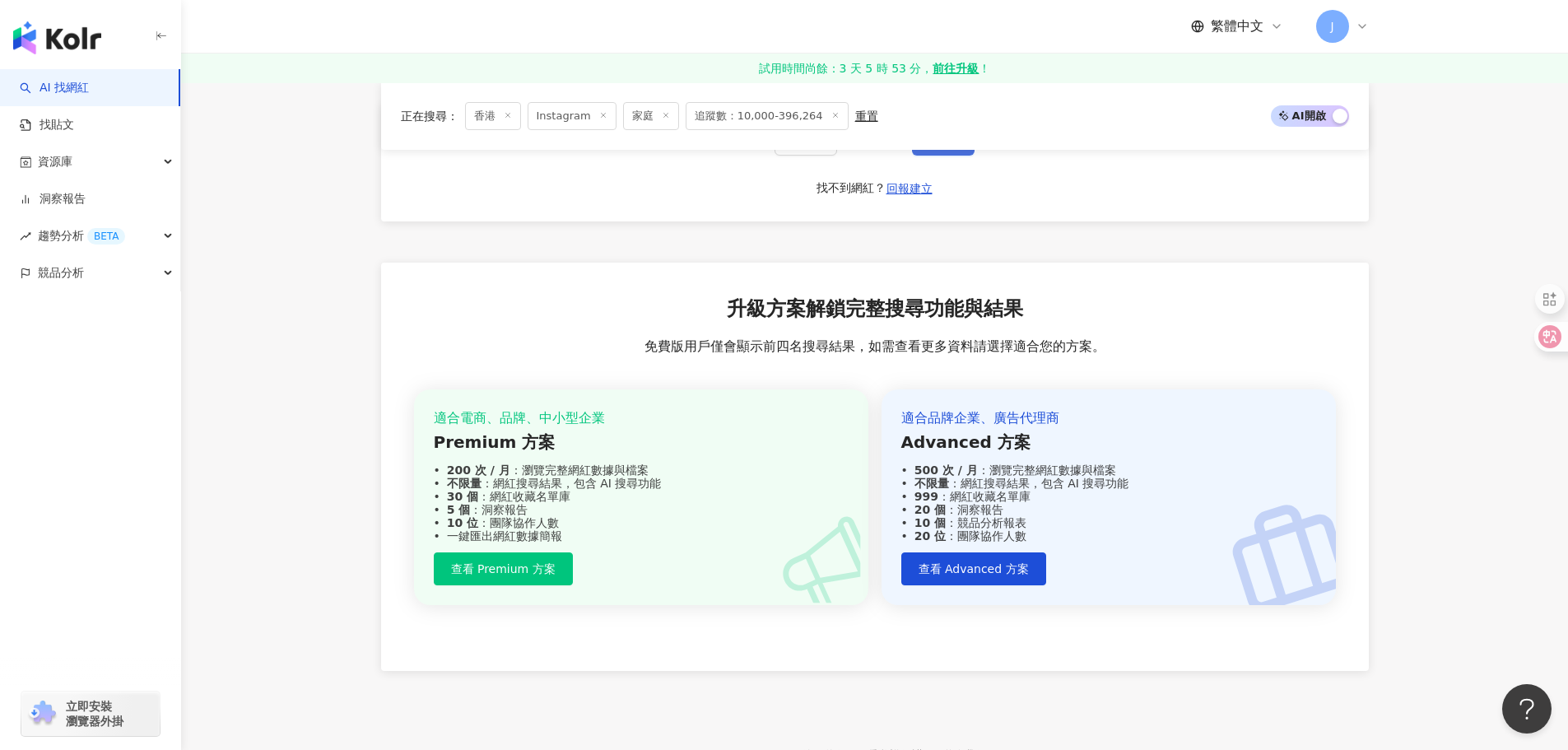
click at [936, 155] on button "下一頁" at bounding box center [943, 139] width 63 height 33
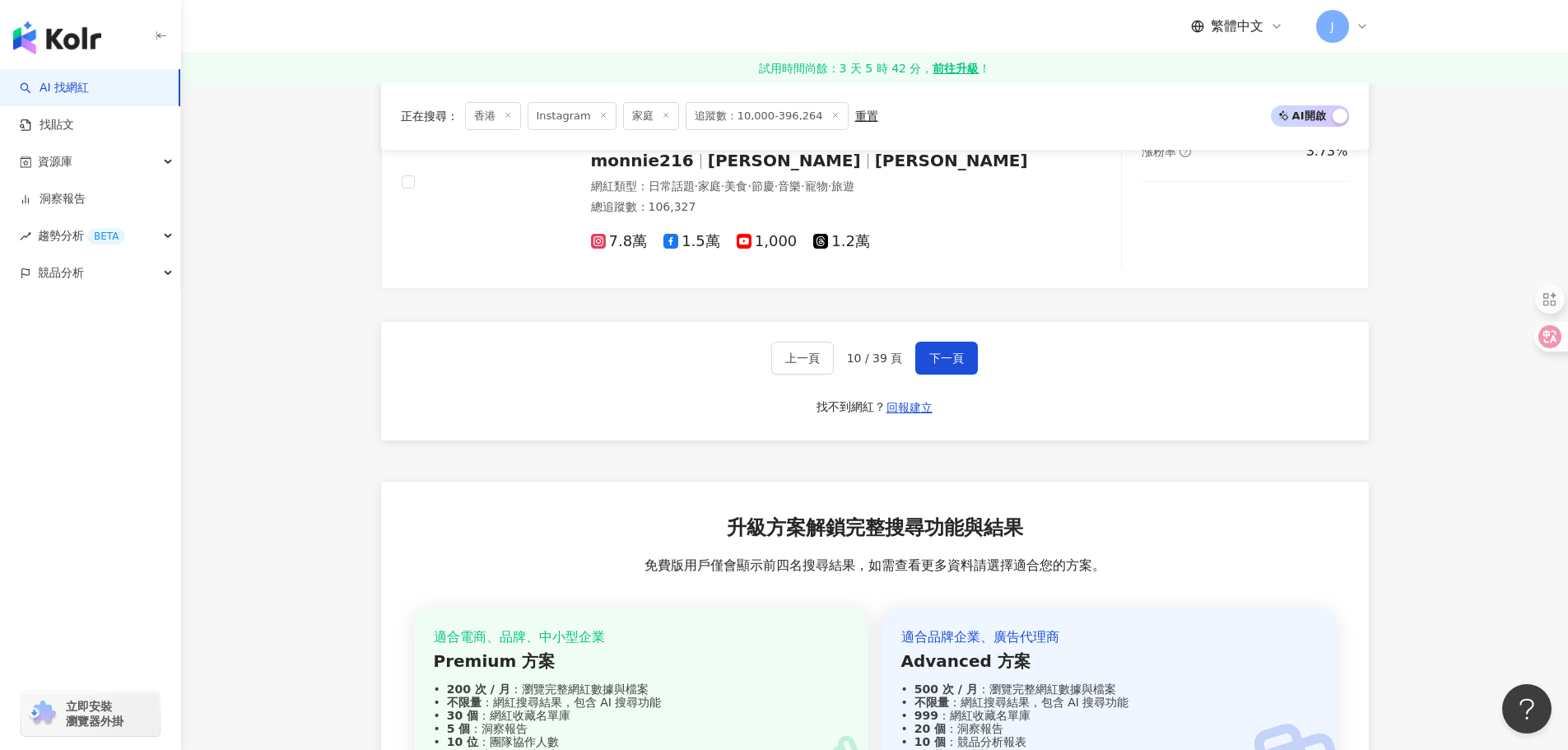
scroll to position [3171, 0]
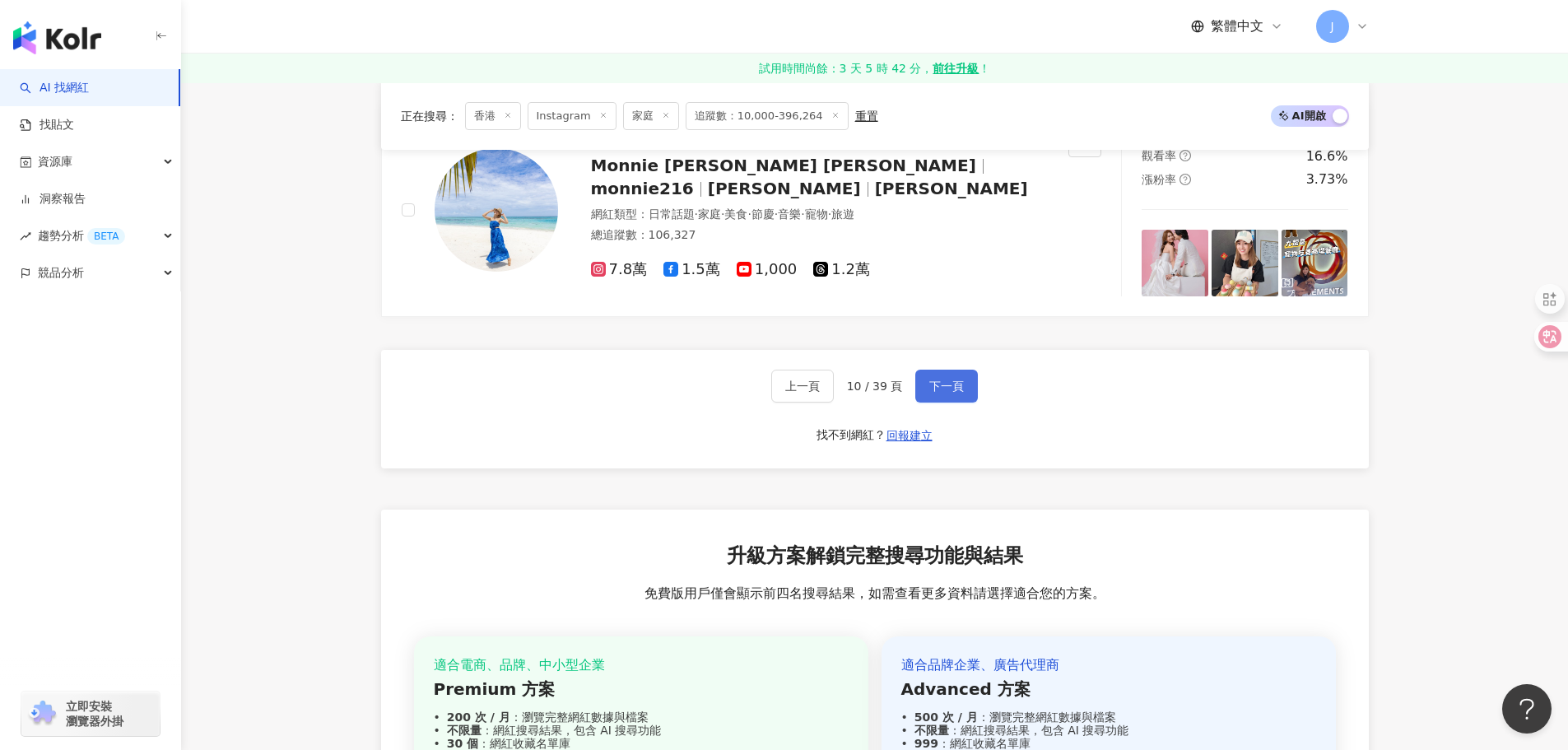
click at [941, 393] on span "下一頁" at bounding box center [947, 385] width 35 height 13
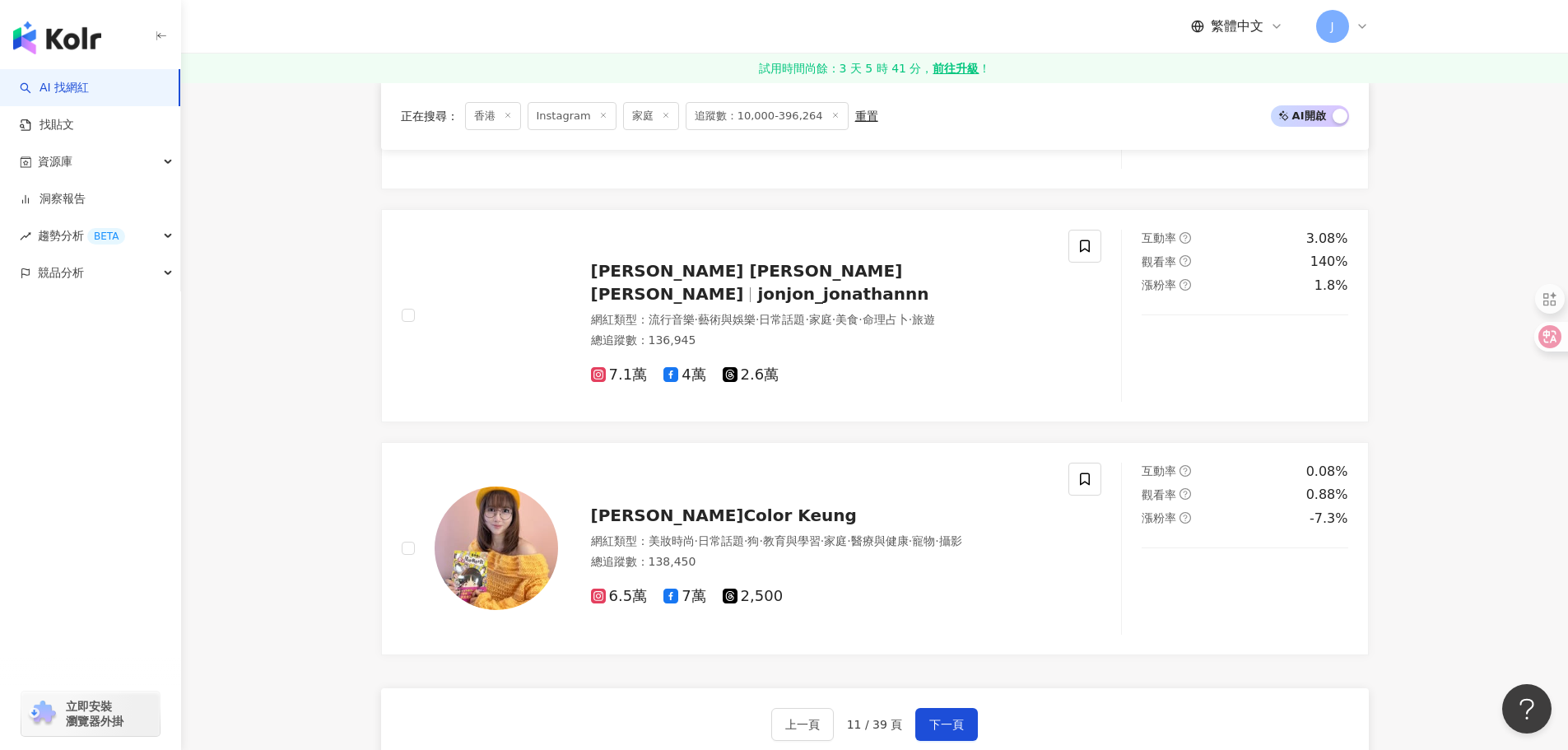
scroll to position [3054, 0]
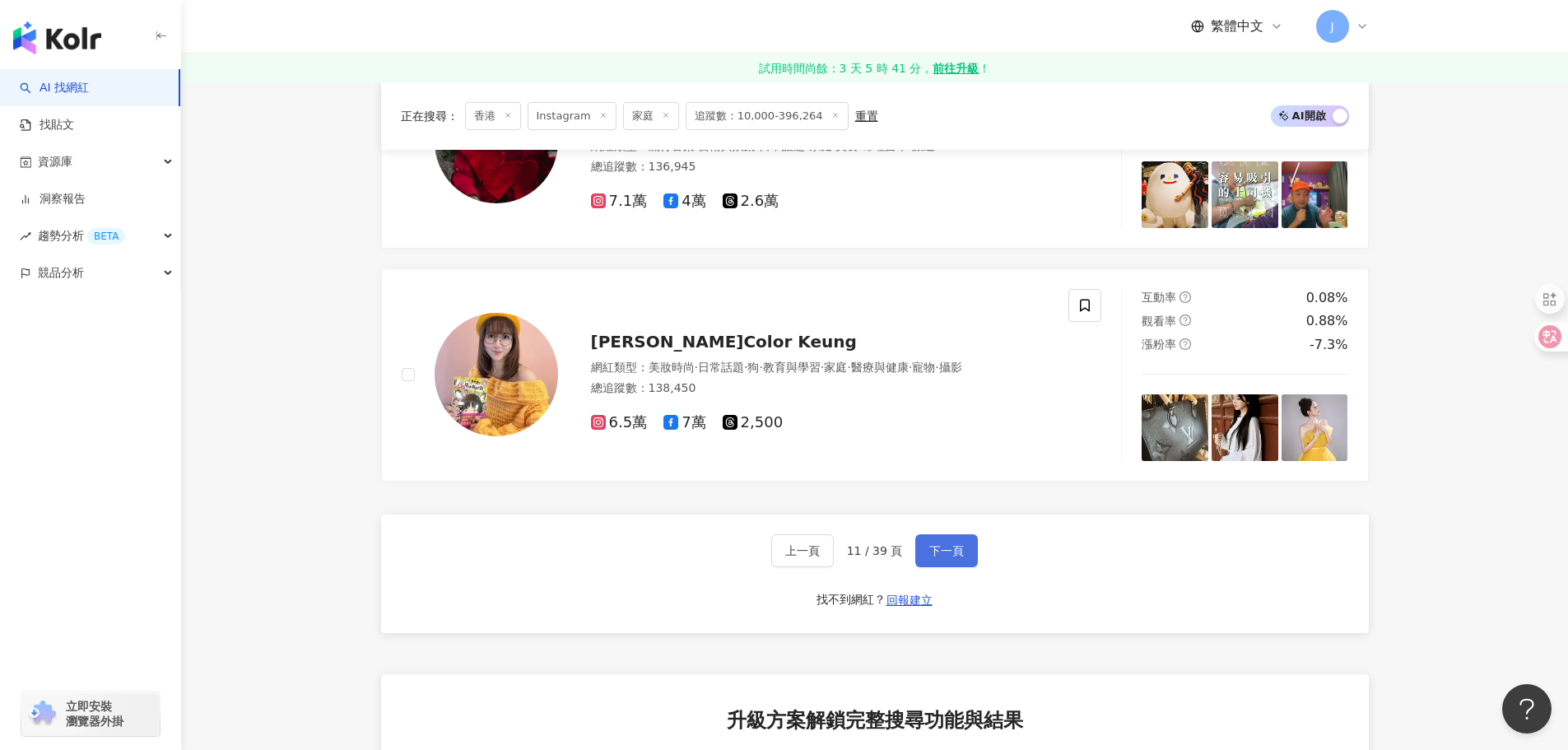
click at [940, 557] on span "下一頁" at bounding box center [947, 550] width 35 height 13
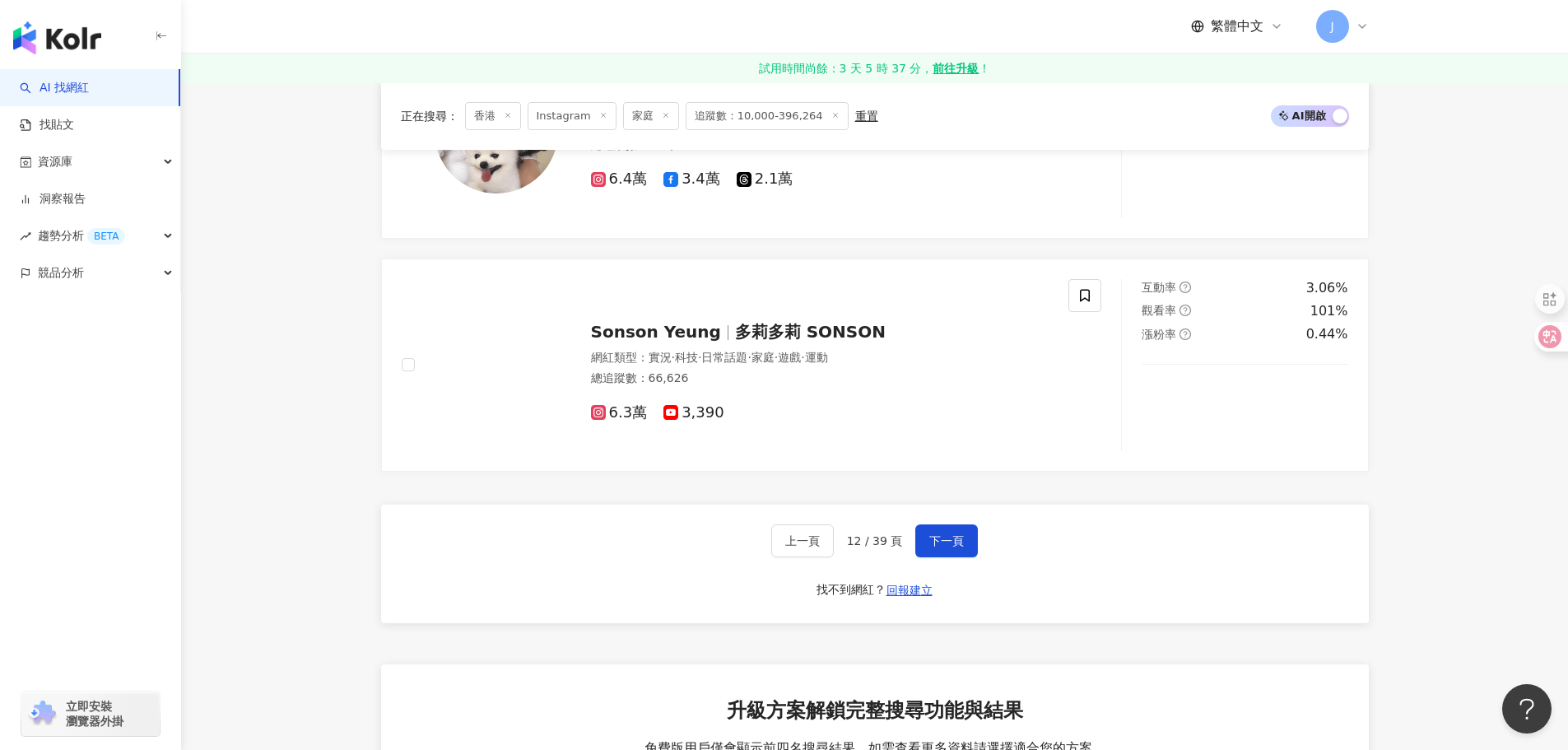
scroll to position [3171, 0]
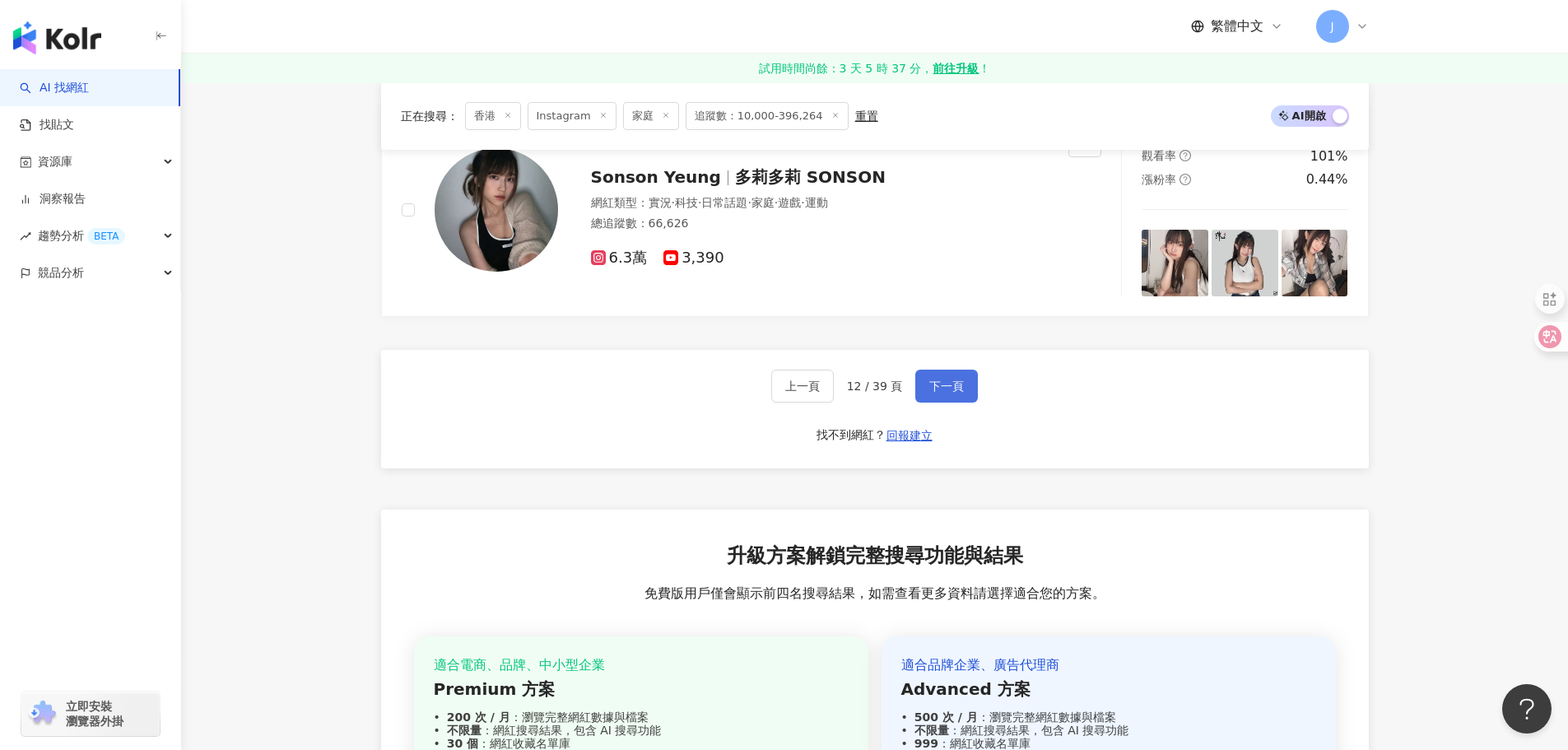
click at [936, 393] on span "下一頁" at bounding box center [947, 385] width 35 height 13
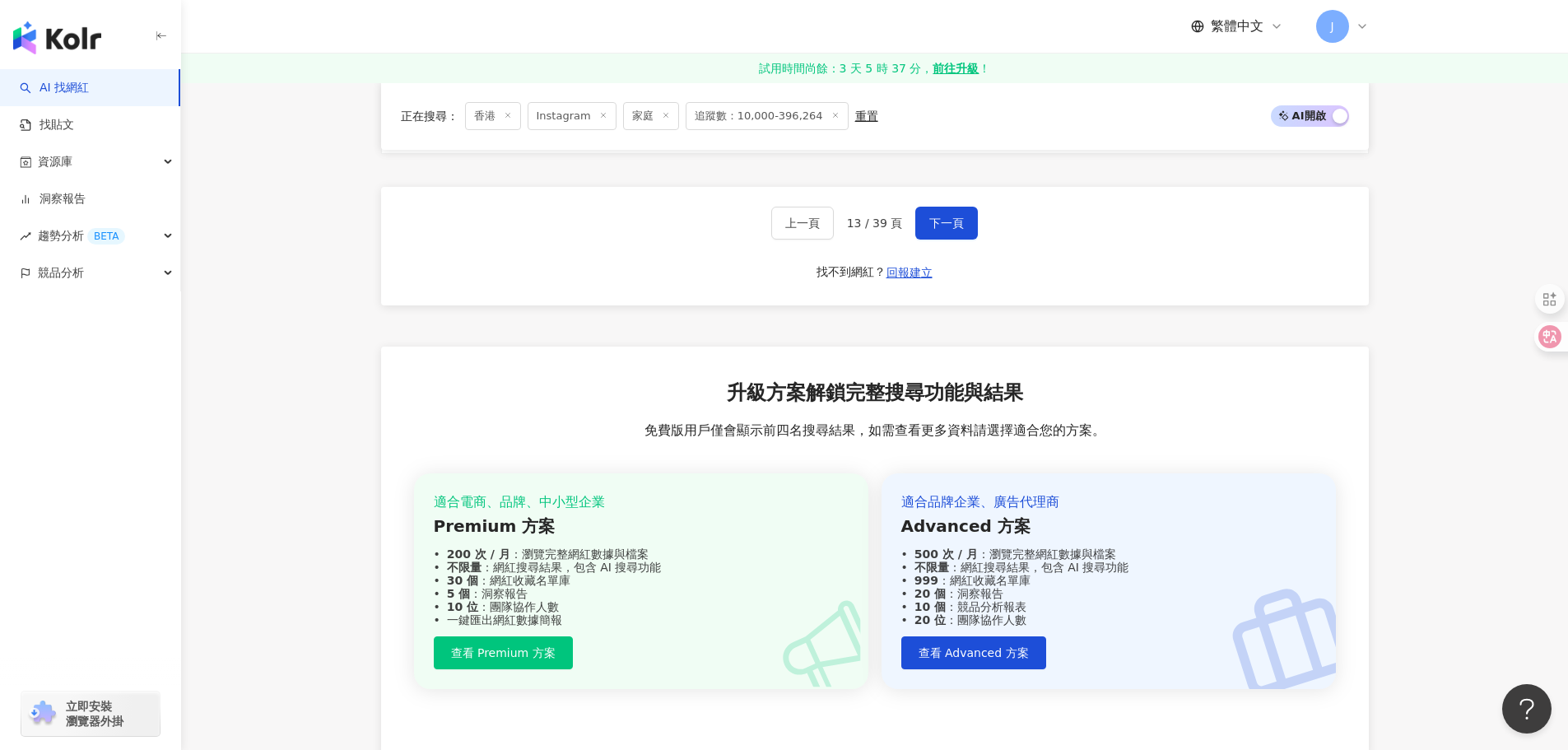
scroll to position [3253, 0]
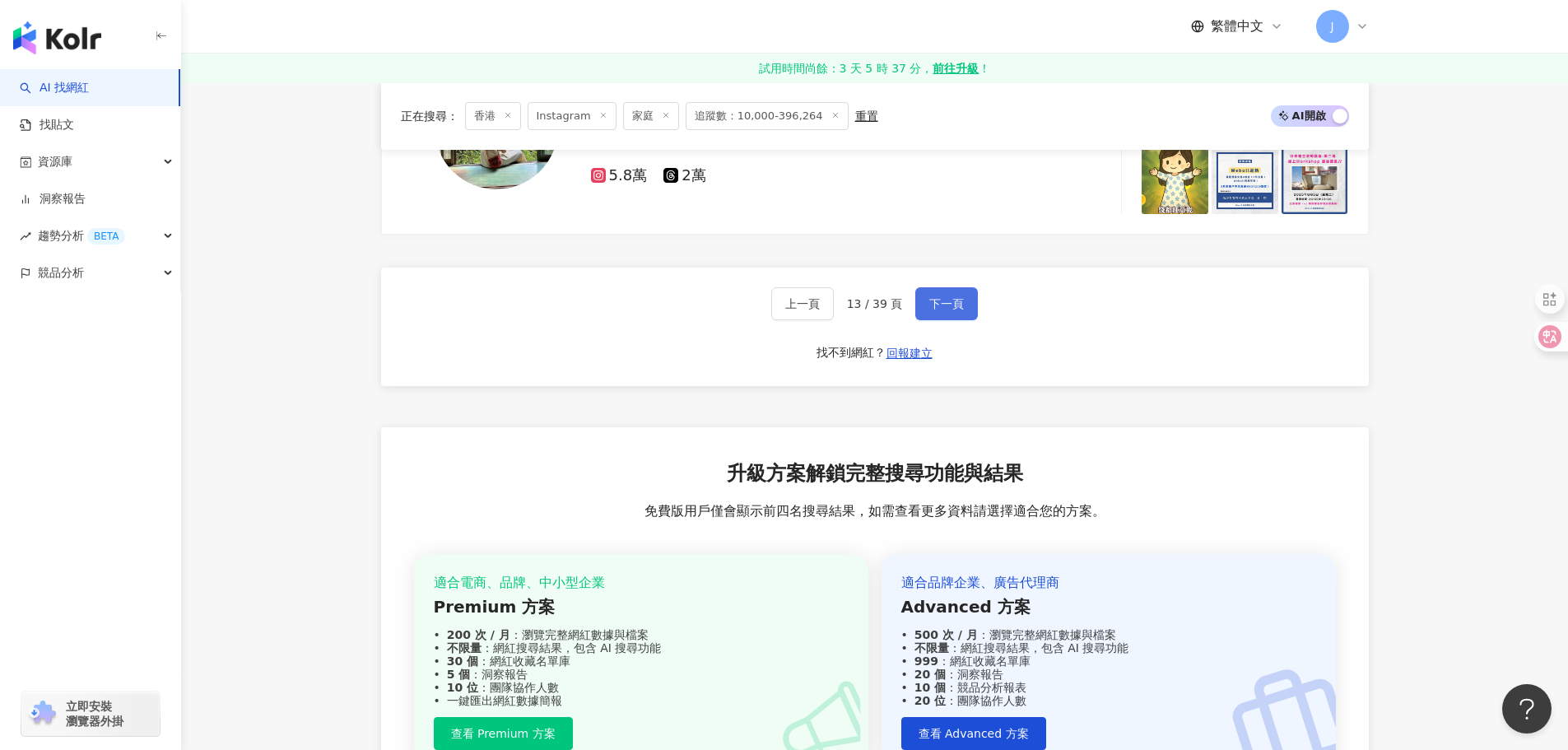
click at [953, 310] on span "下一頁" at bounding box center [947, 304] width 35 height 13
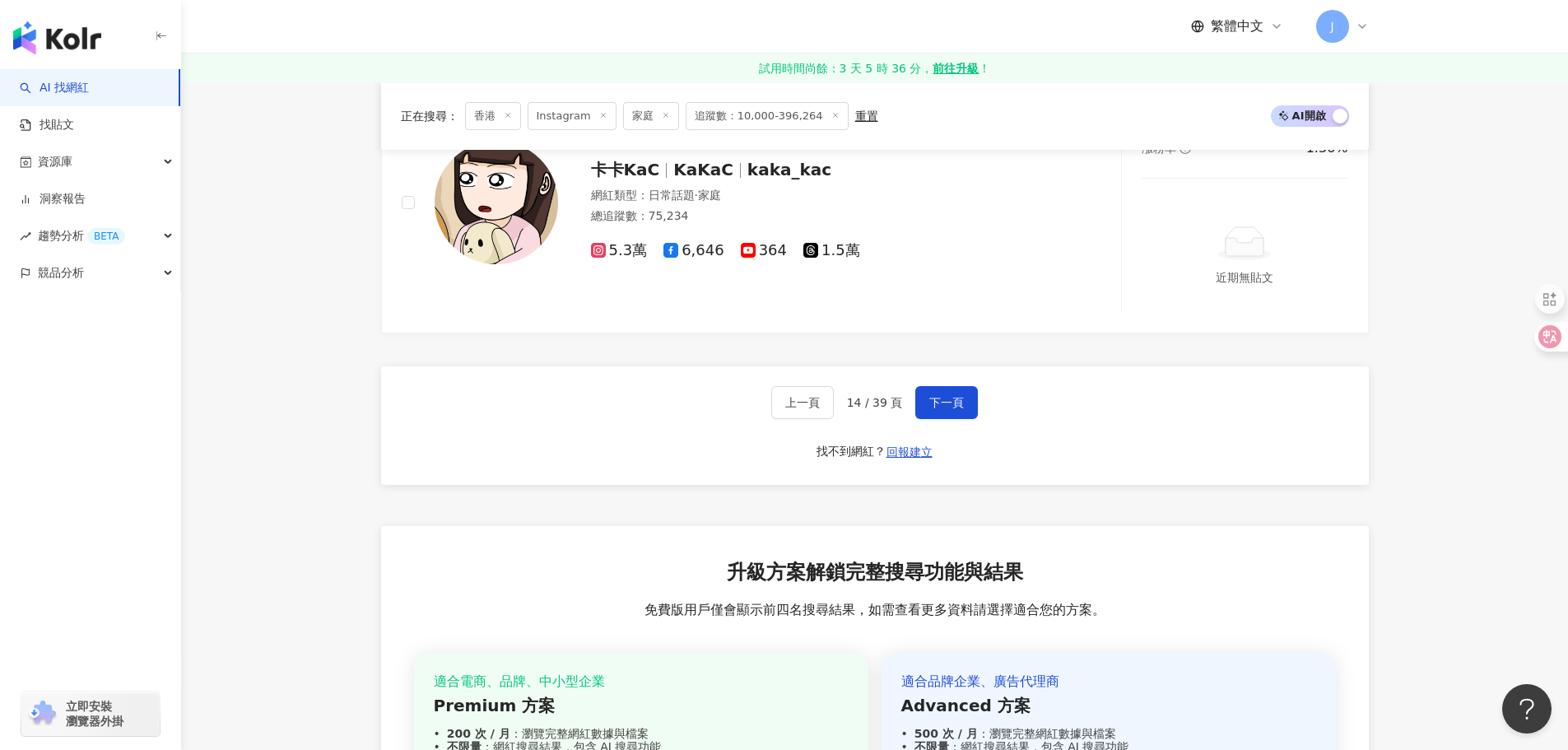
scroll to position [3301, 0]
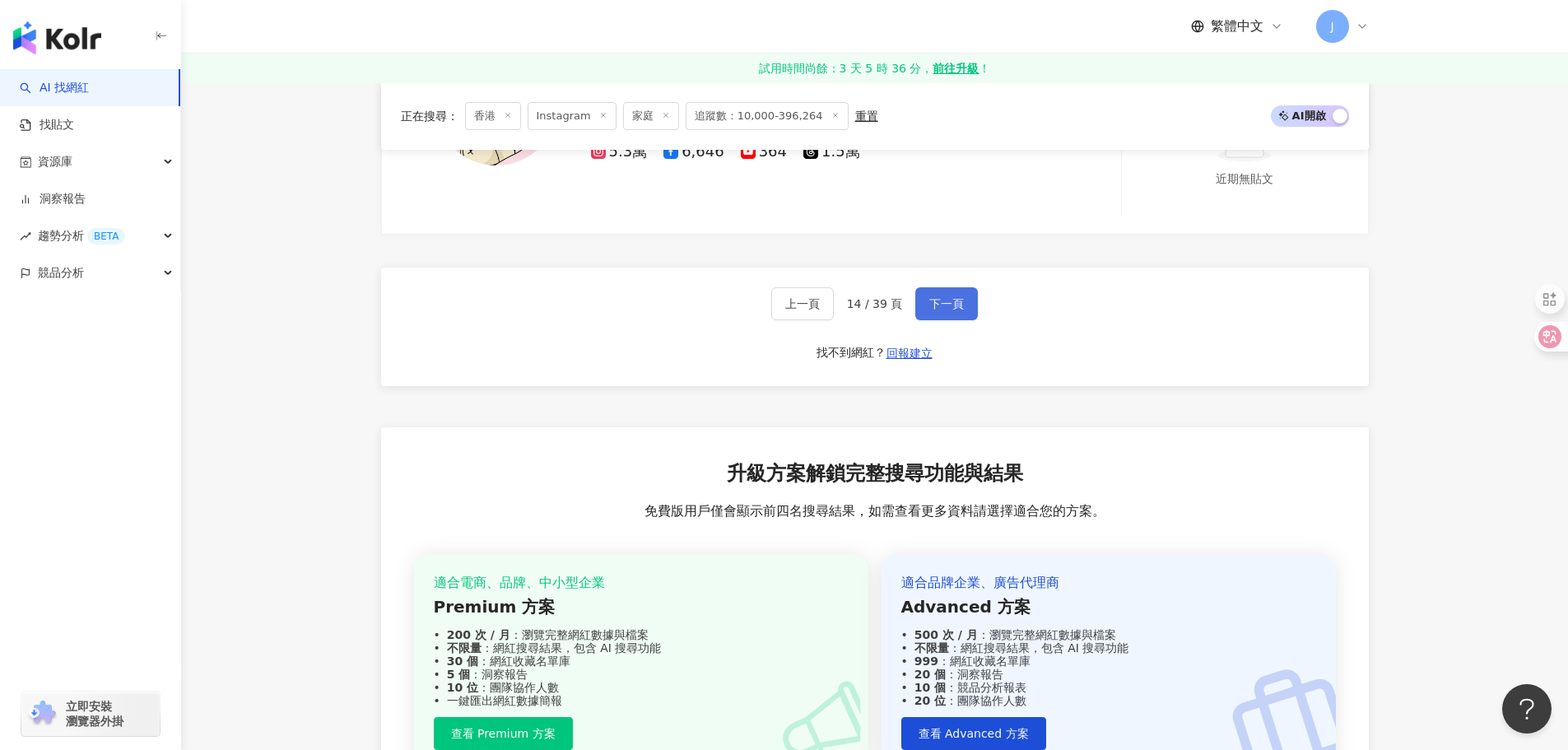
click at [938, 310] on span "下一頁" at bounding box center [947, 304] width 35 height 13
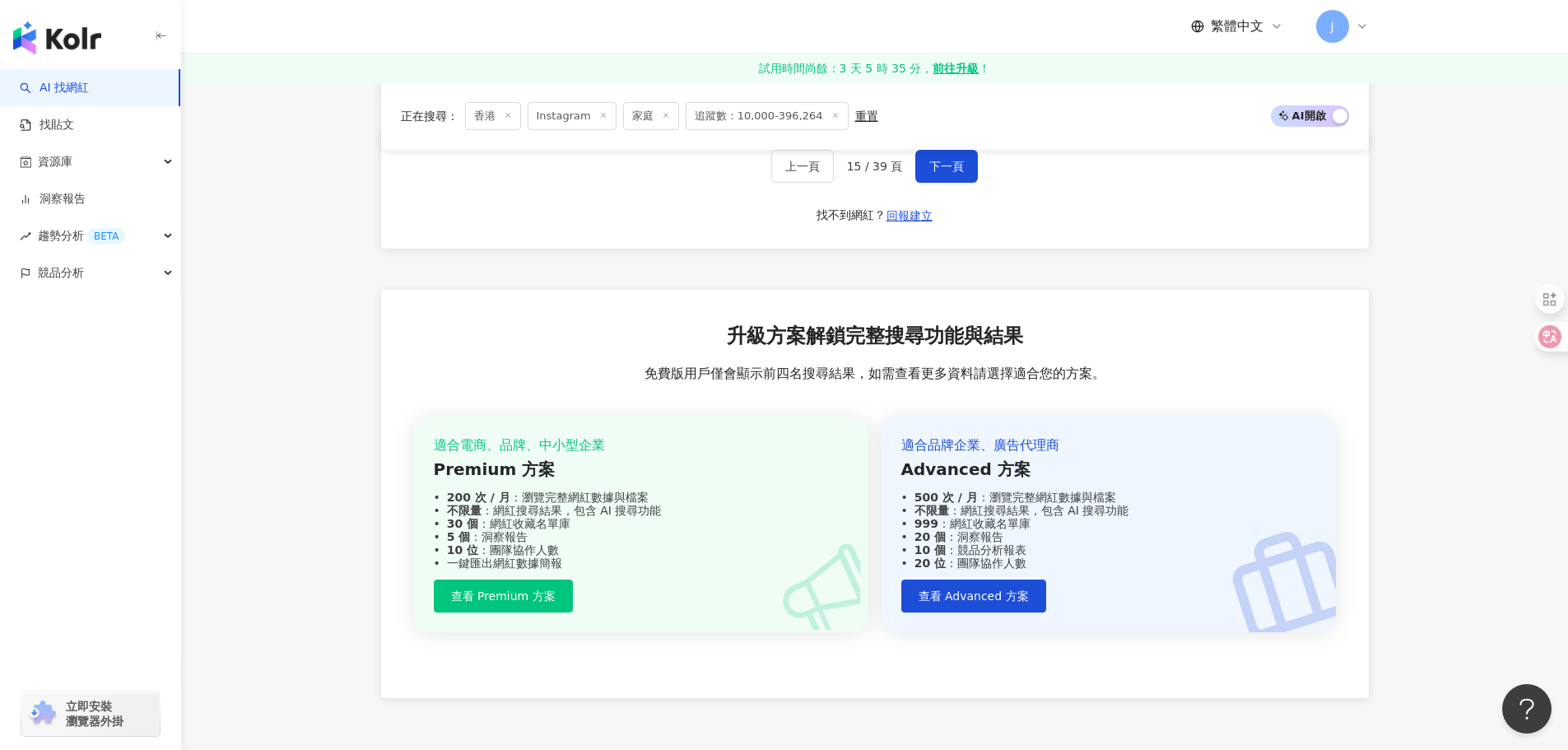
scroll to position [3205, 0]
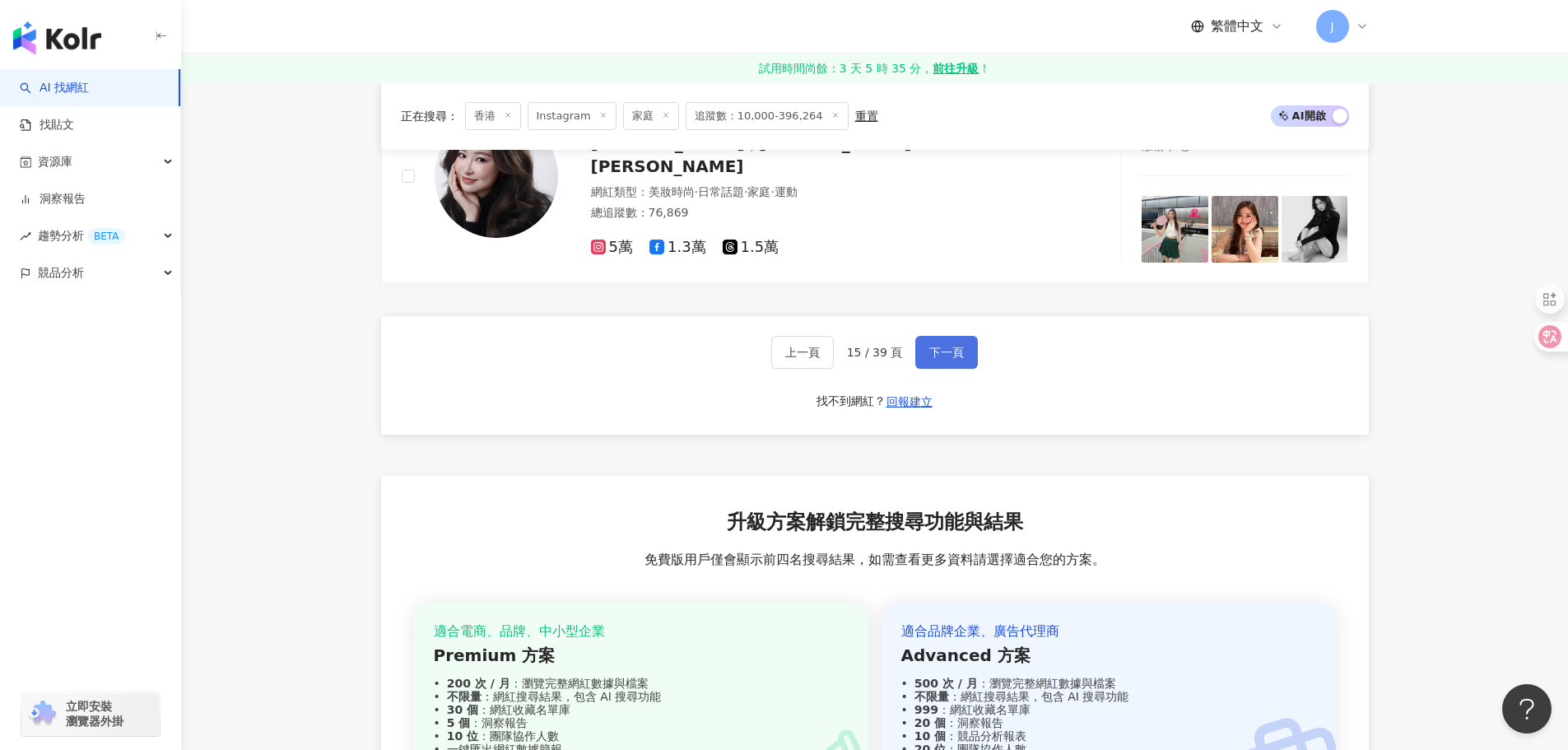
click at [934, 359] on span "下一頁" at bounding box center [947, 352] width 35 height 13
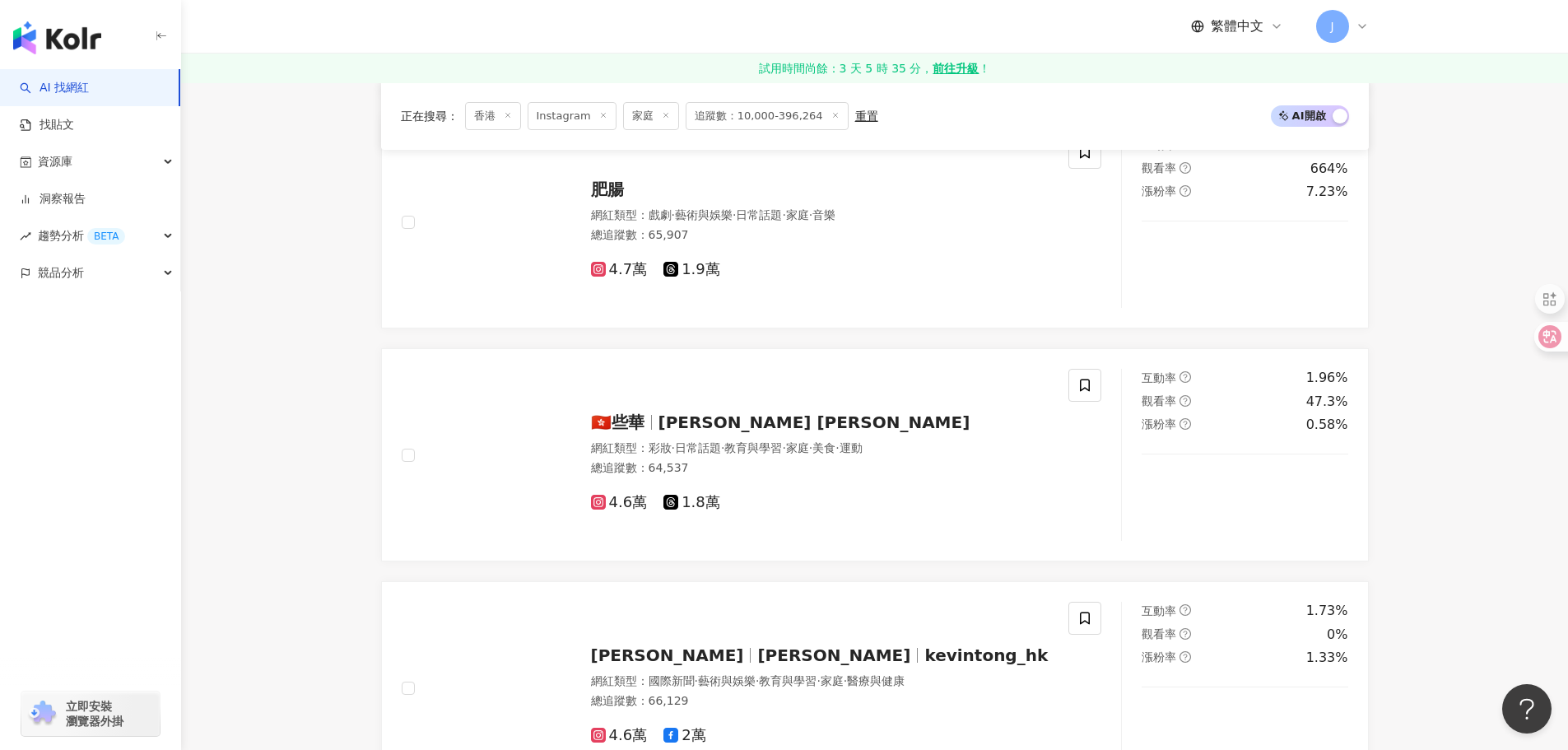
scroll to position [2957, 0]
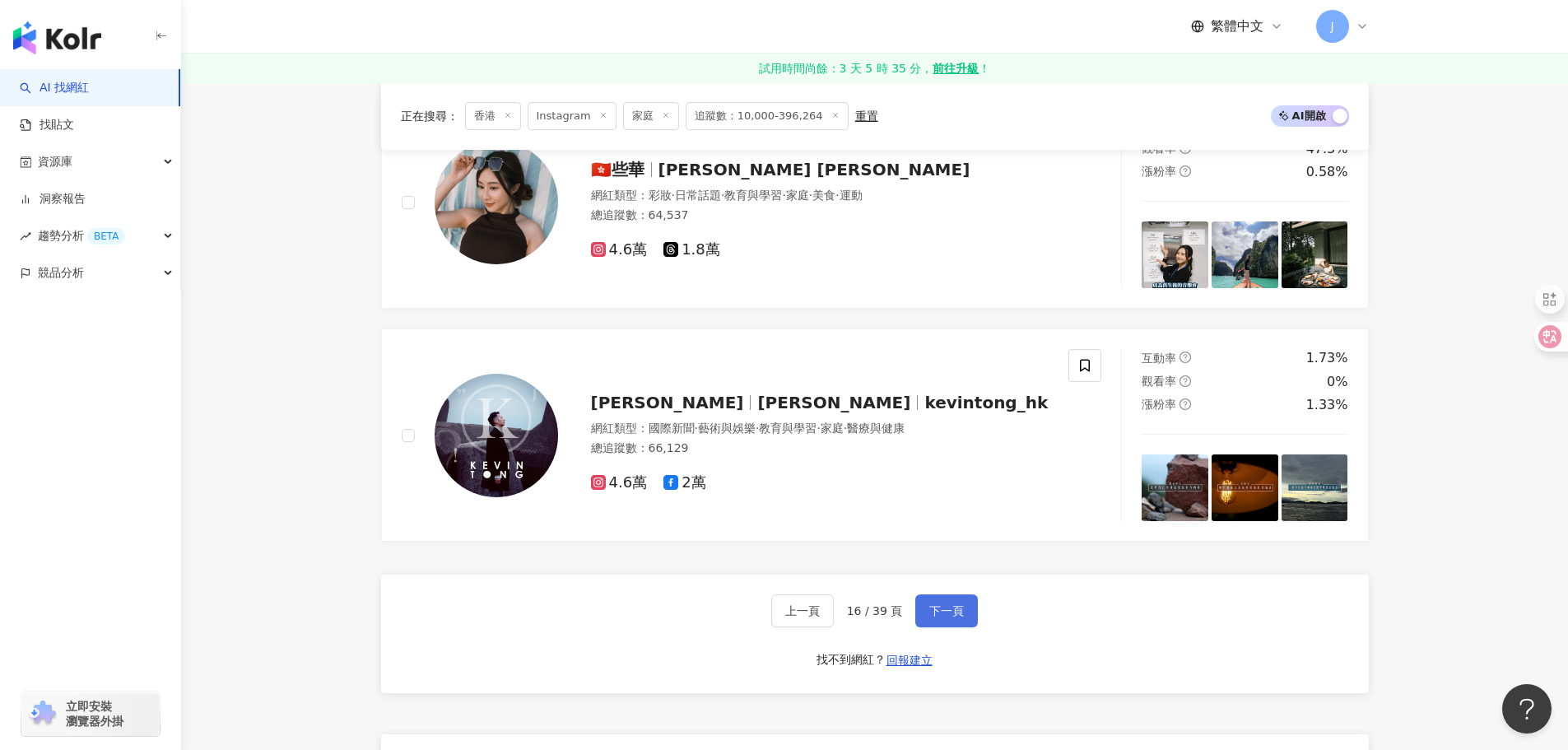
click at [942, 619] on button "下一頁" at bounding box center [947, 611] width 63 height 33
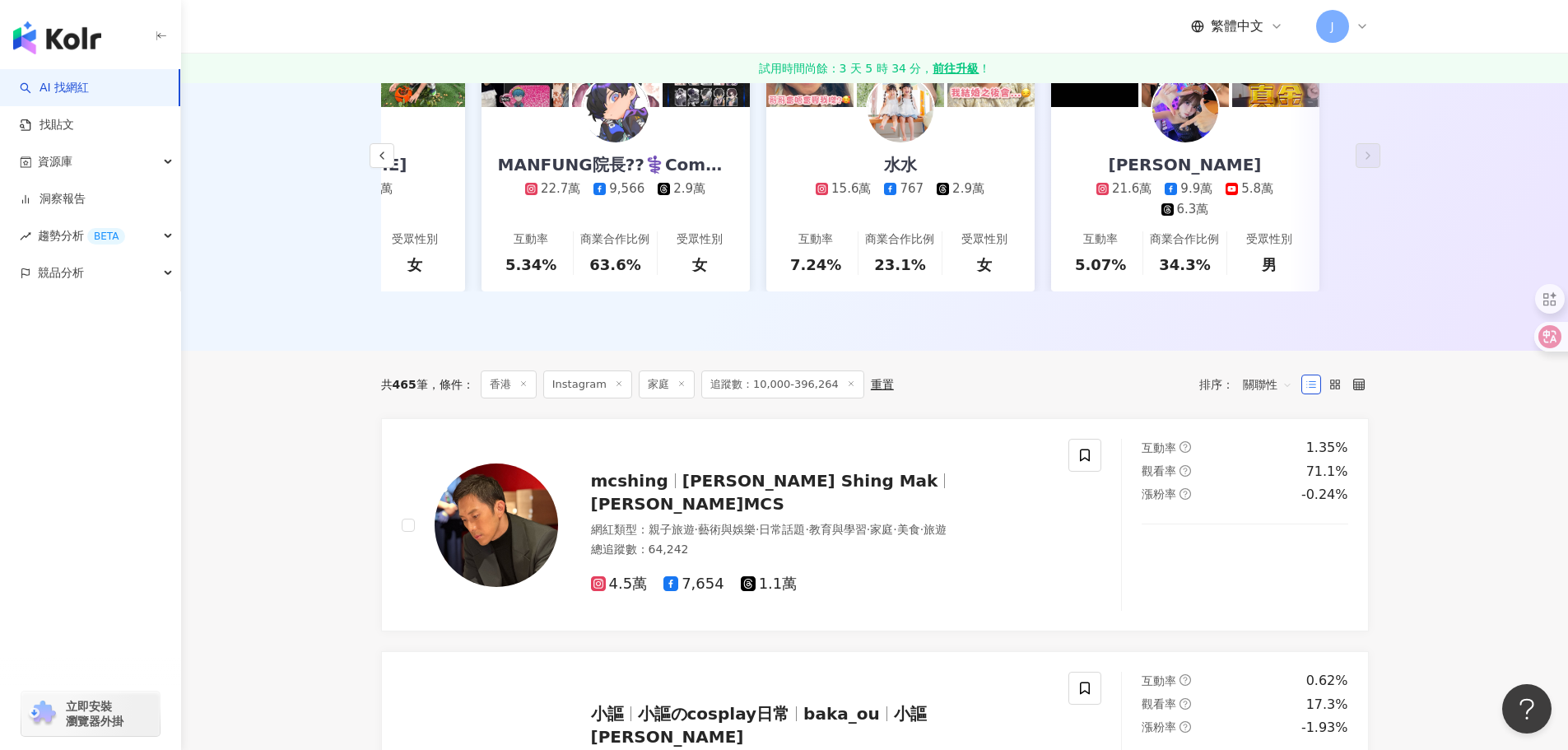
scroll to position [77, 0]
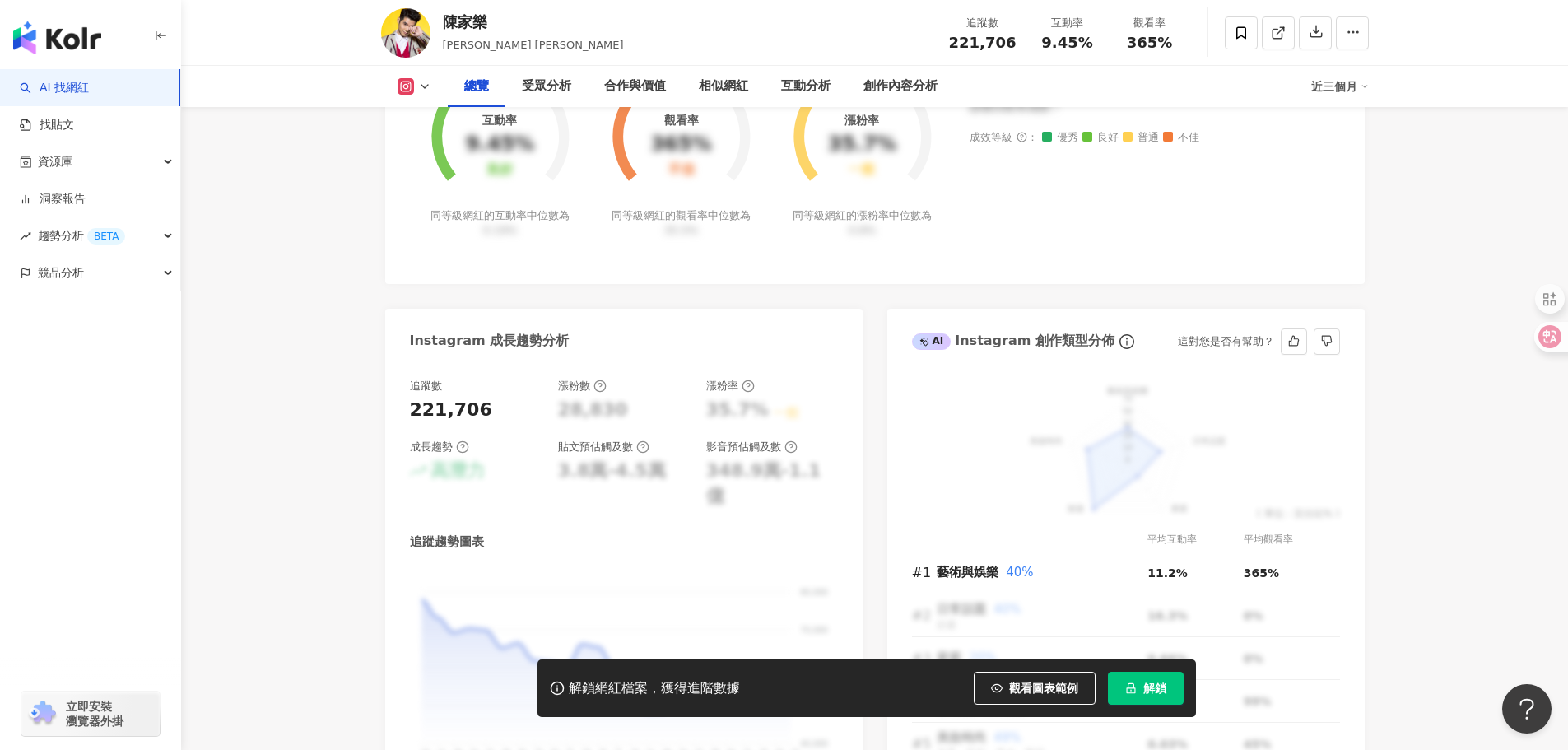
scroll to position [823, 0]
